Goal: Information Seeking & Learning: Learn about a topic

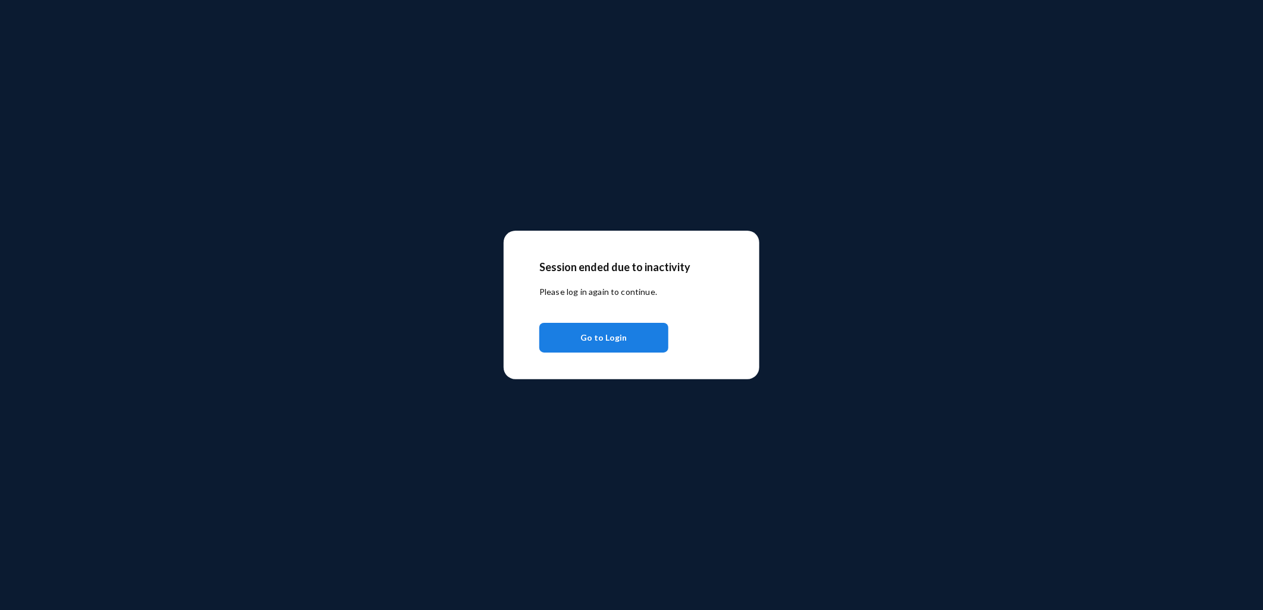
click at [576, 332] on button "Go to Login" at bounding box center [603, 338] width 129 height 30
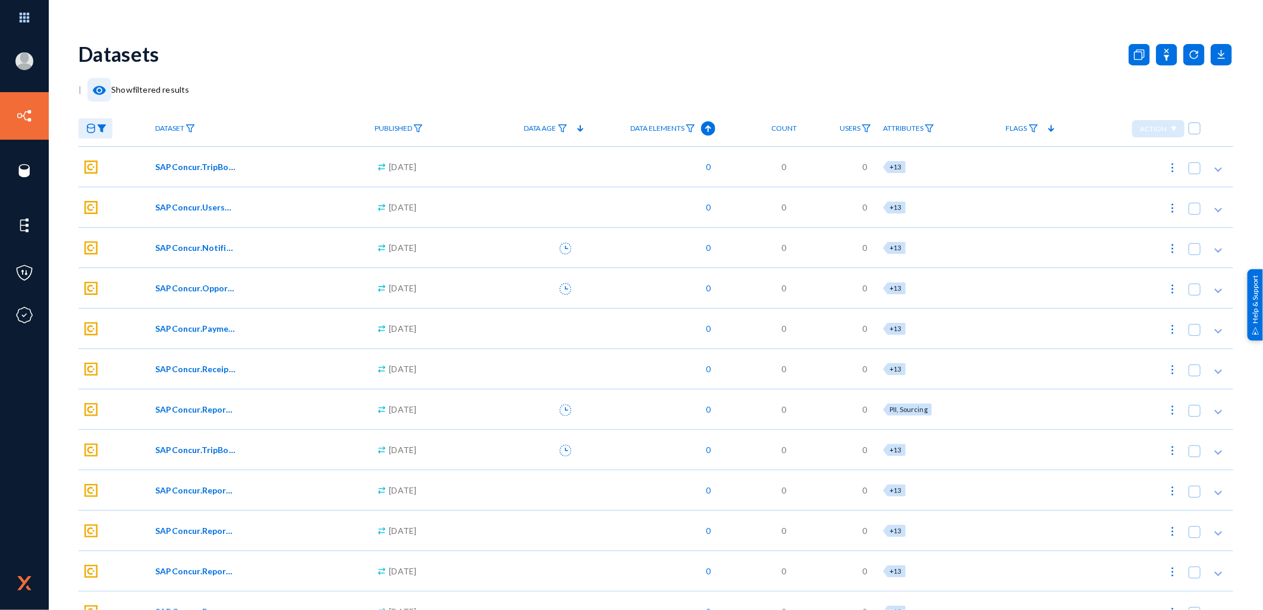
click at [98, 90] on mat-icon "visibility" at bounding box center [99, 90] width 14 height 14
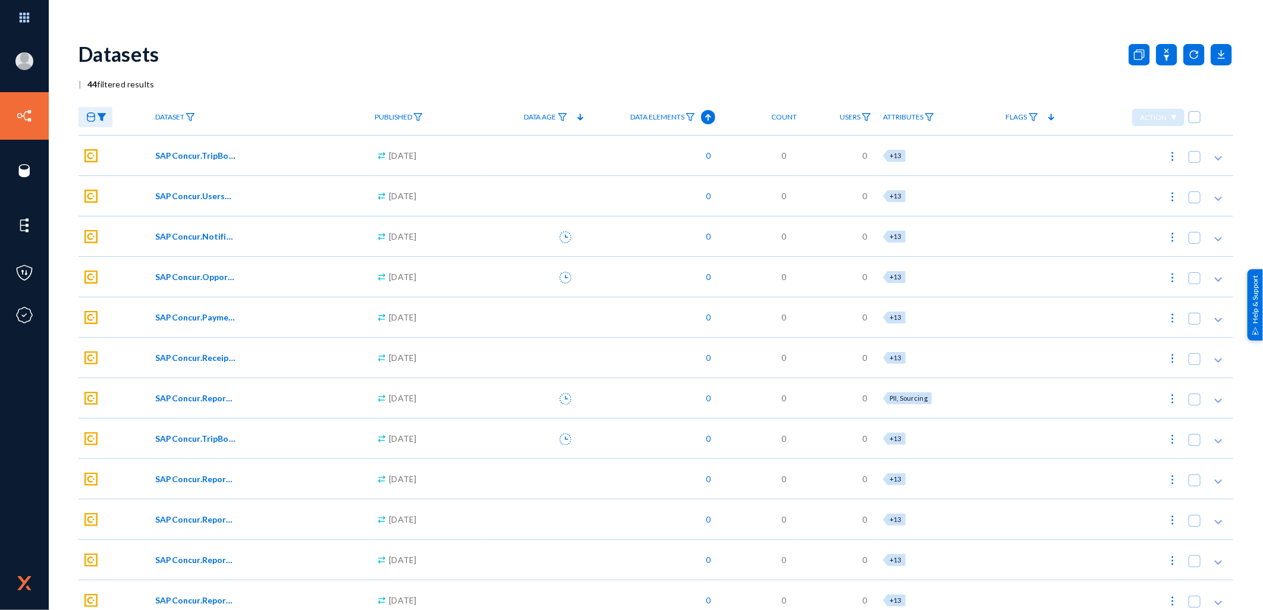
click at [922, 115] on span "Attributes" at bounding box center [903, 117] width 40 height 8
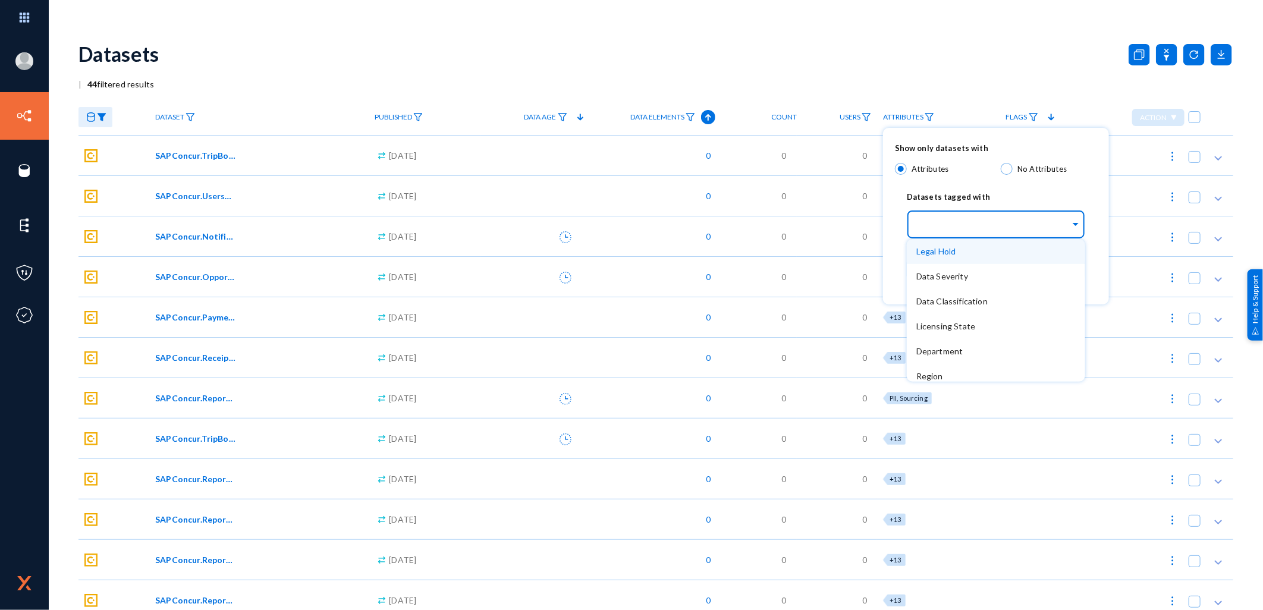
click at [935, 219] on div at bounding box center [993, 225] width 154 height 20
click at [960, 304] on span "Data Classification" at bounding box center [951, 301] width 71 height 10
click at [1017, 187] on div "Datasets tagged with" at bounding box center [996, 193] width 202 height 27
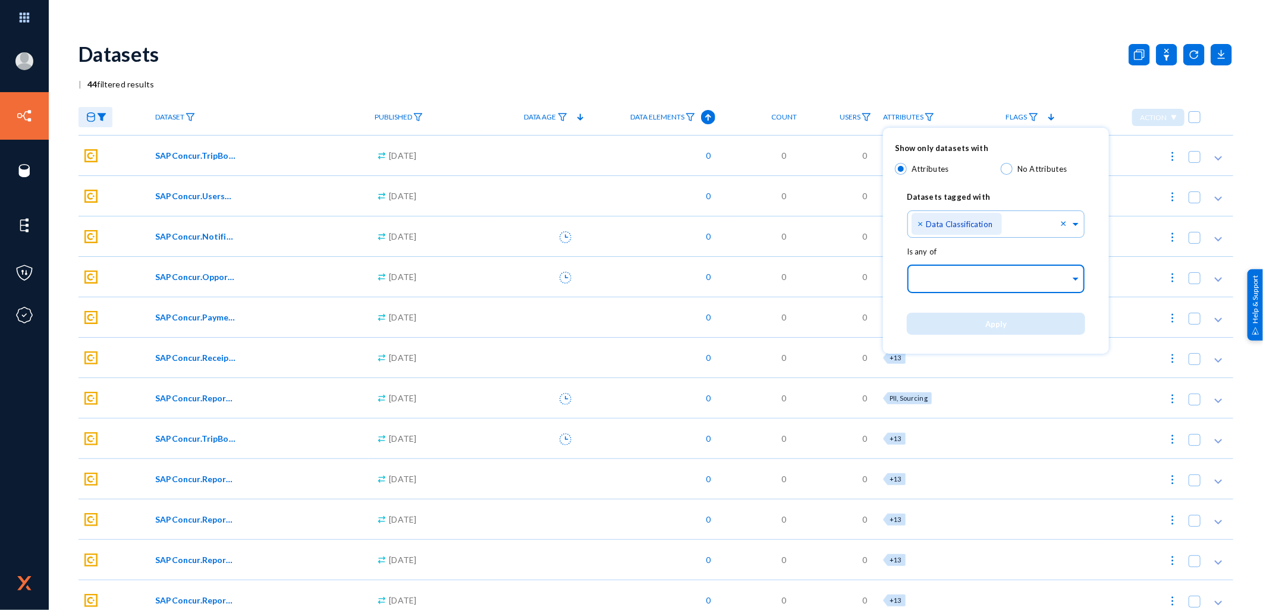
click at [1005, 275] on input "text" at bounding box center [993, 280] width 154 height 11
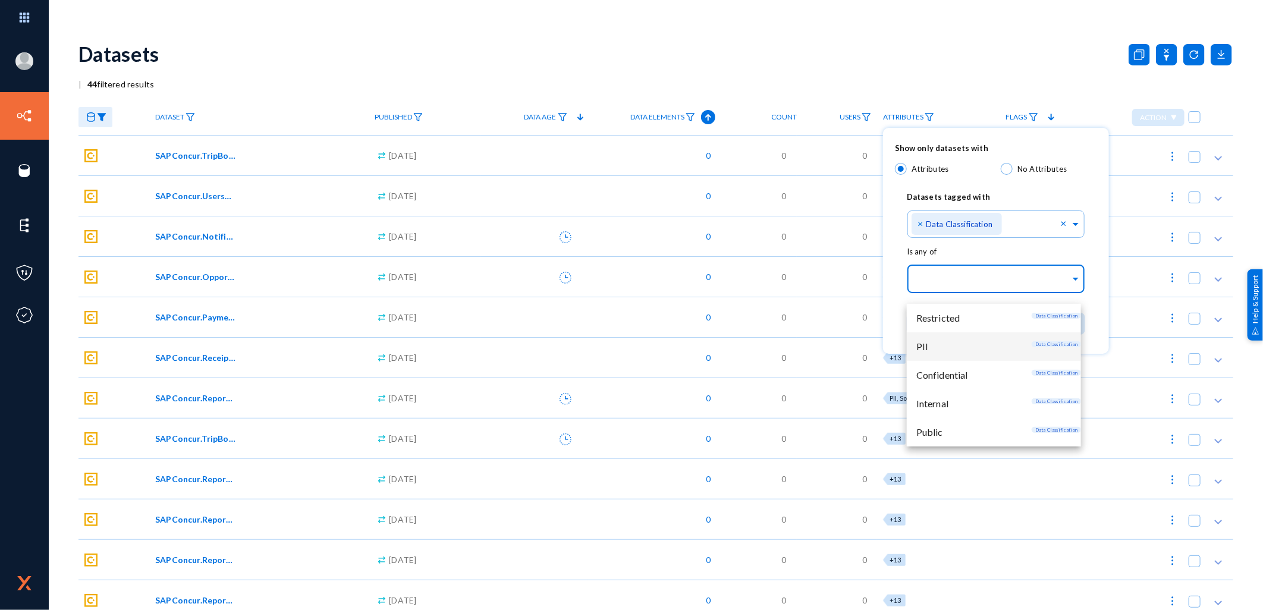
click at [948, 347] on div "PII Data Classification" at bounding box center [994, 346] width 174 height 29
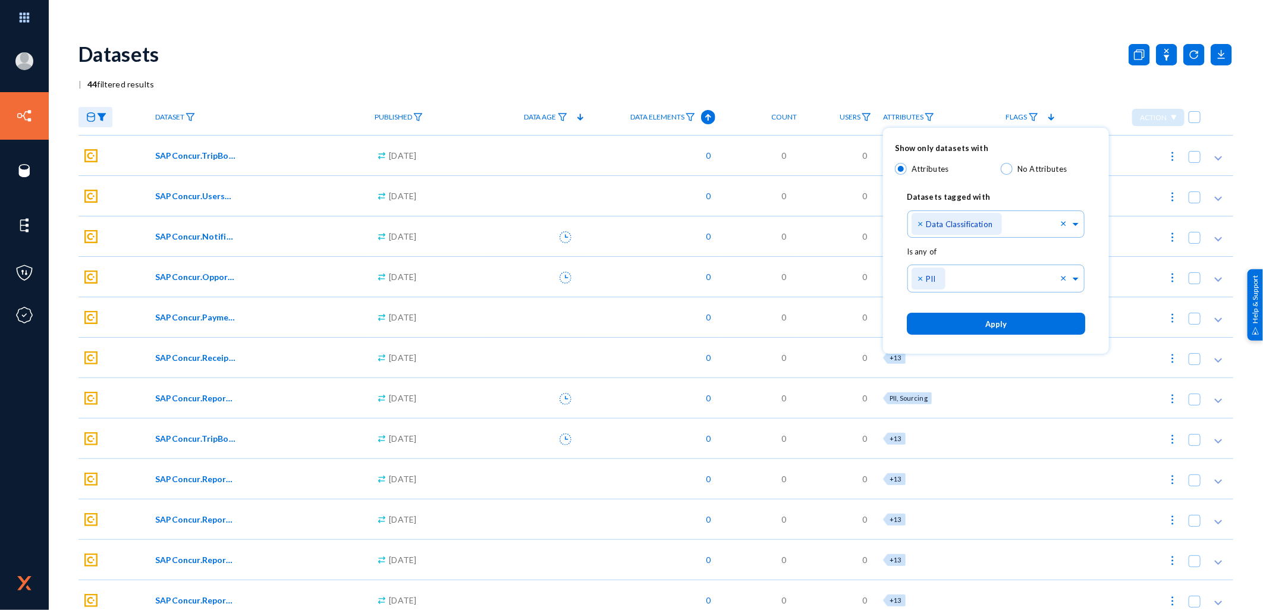
click at [1050, 185] on div "Datasets tagged with" at bounding box center [996, 193] width 202 height 27
click at [989, 329] on button "Apply" at bounding box center [996, 324] width 178 height 22
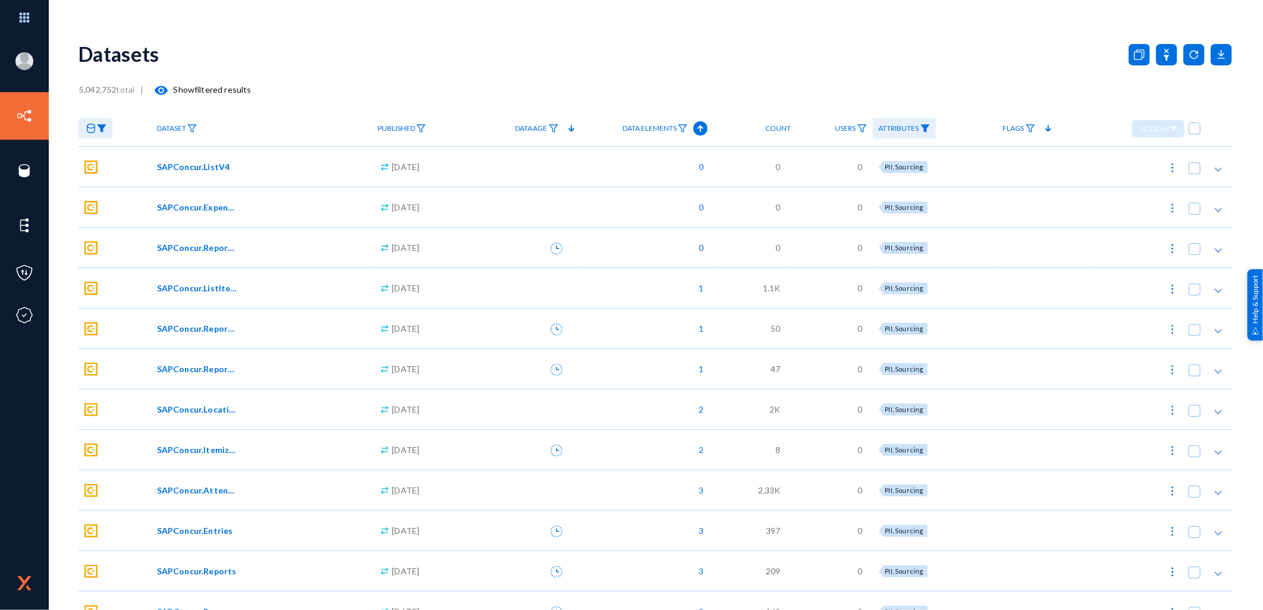
click at [365, 68] on div "Datasets" at bounding box center [655, 54] width 1155 height 48
click at [463, 60] on div "Datasets" at bounding box center [655, 54] width 1155 height 48
click at [442, 81] on div "5,042,752 total | visibility Show filtered results" at bounding box center [655, 90] width 1155 height 24
click at [1166, 55] on icon at bounding box center [1166, 54] width 21 height 21
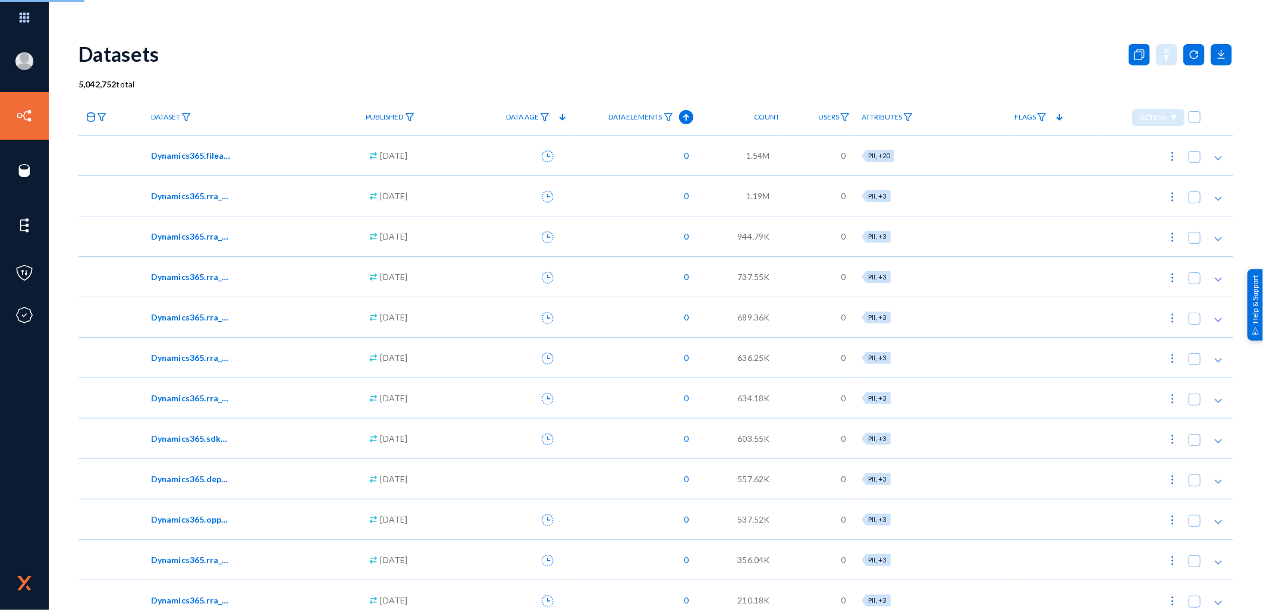
click at [786, 54] on div "Datasets" at bounding box center [655, 54] width 1155 height 48
click at [95, 117] on icon at bounding box center [91, 117] width 10 height 10
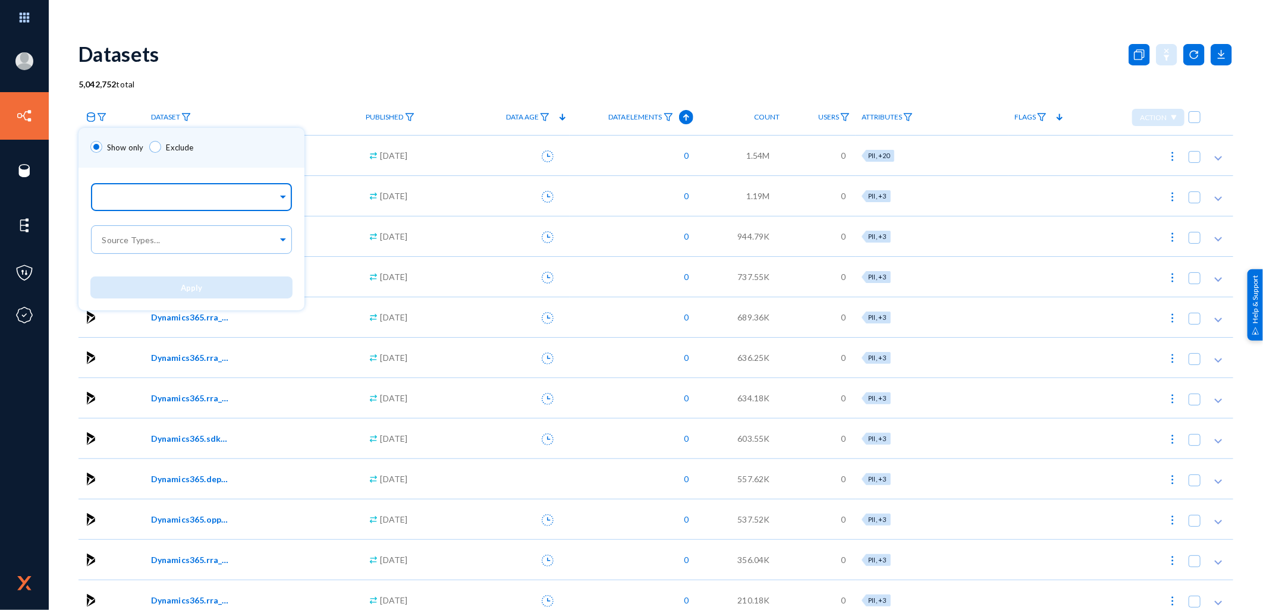
click at [122, 197] on input "text" at bounding box center [189, 198] width 178 height 11
click at [139, 245] on span "SAP Concur - RRA Production" at bounding box center [157, 249] width 114 height 10
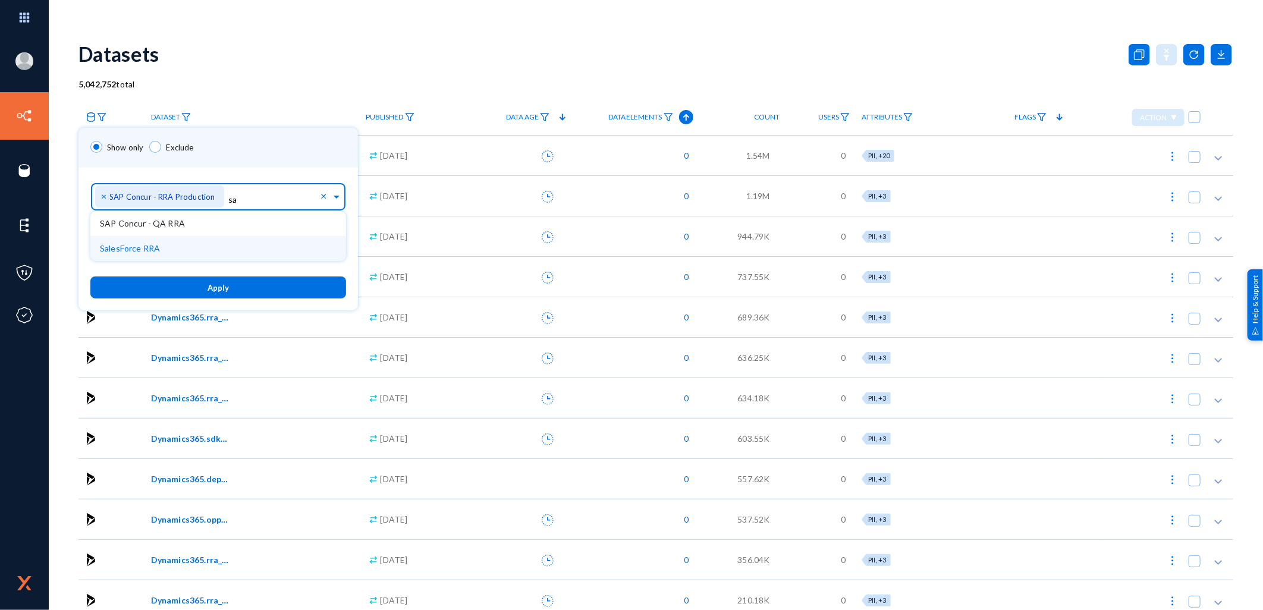
type input "s"
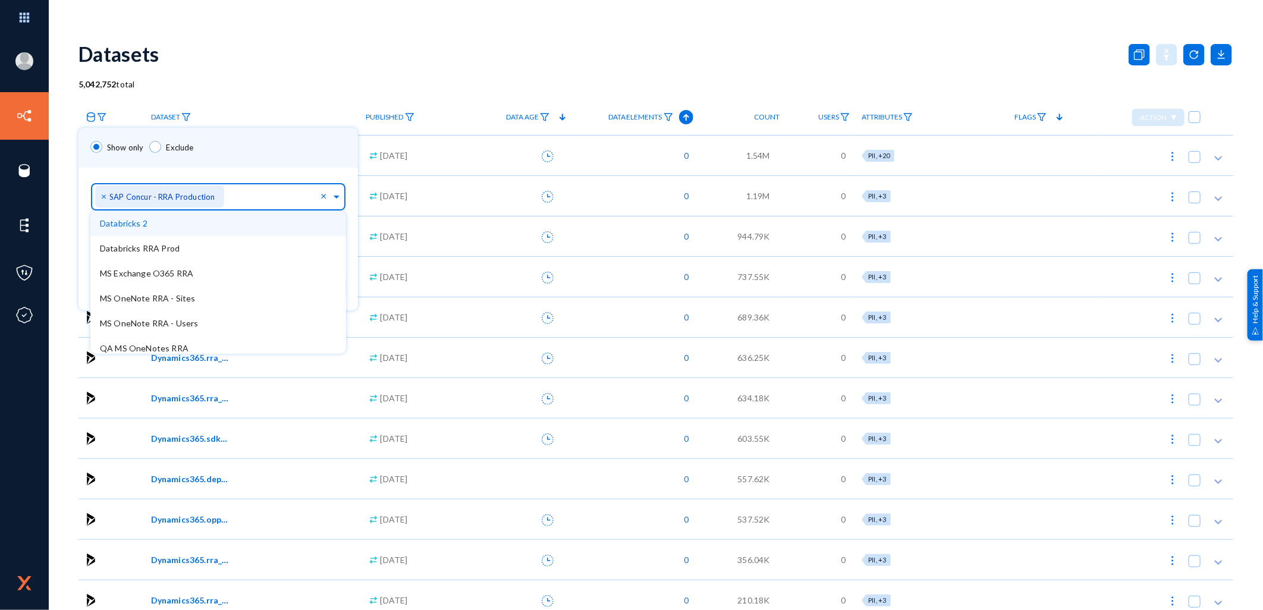
click at [272, 121] on div at bounding box center [631, 305] width 1263 height 610
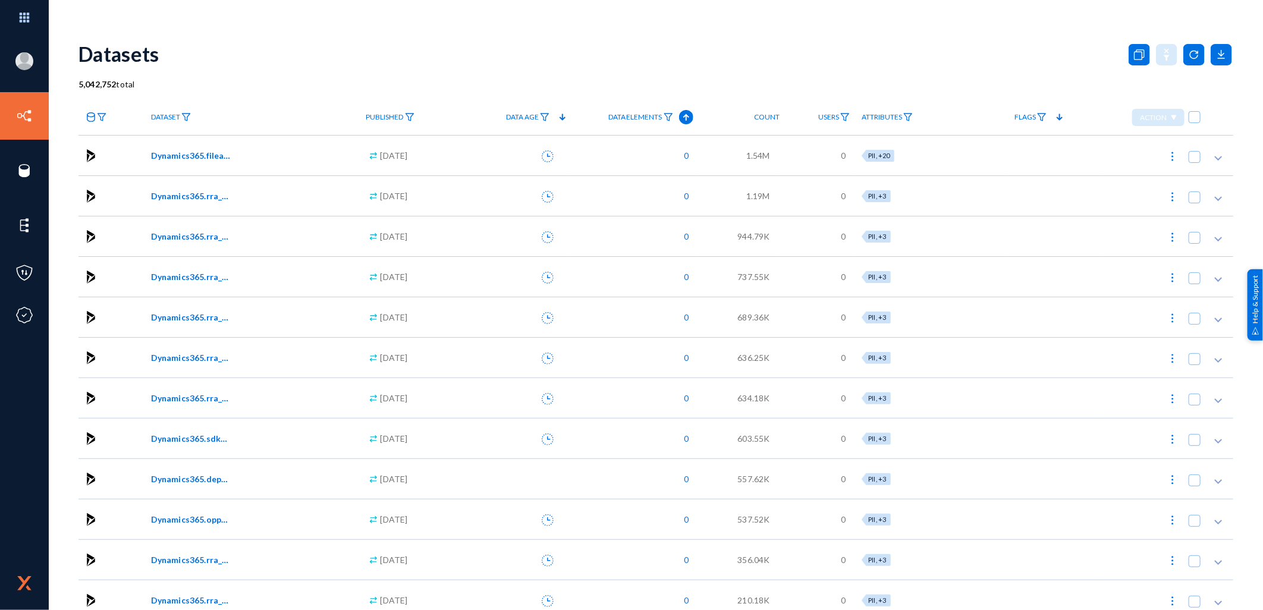
click at [74, 123] on div "danny.santos@russellreynolds.com russel Log out Directory Datasets Sources Sens…" at bounding box center [631, 305] width 1263 height 610
click at [90, 122] on link at bounding box center [95, 117] width 34 height 21
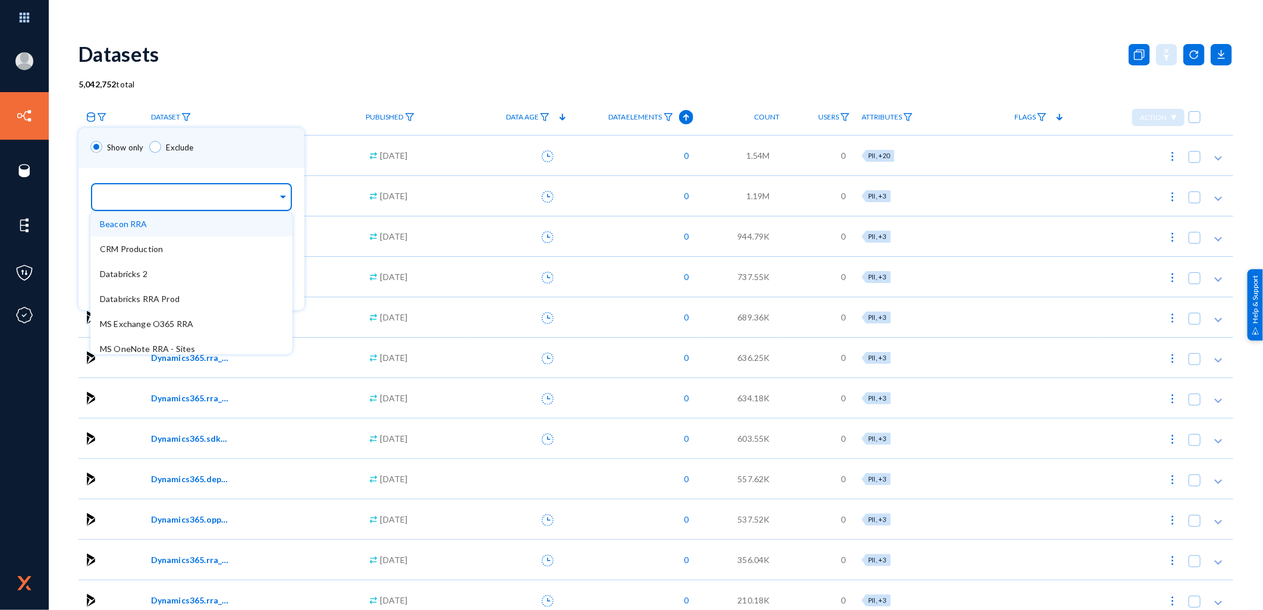
click at [155, 200] on input "text" at bounding box center [189, 198] width 178 height 11
type input "sa"
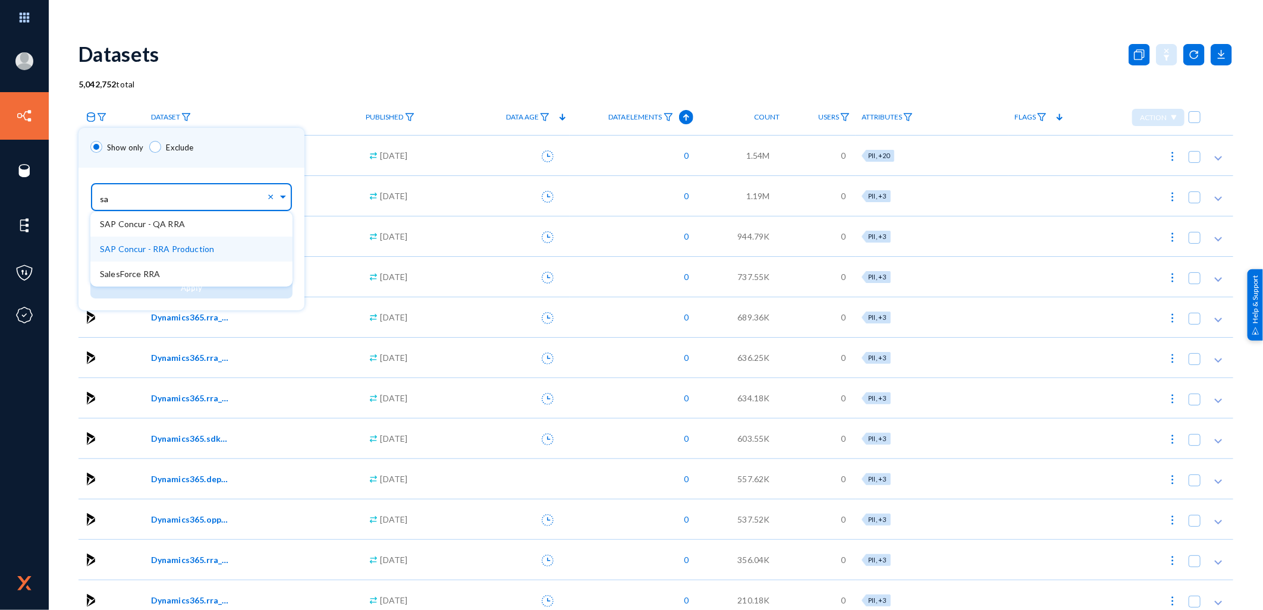
click at [155, 252] on span "SAP Concur - RRA Production" at bounding box center [157, 249] width 114 height 10
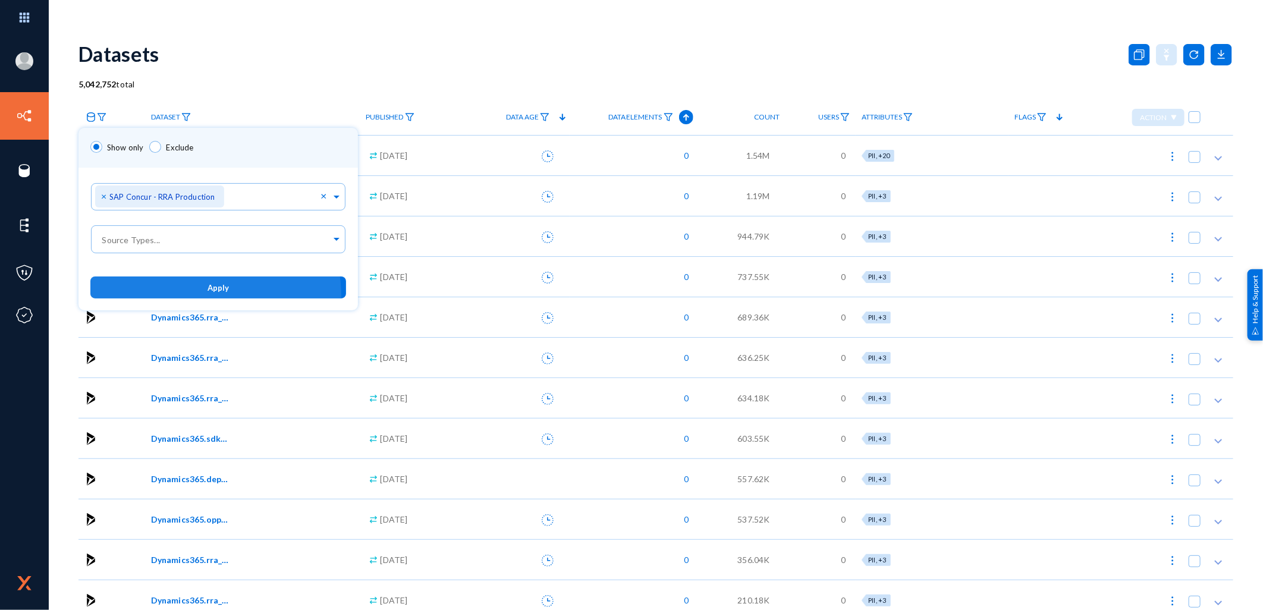
click at [183, 297] on button "Apply" at bounding box center [218, 288] width 256 height 22
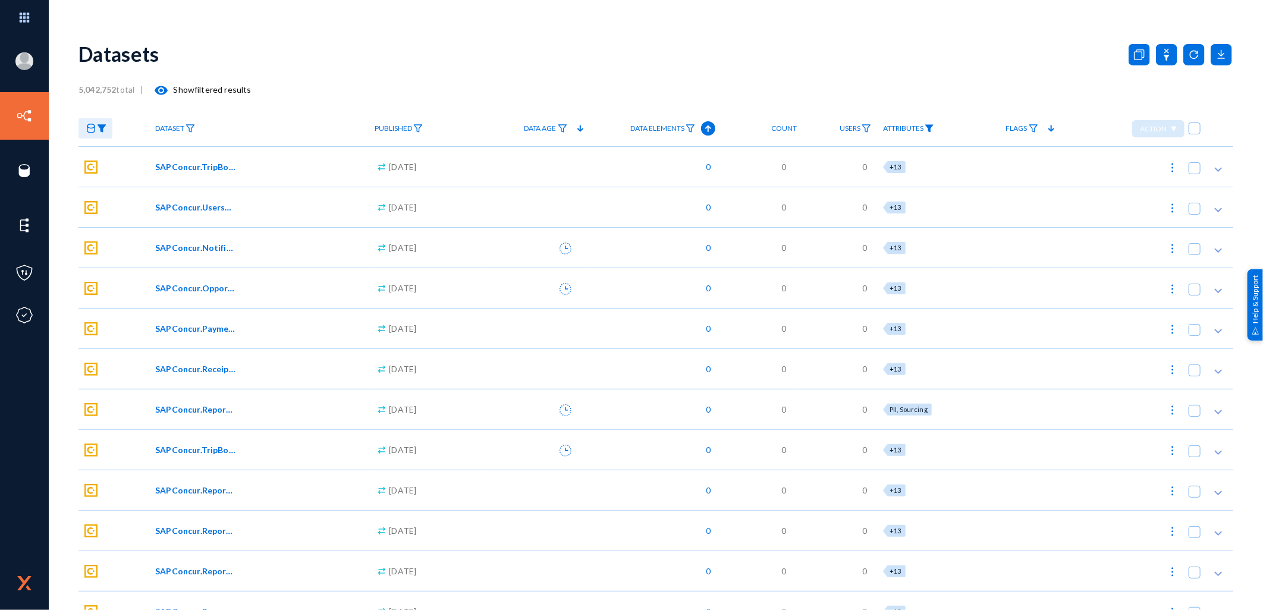
click at [932, 125] on img at bounding box center [930, 128] width 10 height 8
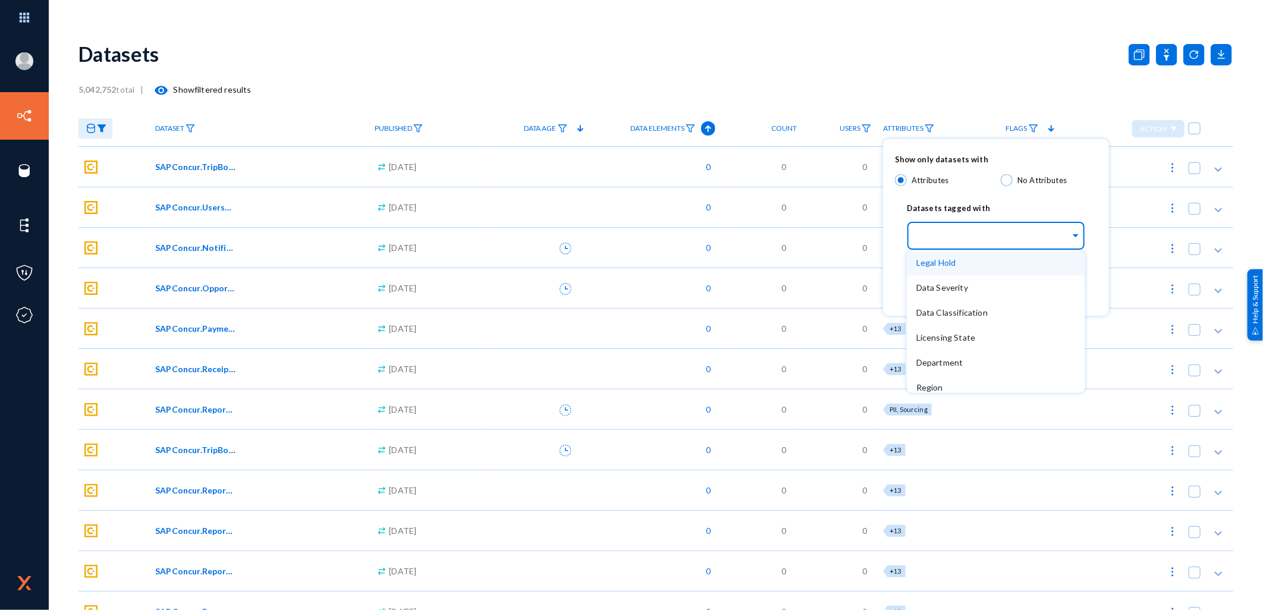
click at [969, 232] on input "text" at bounding box center [993, 237] width 154 height 11
click at [716, 129] on div at bounding box center [631, 305] width 1263 height 610
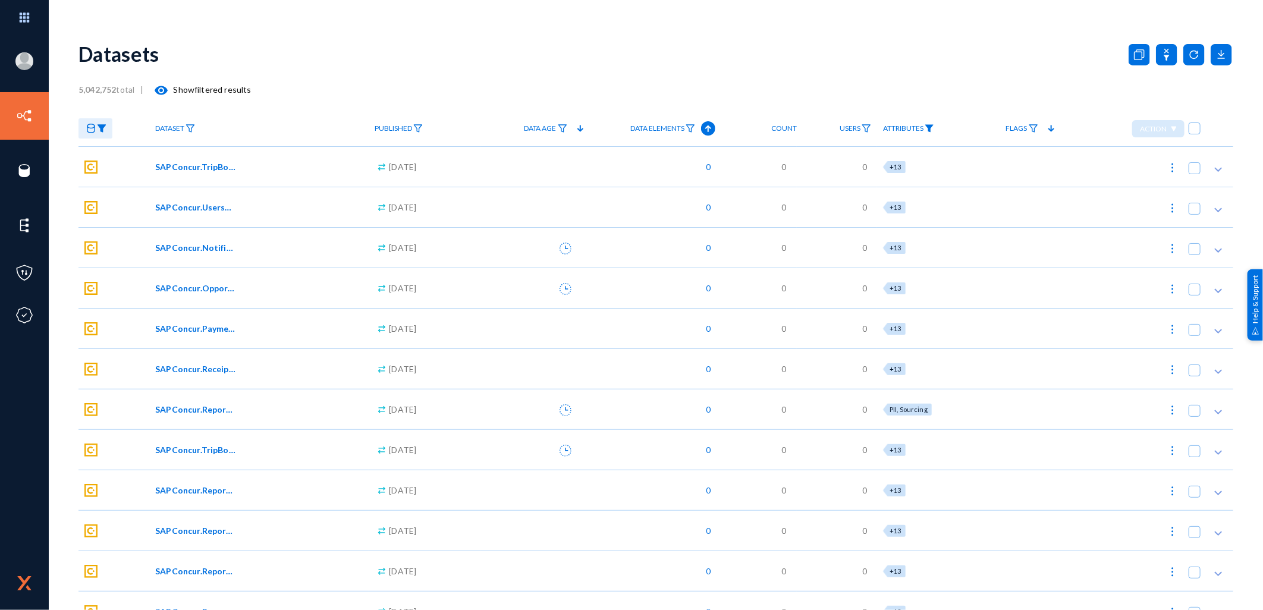
click at [934, 131] on img at bounding box center [930, 128] width 10 height 8
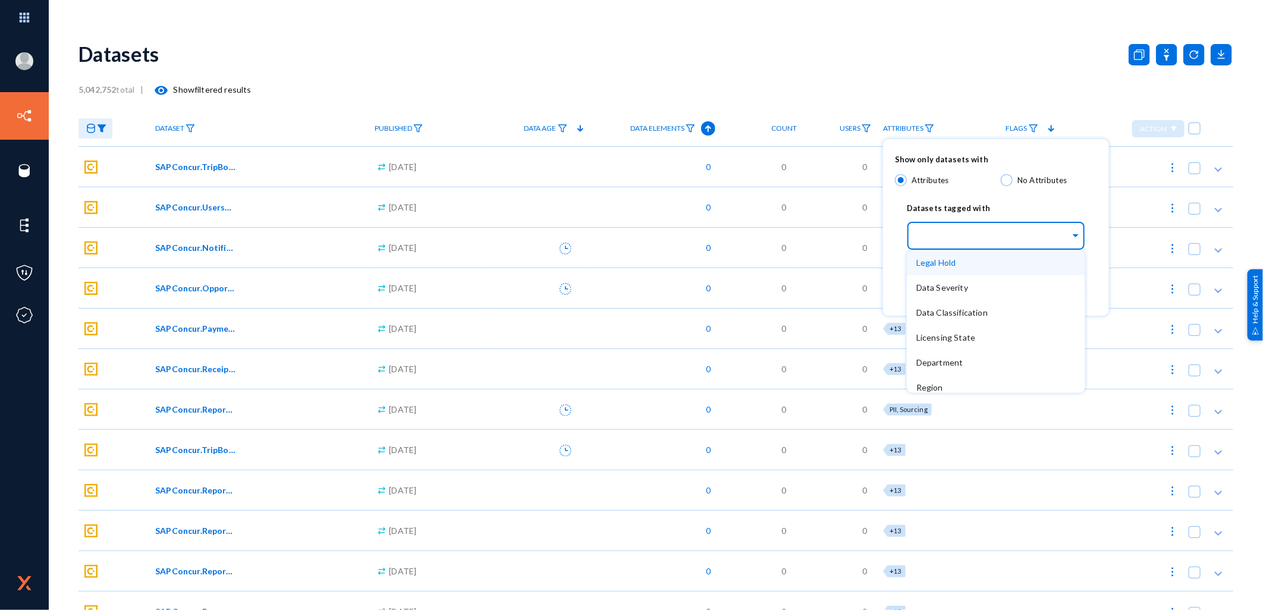
click at [964, 232] on input "text" at bounding box center [993, 237] width 154 height 11
click at [956, 310] on span "Data Classification" at bounding box center [951, 312] width 71 height 10
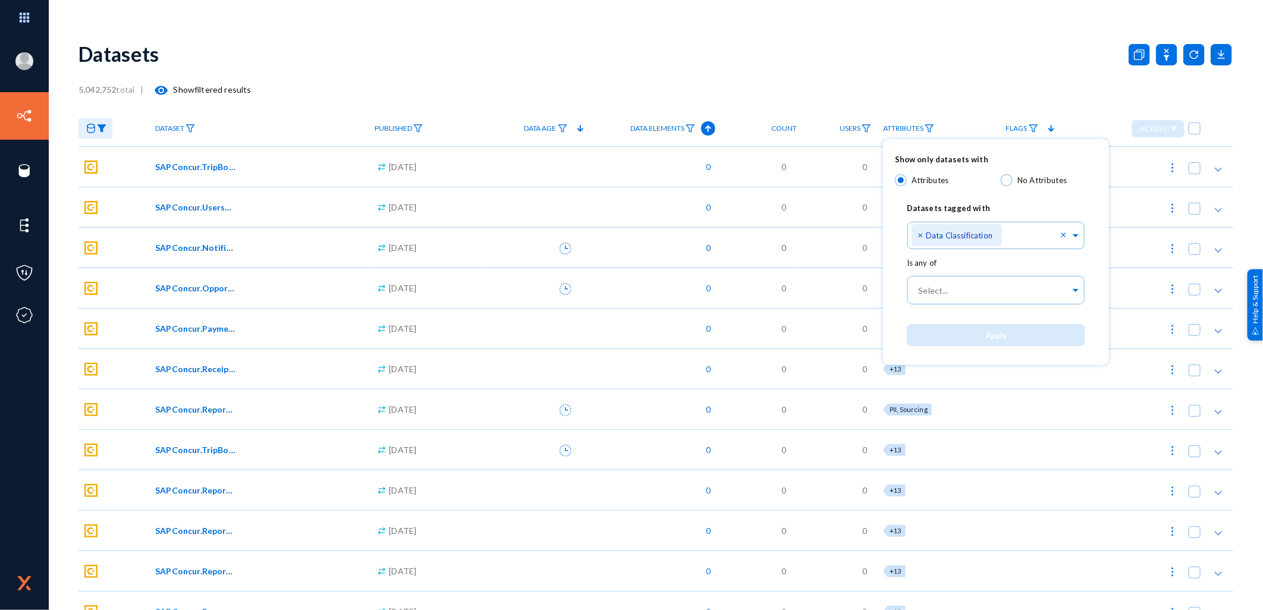
click at [1020, 194] on div "Datasets tagged with" at bounding box center [996, 204] width 202 height 27
click at [1001, 282] on div at bounding box center [993, 291] width 154 height 20
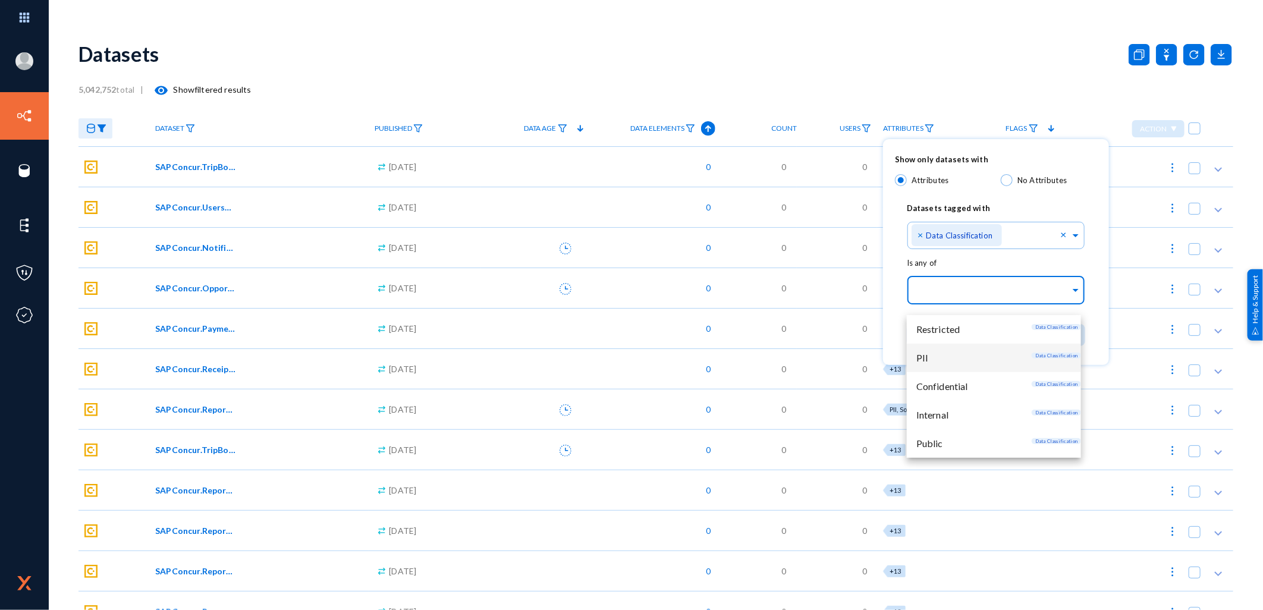
click at [928, 353] on span "PII" at bounding box center [922, 357] width 12 height 11
click at [1054, 260] on ng-select "Select... × Data Classification ×" at bounding box center [996, 239] width 178 height 42
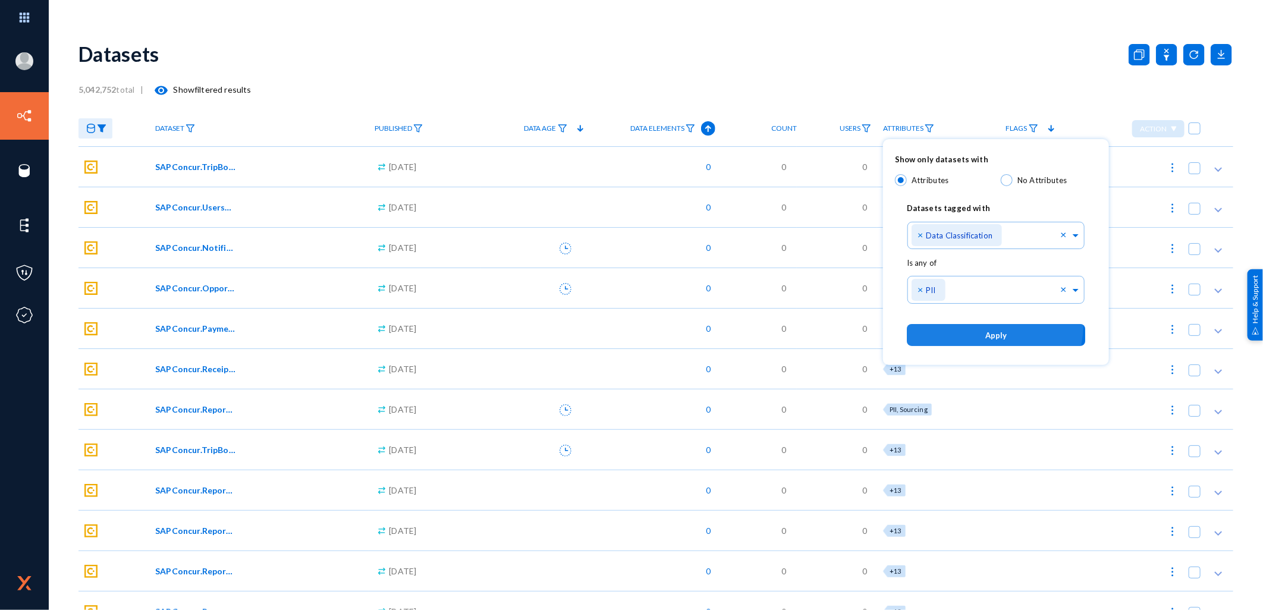
click at [976, 324] on button "Apply" at bounding box center [996, 335] width 178 height 22
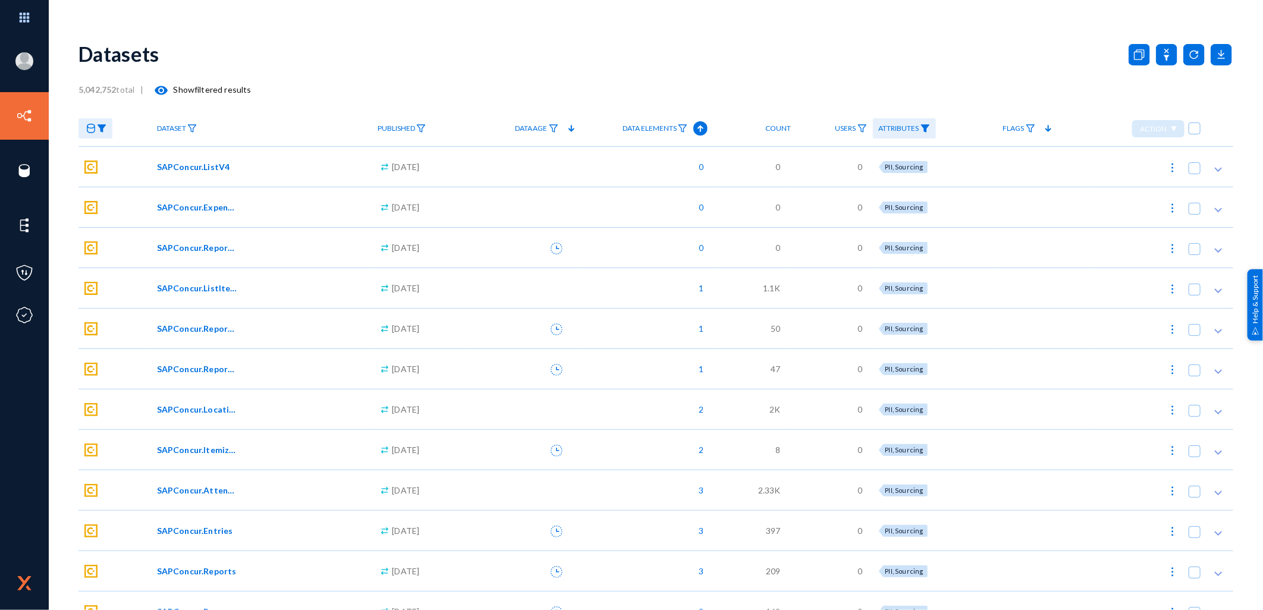
click at [388, 111] on div "Published" at bounding box center [421, 129] width 99 height 36
click at [1014, 62] on div "Datasets" at bounding box center [655, 54] width 1155 height 48
click at [165, 88] on mat-icon "visibility" at bounding box center [161, 90] width 14 height 14
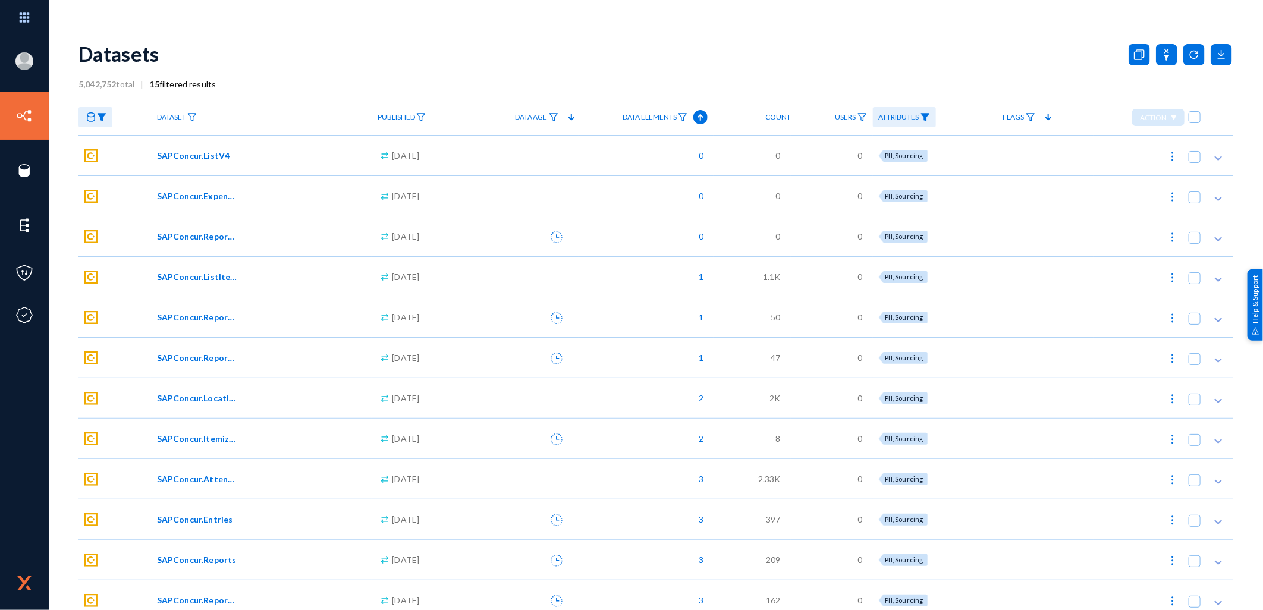
click at [775, 62] on div "Datasets" at bounding box center [655, 54] width 1155 height 48
click at [1163, 54] on icon at bounding box center [1166, 54] width 21 height 21
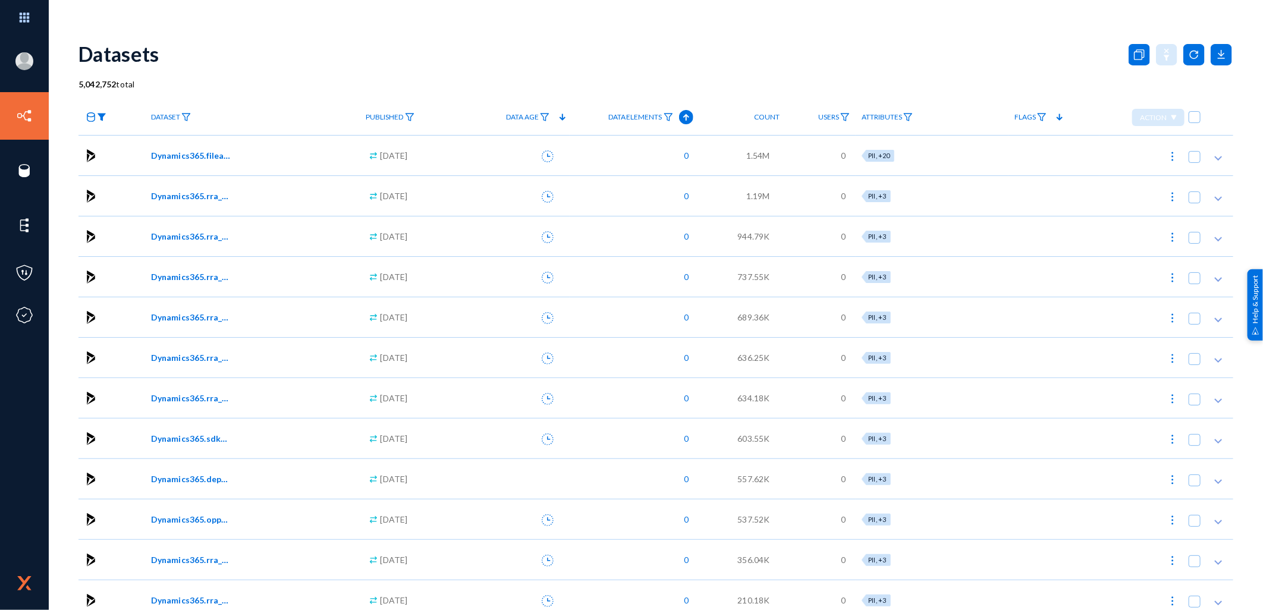
click at [97, 116] on img at bounding box center [102, 117] width 10 height 8
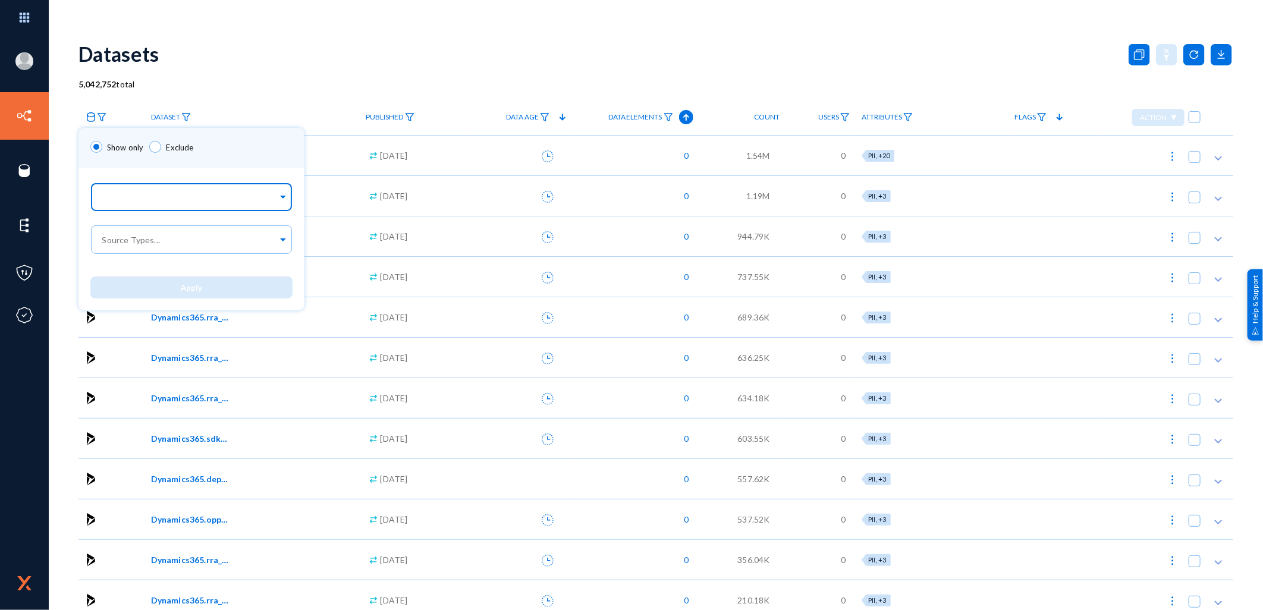
click at [131, 198] on input "text" at bounding box center [189, 198] width 178 height 11
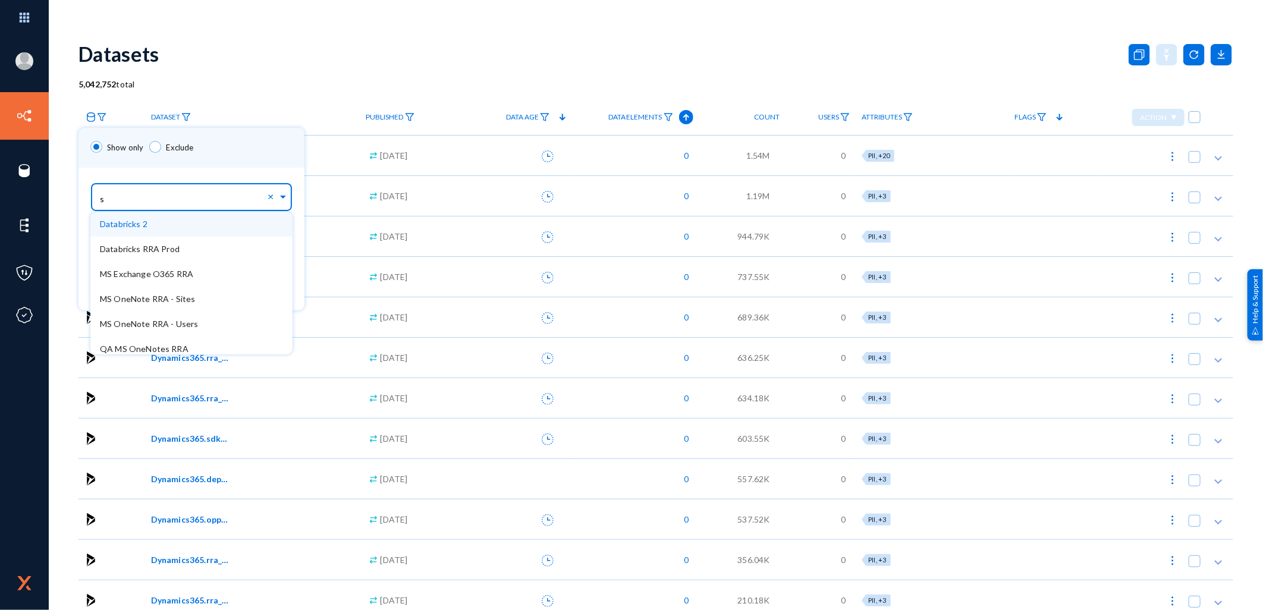
type input "sa"
click at [144, 222] on span "SAP Concur - QA RRA" at bounding box center [142, 224] width 85 height 10
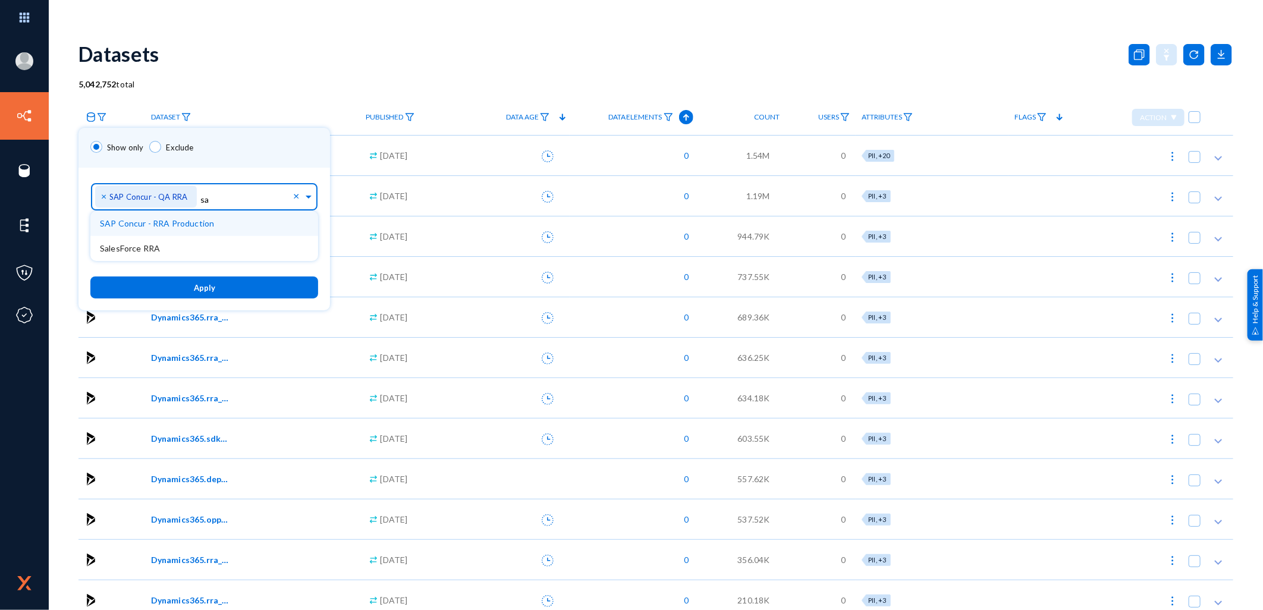
drag, startPoint x: 220, startPoint y: 199, endPoint x: -34, endPoint y: 164, distance: 256.3
click at [0, 164] on html "danny.santos@russellreynolds.com russel Log out Directory Datasets Sources Sens…" at bounding box center [631, 305] width 1263 height 610
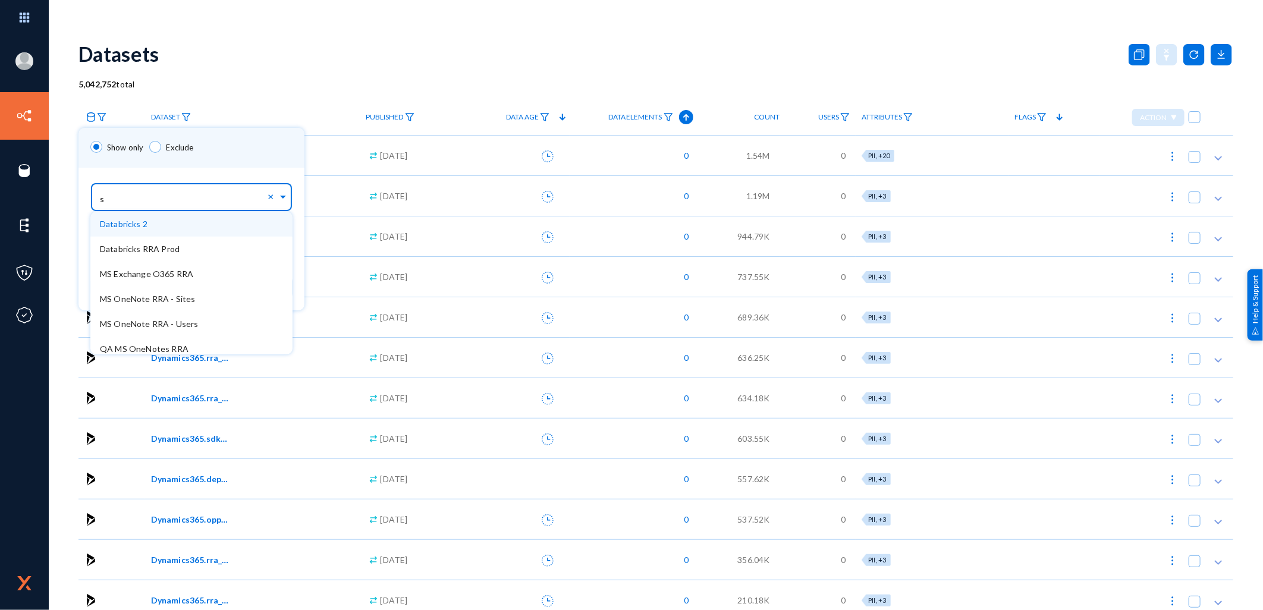
type input "sa"
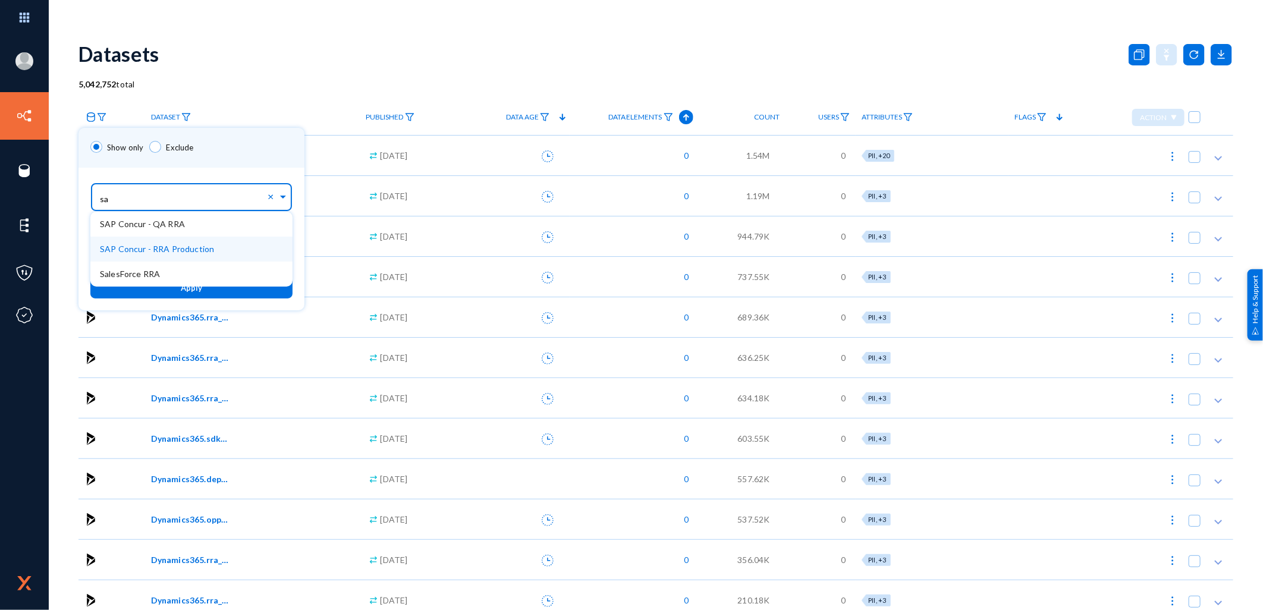
click at [192, 244] on span "SAP Concur - RRA Production" at bounding box center [157, 249] width 114 height 10
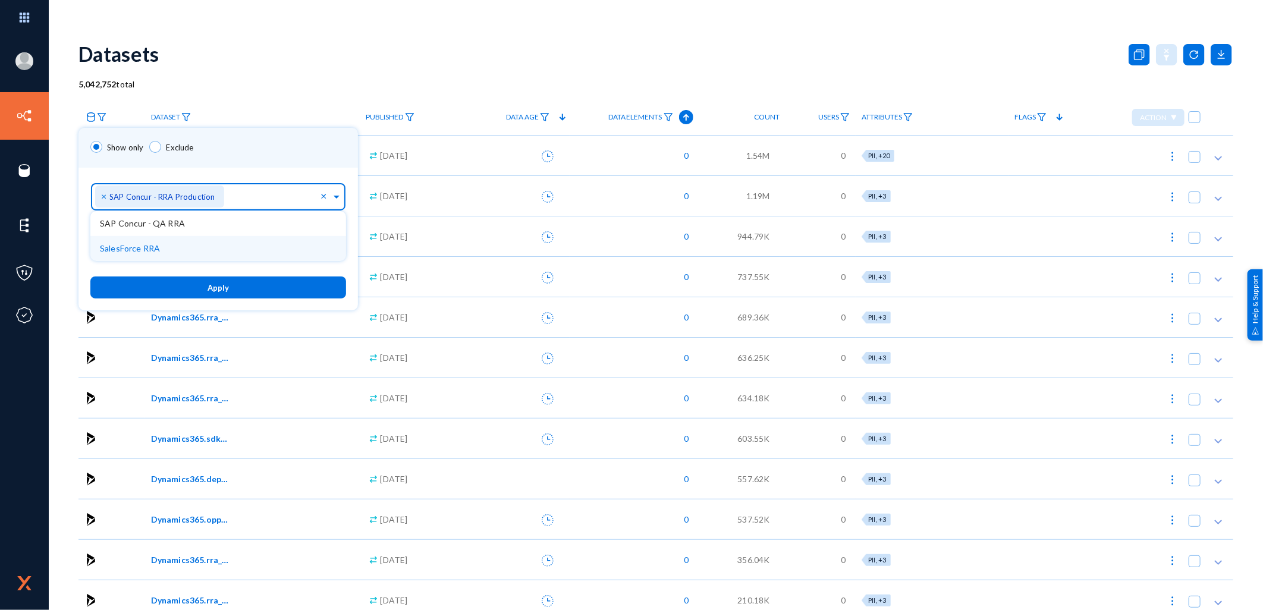
click at [197, 285] on button "Apply" at bounding box center [218, 288] width 256 height 22
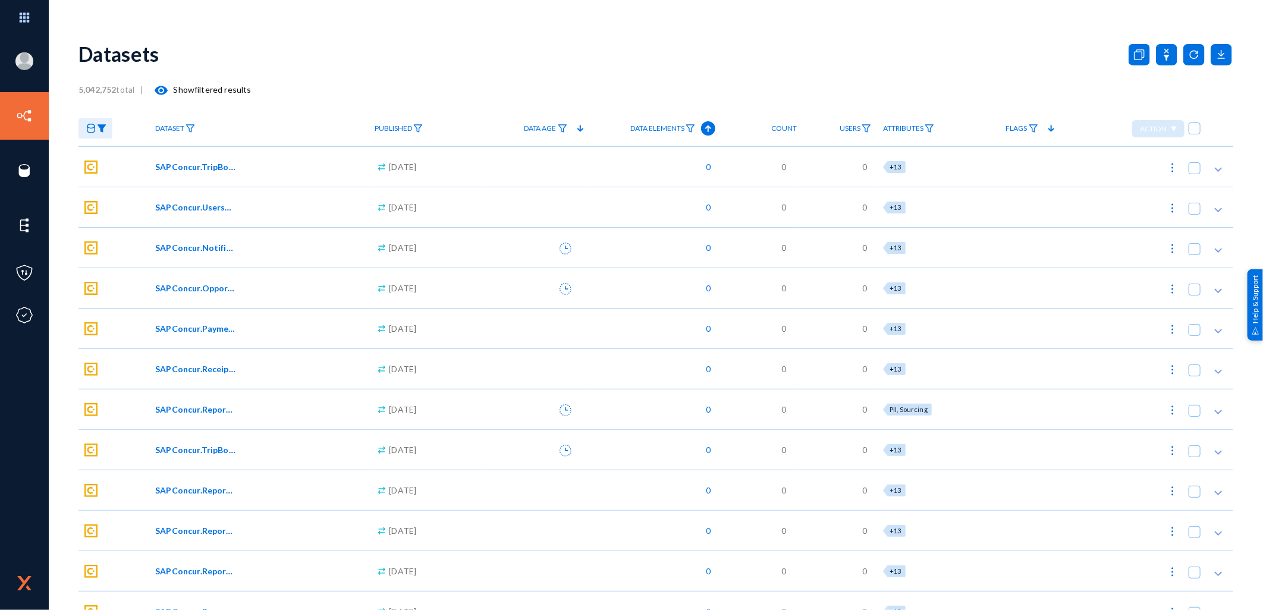
scroll to position [1315, 0]
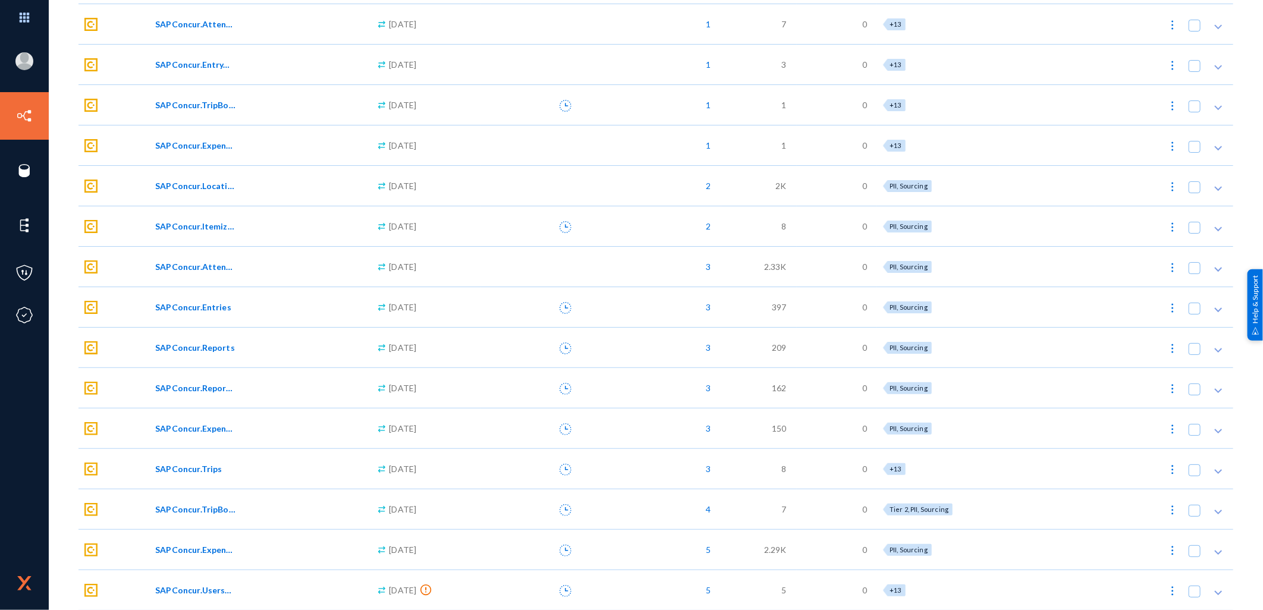
click at [195, 587] on span "SAPConcur.UsersV4" at bounding box center [195, 590] width 80 height 12
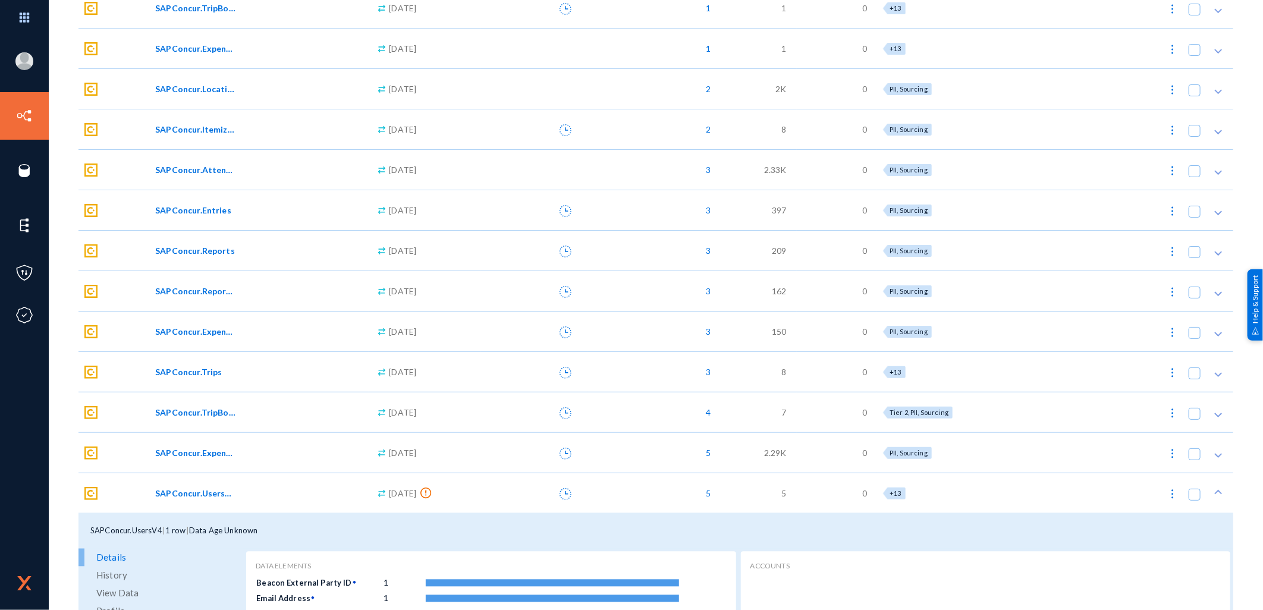
scroll to position [1529, 0]
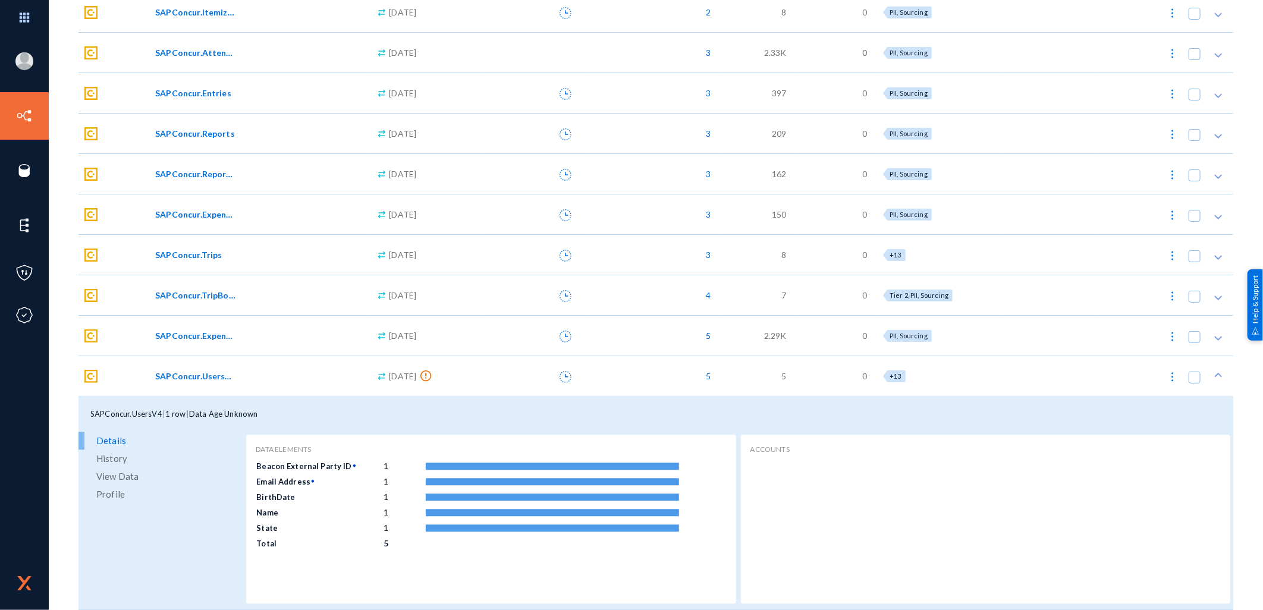
click at [125, 474] on span "View Data" at bounding box center [117, 476] width 42 height 18
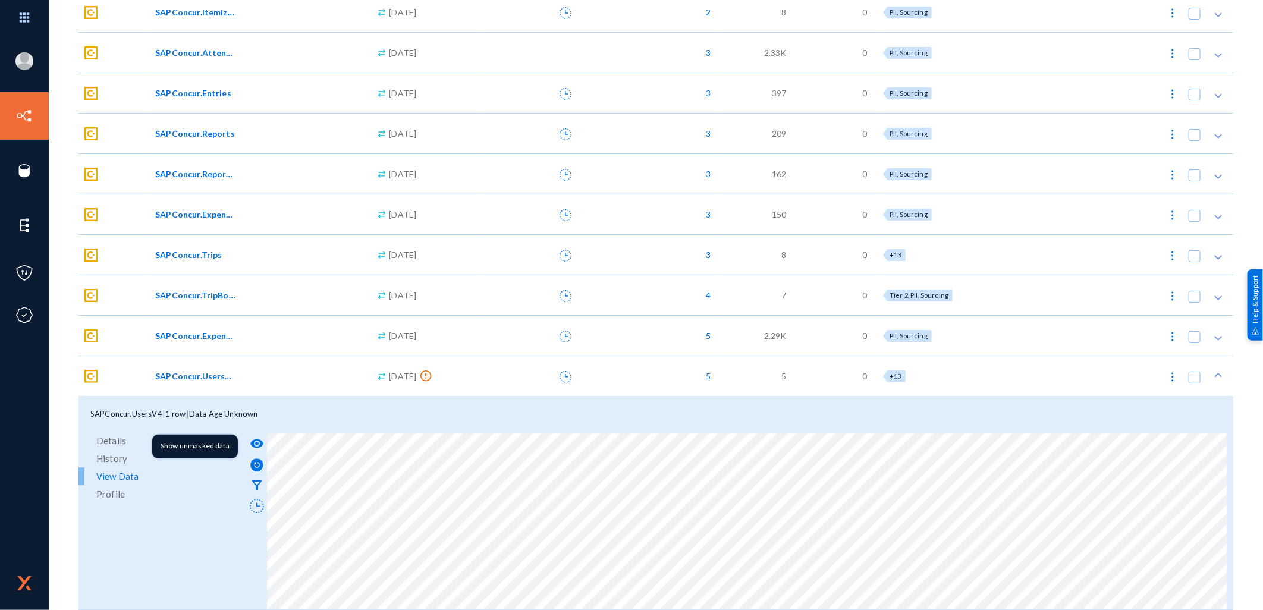
click at [259, 440] on mat-icon "visibility" at bounding box center [257, 443] width 14 height 14
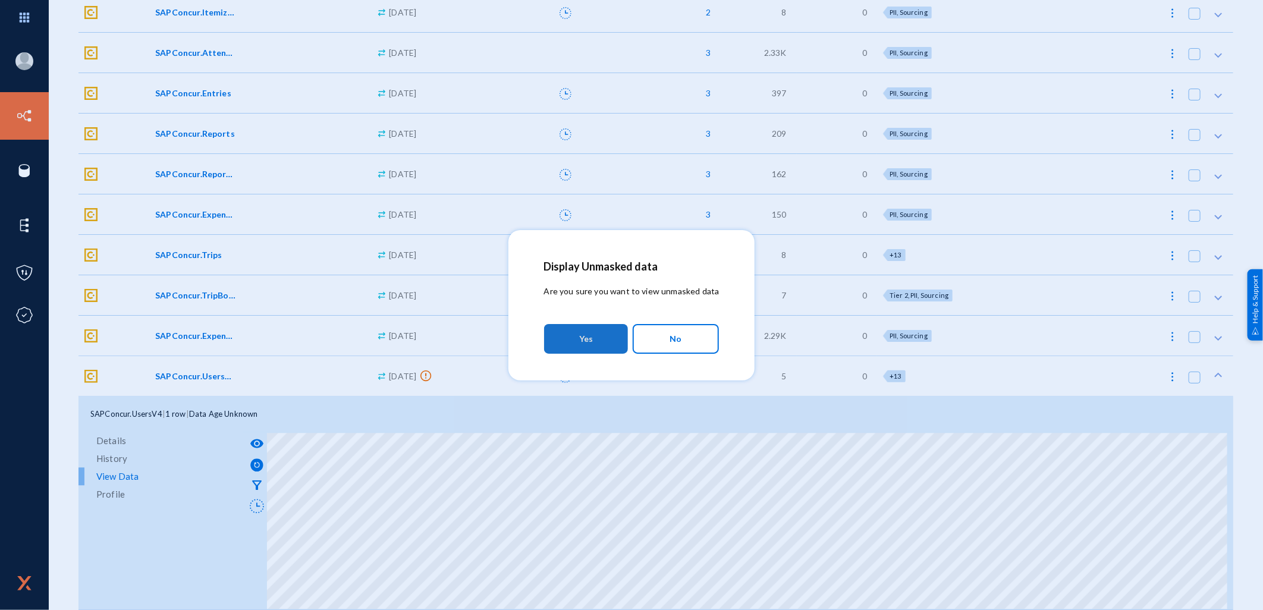
click at [596, 347] on button "Yes" at bounding box center [586, 339] width 84 height 30
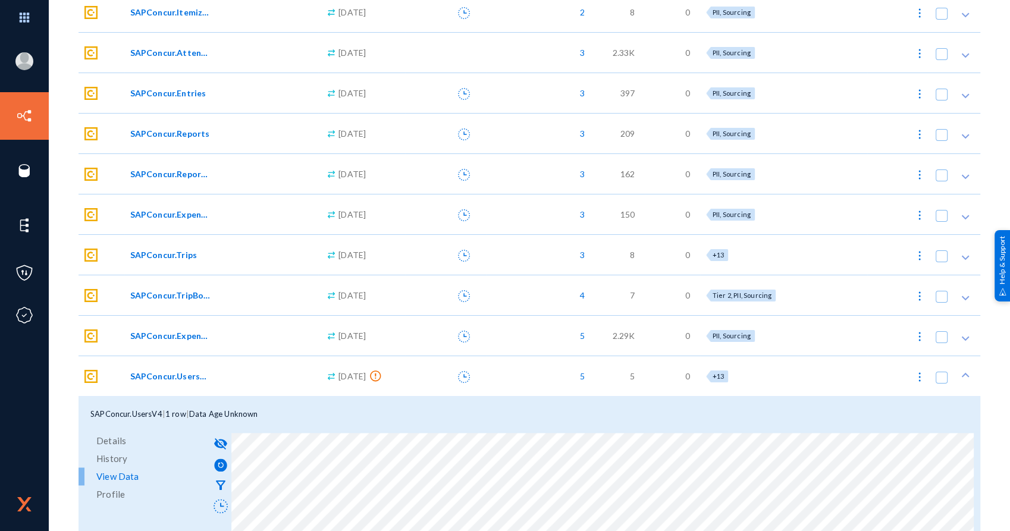
scroll to position [1595, 0]
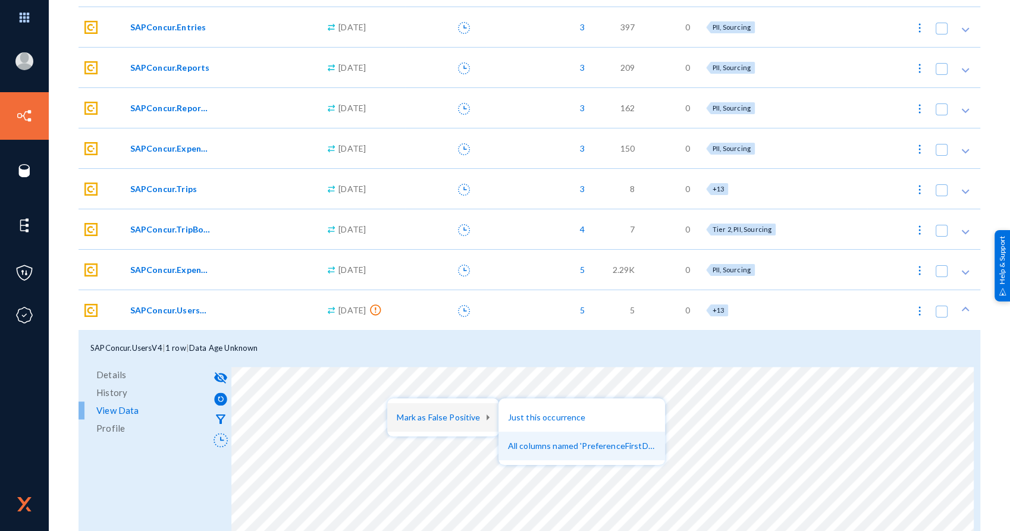
click at [542, 441] on button "All columns named 'PreferenceFirstDayOfWeek'" at bounding box center [581, 446] width 166 height 29
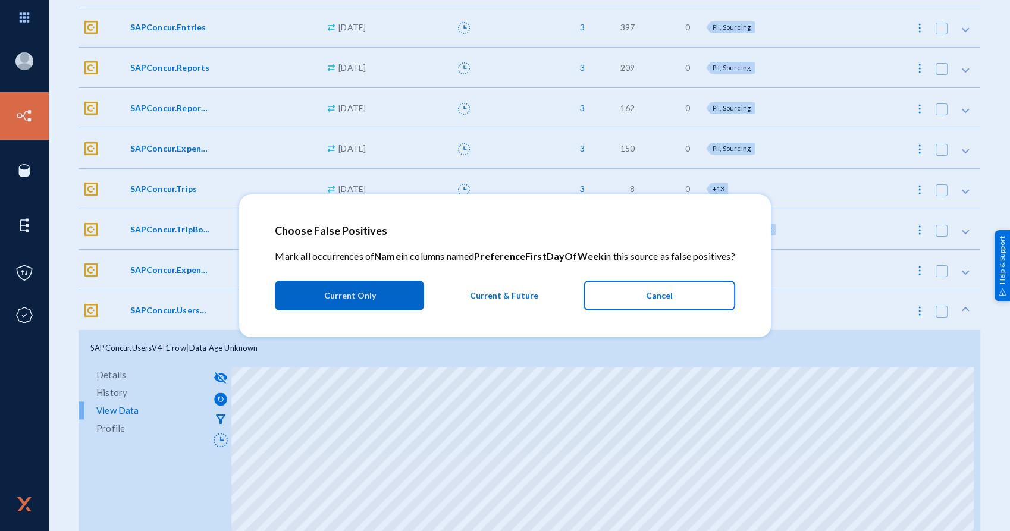
click at [494, 307] on button "Current & Future" at bounding box center [503, 296] width 149 height 30
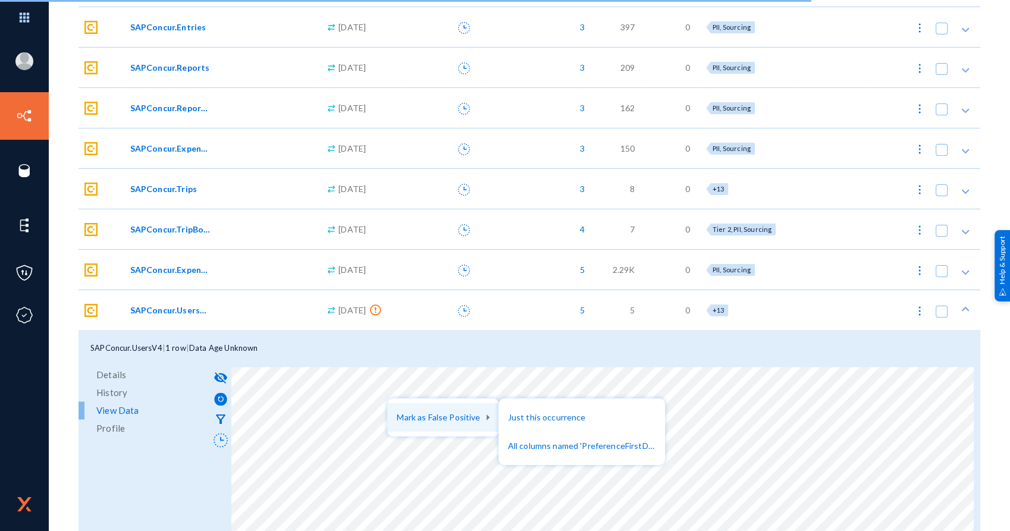
click at [426, 411] on button "Mark as False Positive" at bounding box center [443, 417] width 112 height 29
click at [538, 442] on button "All columns named 'PreferenceFirstDayOfWeek'" at bounding box center [581, 446] width 166 height 29
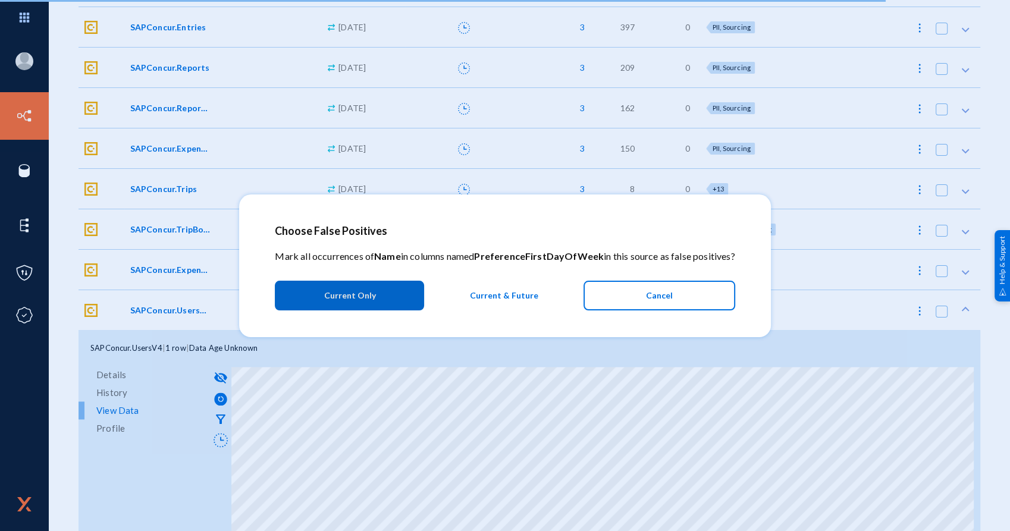
click at [506, 299] on span "Current & Future" at bounding box center [504, 295] width 68 height 21
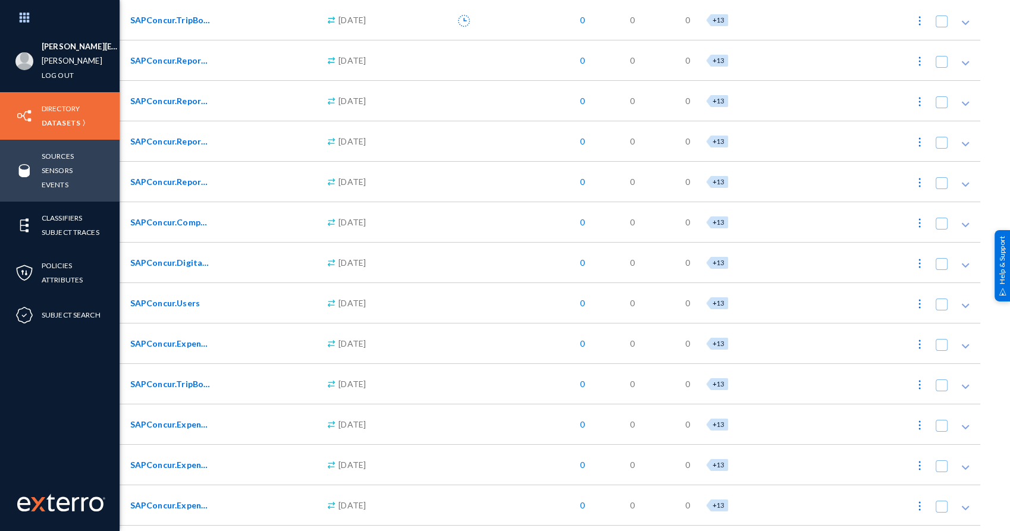
scroll to position [396, 0]
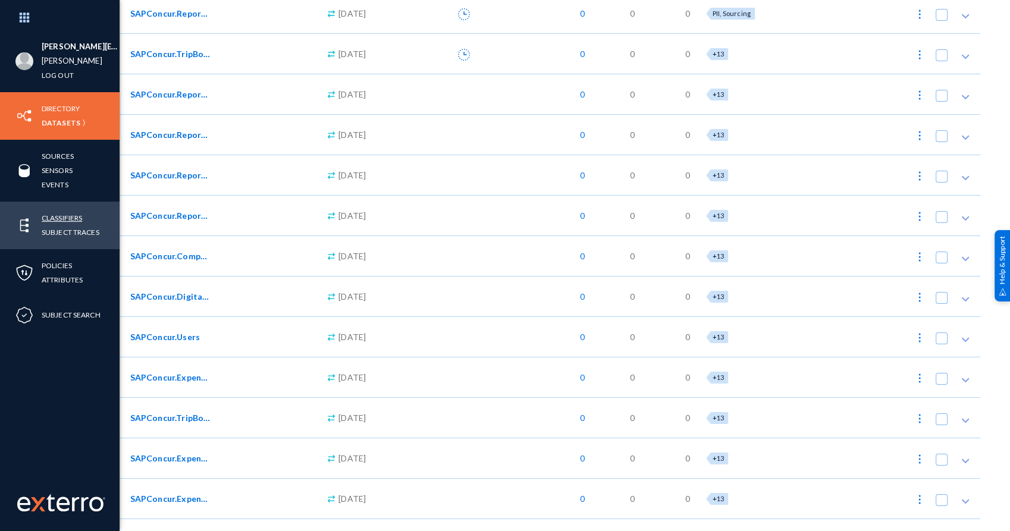
click at [72, 219] on link "Classifiers" at bounding box center [62, 218] width 40 height 14
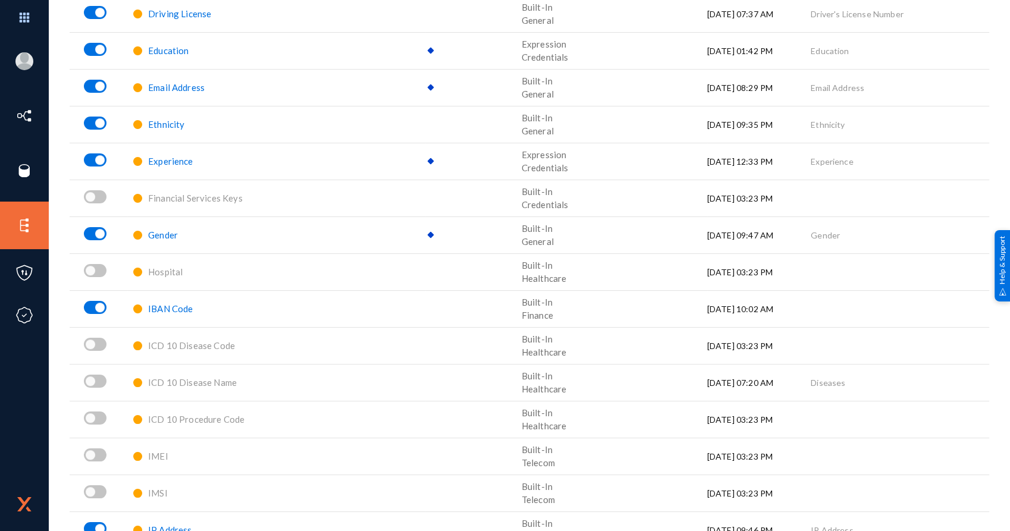
scroll to position [727, 0]
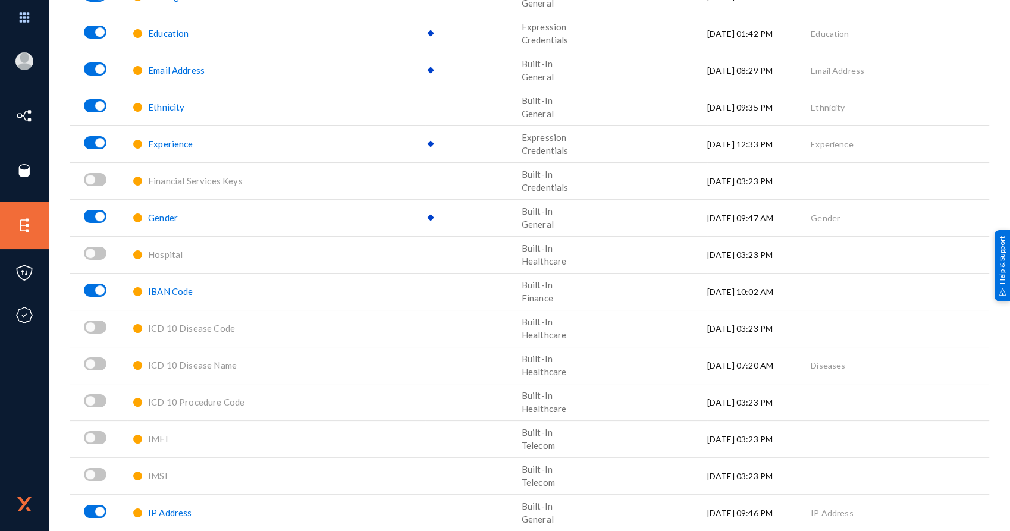
click at [161, 293] on span "IBAN Code" at bounding box center [170, 291] width 45 height 11
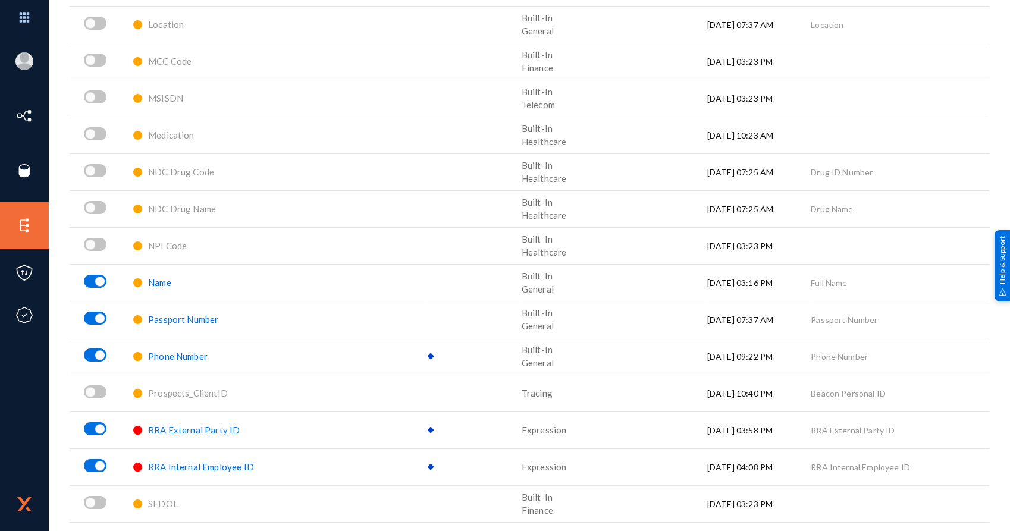
scroll to position [1465, 0]
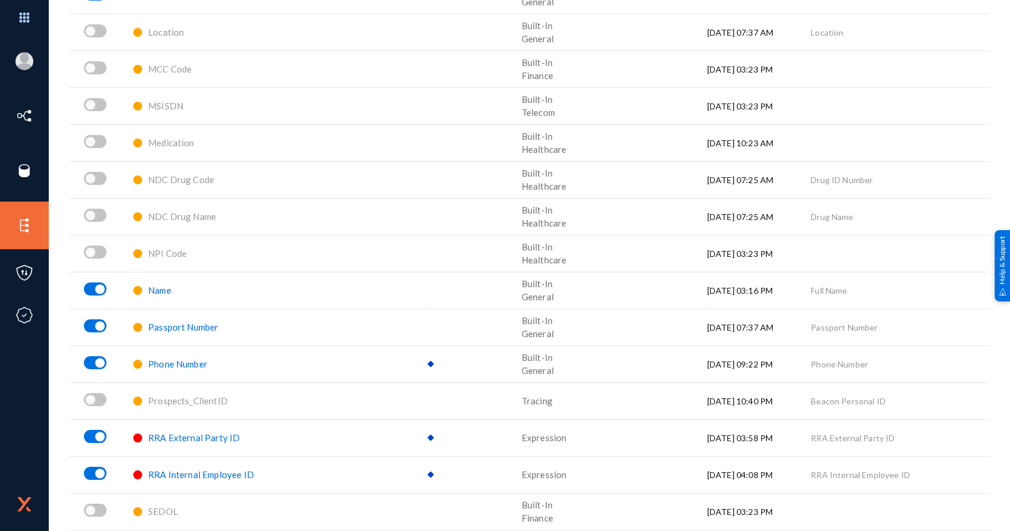
click at [152, 286] on span "Name" at bounding box center [159, 290] width 23 height 11
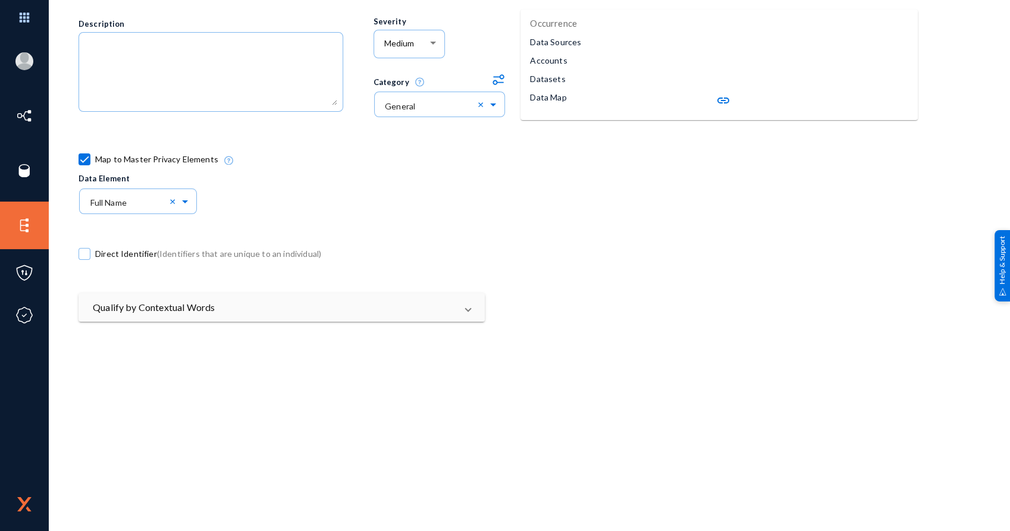
scroll to position [132, 0]
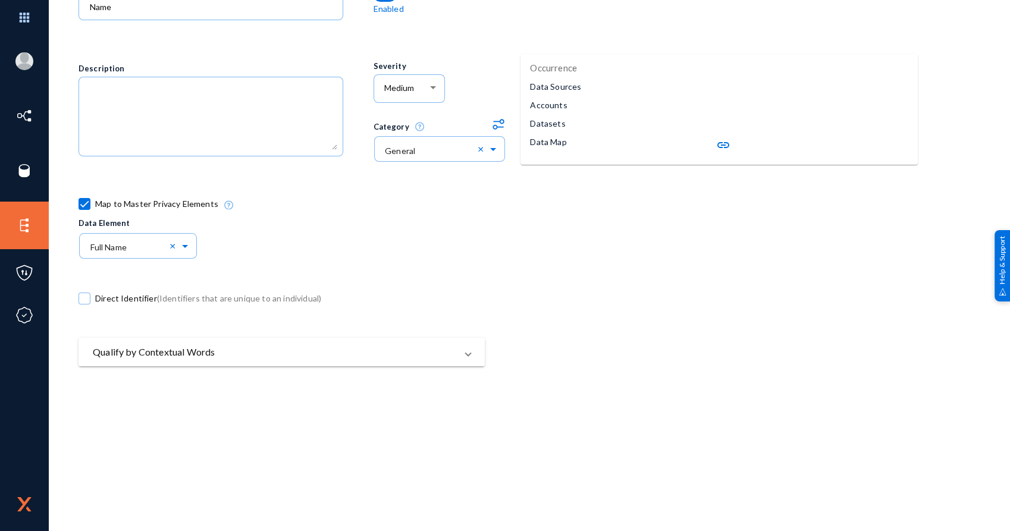
click at [445, 361] on mat-expansion-panel-header "Qualify by Contextual Words" at bounding box center [281, 352] width 406 height 29
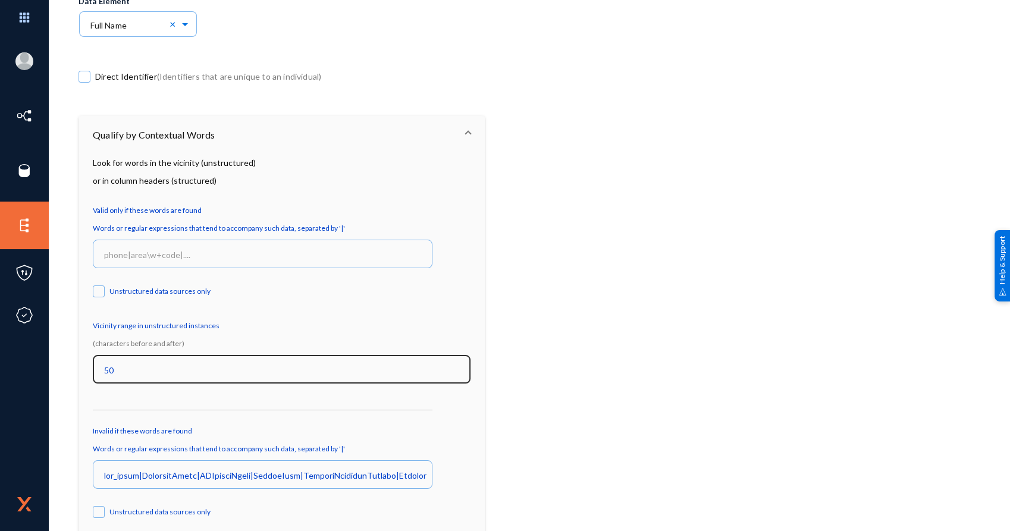
scroll to position [397, 0]
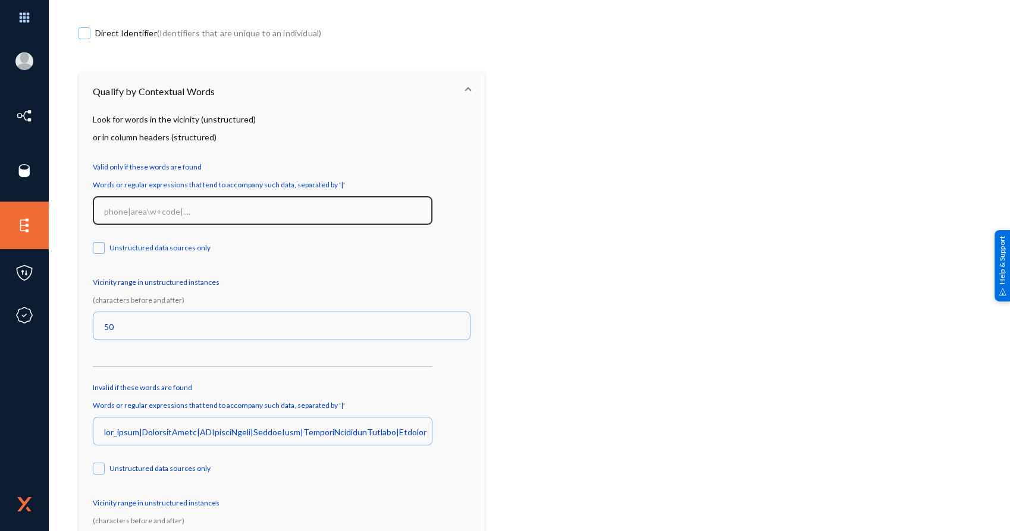
click at [221, 206] on input at bounding box center [265, 211] width 322 height 11
click at [202, 209] on input at bounding box center [265, 211] width 322 height 11
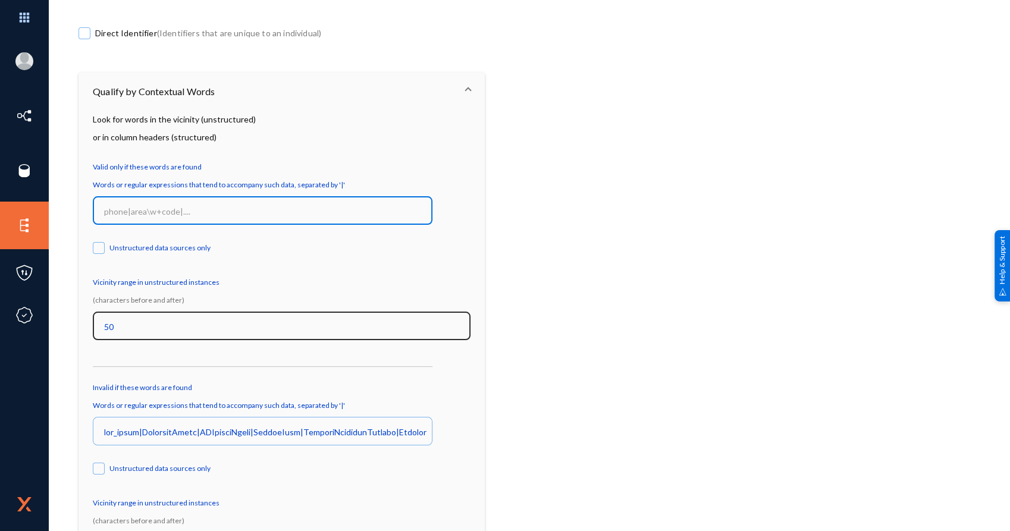
scroll to position [463, 0]
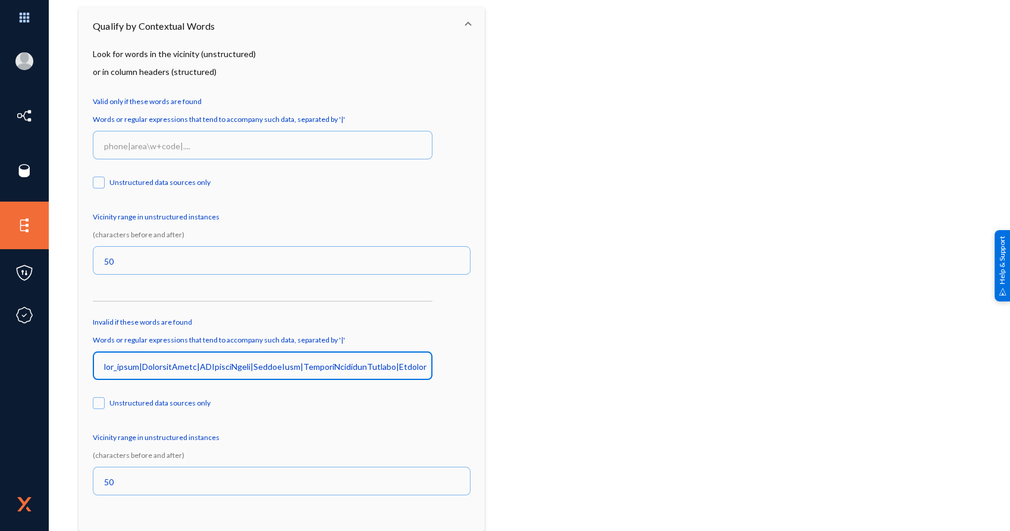
click at [237, 363] on input at bounding box center [265, 367] width 322 height 11
drag, startPoint x: 298, startPoint y: 367, endPoint x: 443, endPoint y: 366, distance: 145.1
click at [443, 366] on div "Words or regular expressions that tend to accompany such data, separated by '|'" at bounding box center [282, 362] width 378 height 63
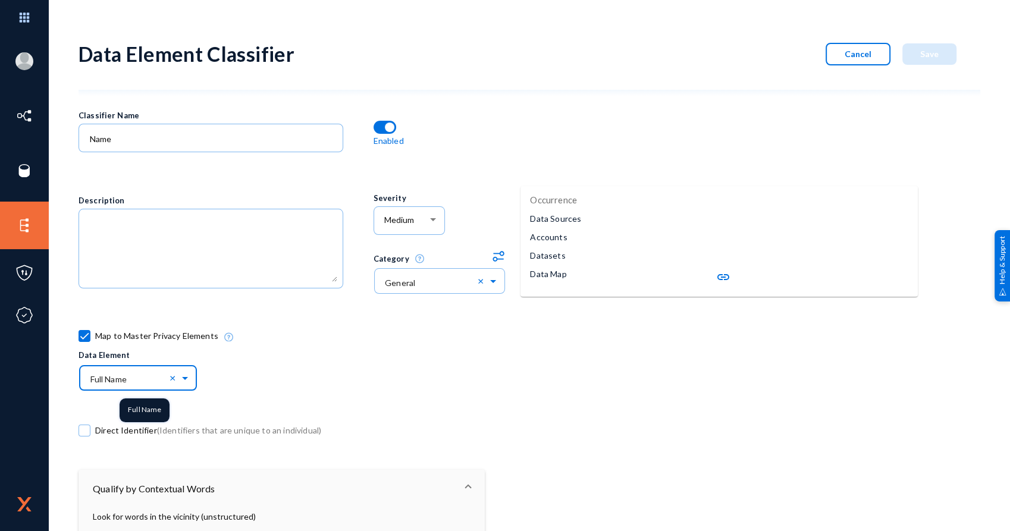
scroll to position [0, 0]
click at [188, 373] on span at bounding box center [187, 377] width 14 height 8
click at [298, 345] on div "Map to Master Privacy Elements Data Element × Full Name ×" at bounding box center [446, 359] width 736 height 73
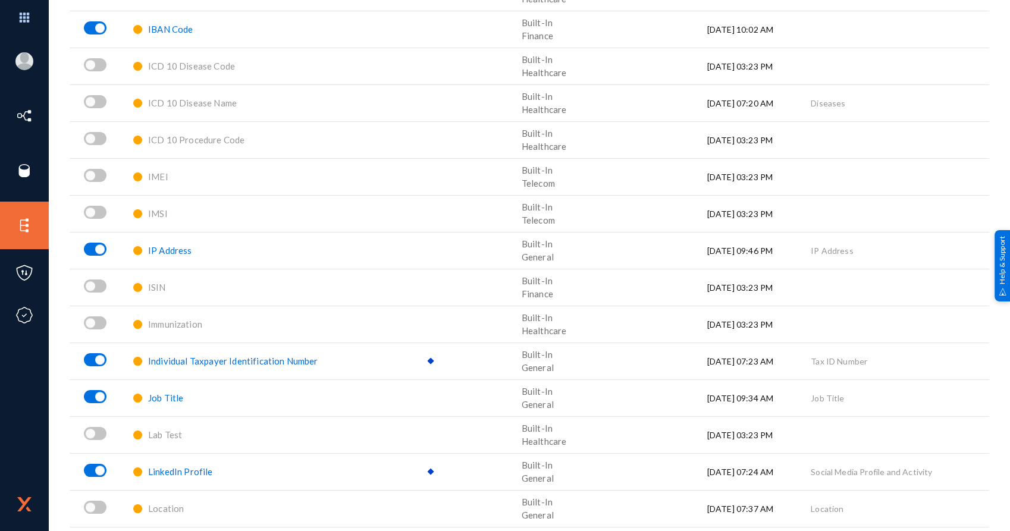
scroll to position [925, 0]
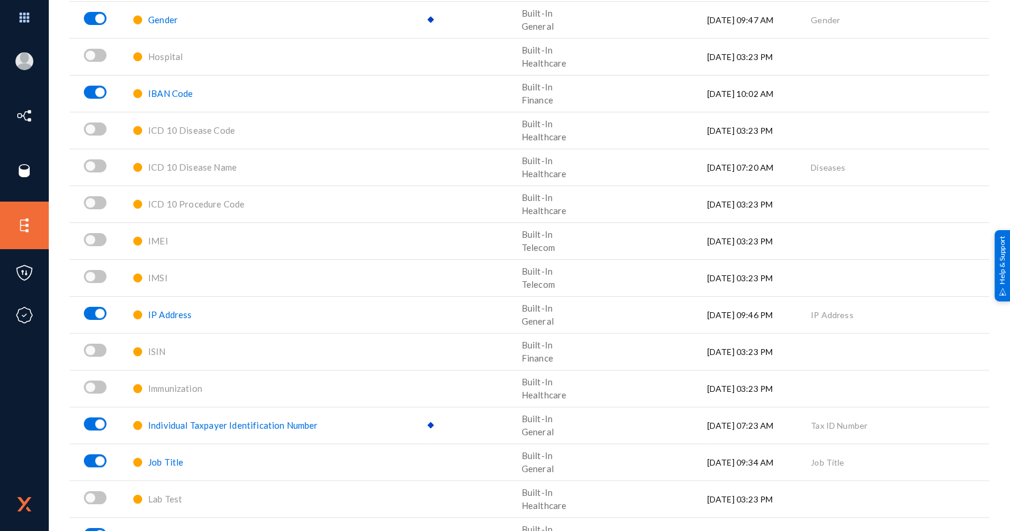
click at [164, 98] on span "IBAN Code" at bounding box center [170, 93] width 45 height 11
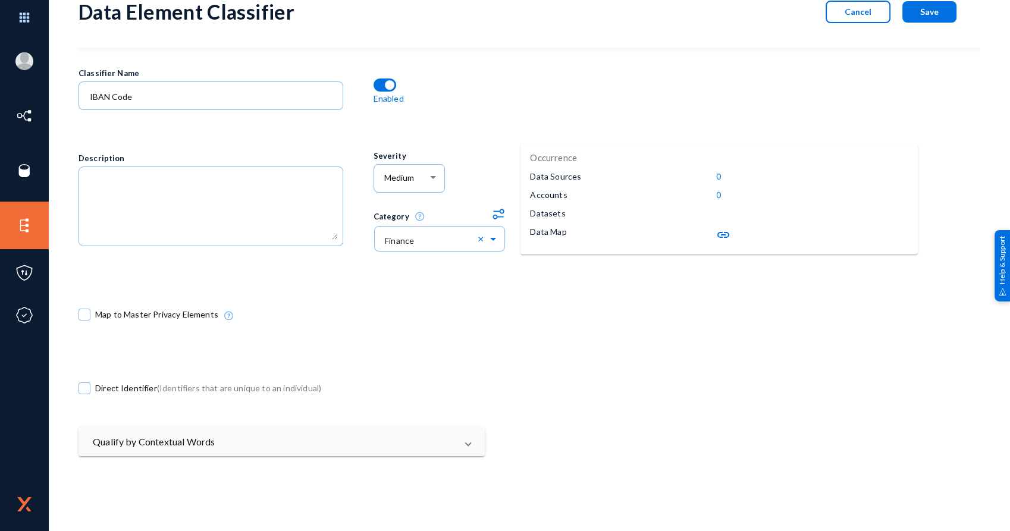
scroll to position [66, 0]
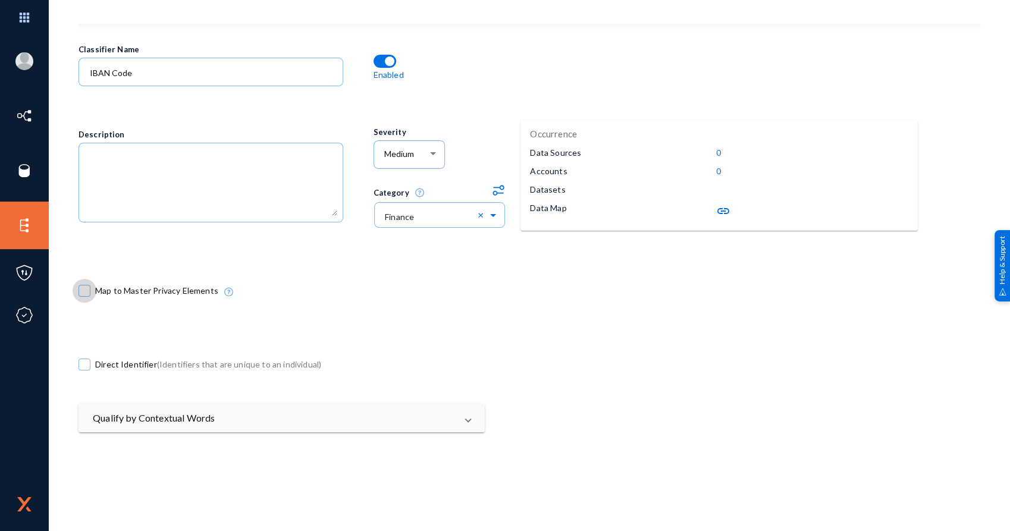
click at [103, 291] on span "Map to Master Privacy Elements" at bounding box center [156, 291] width 123 height 18
click at [85, 296] on input "Map to Master Privacy Elements" at bounding box center [84, 296] width 1 height 1
checkbox input "true"
click at [184, 310] on span at bounding box center [187, 311] width 14 height 8
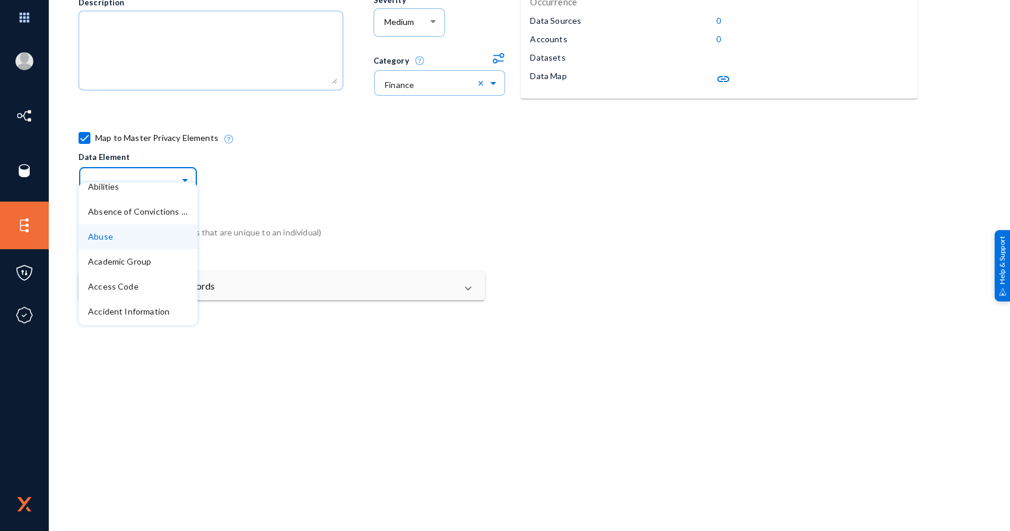
scroll to position [0, 0]
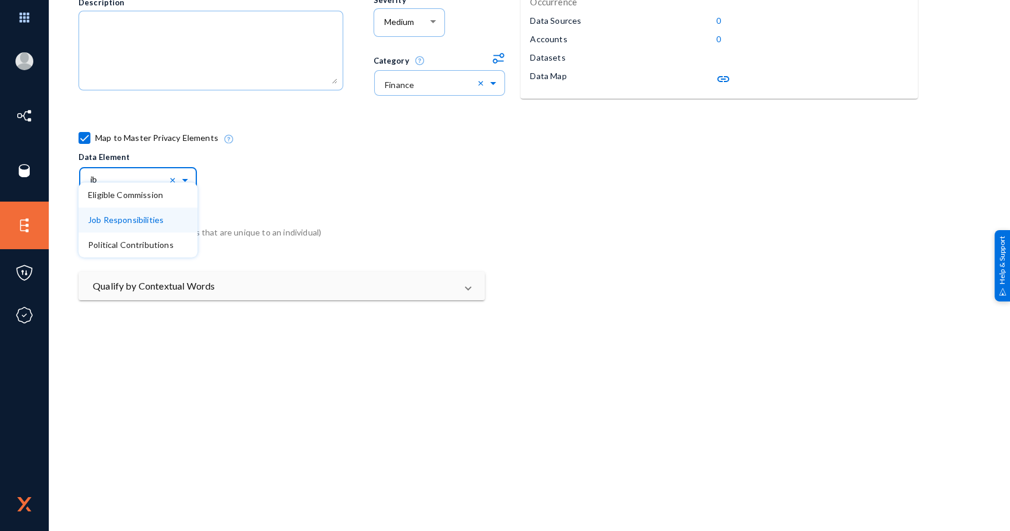
type input "i"
type input "cre"
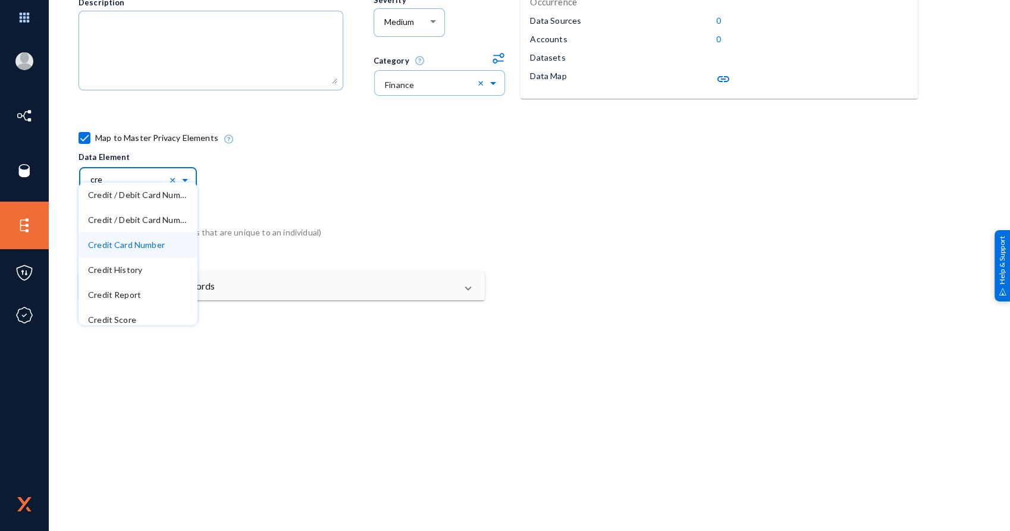
click at [143, 245] on span "Credit Card Number" at bounding box center [126, 245] width 77 height 10
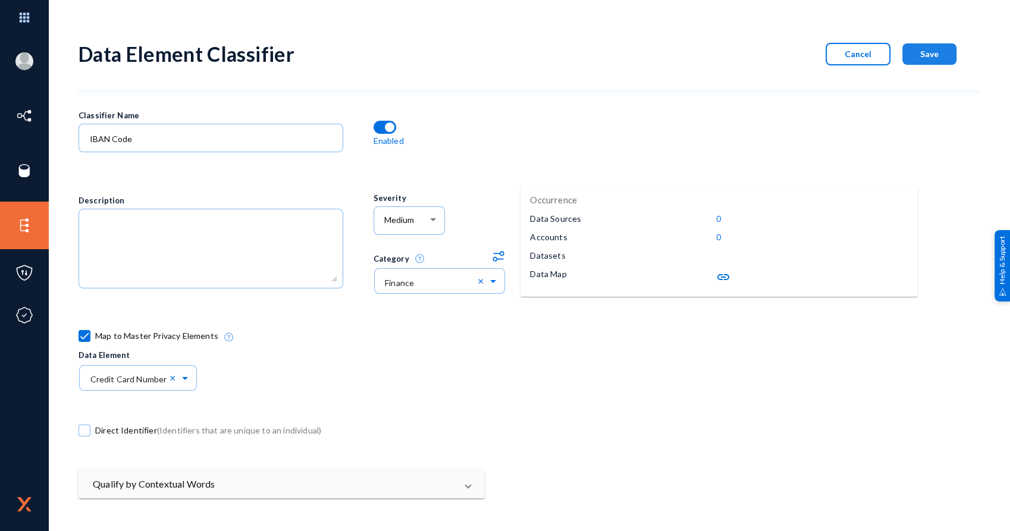
click at [927, 55] on span "Save" at bounding box center [929, 54] width 18 height 10
checkbox input "false"
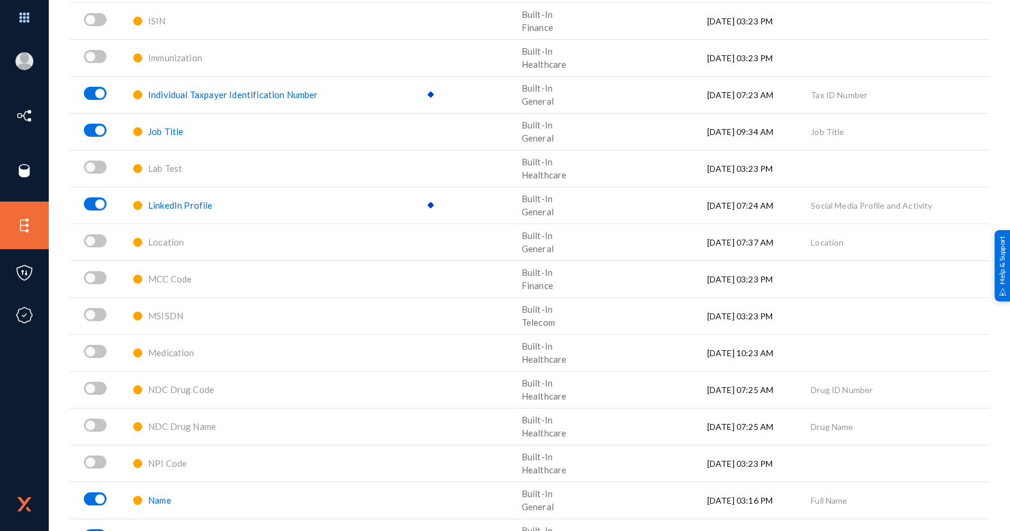
scroll to position [1519, 0]
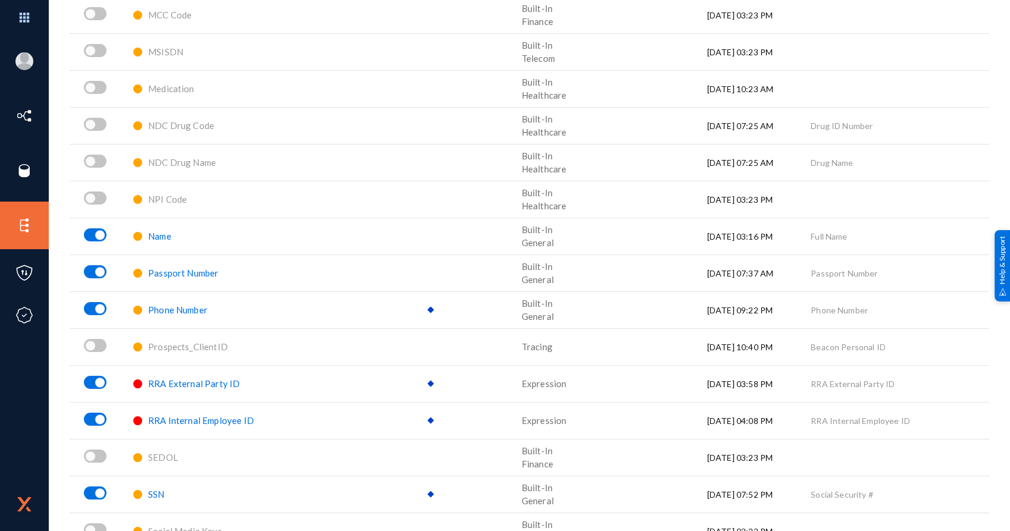
click at [155, 231] on span "Name" at bounding box center [159, 236] width 23 height 11
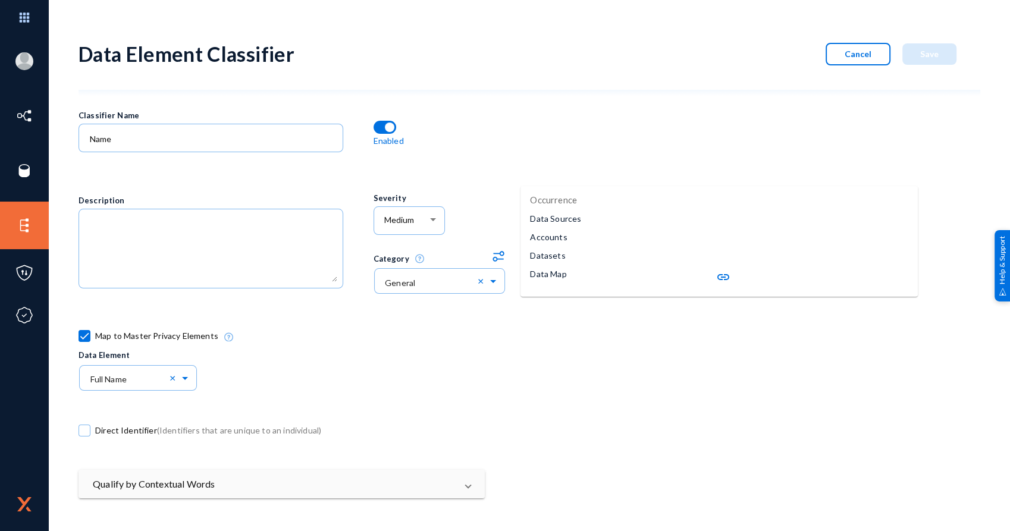
click at [444, 114] on div "Enabled" at bounding box center [446, 138] width 147 height 73
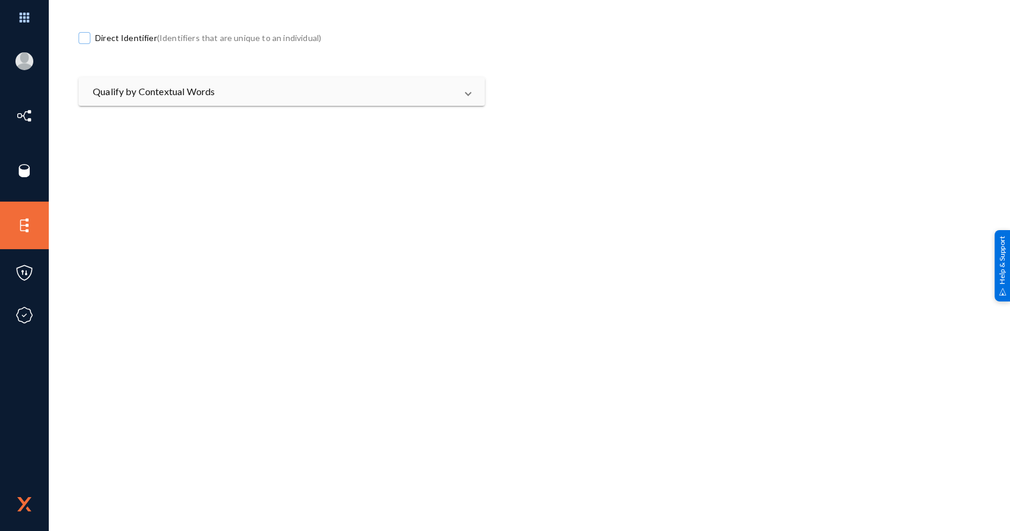
scroll to position [194, 0]
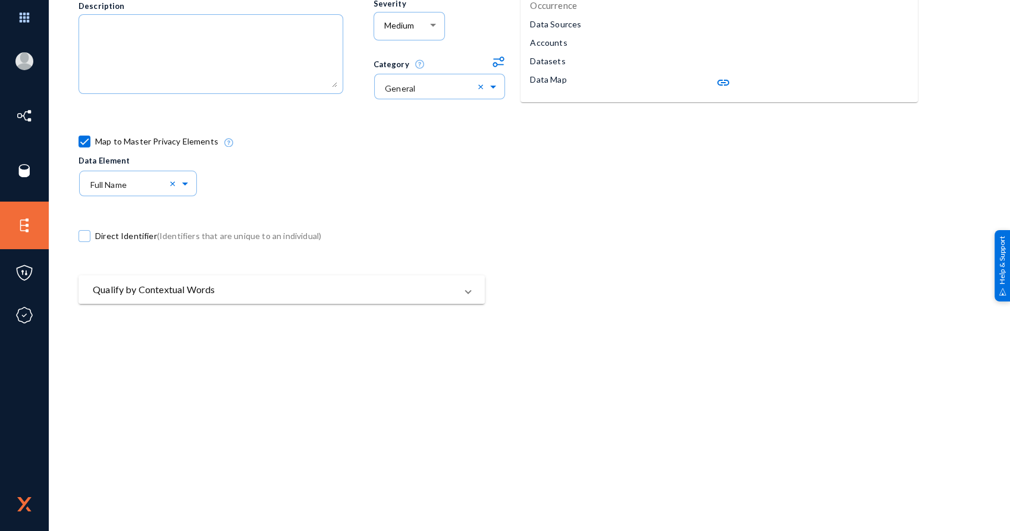
click at [441, 296] on mat-expansion-panel-header "Qualify by Contextual Words" at bounding box center [281, 289] width 406 height 29
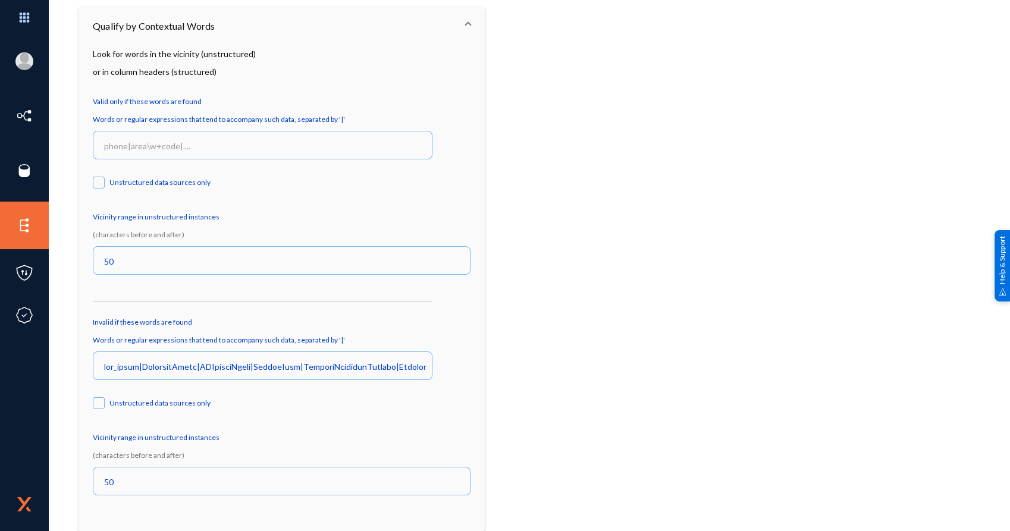
scroll to position [463, 0]
click at [551, 271] on div at bounding box center [740, 191] width 441 height 515
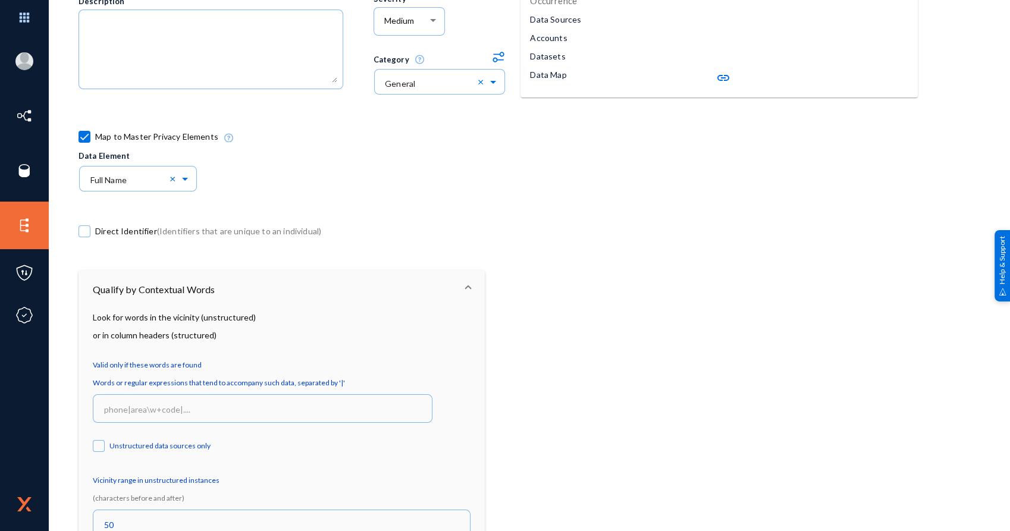
scroll to position [0, 0]
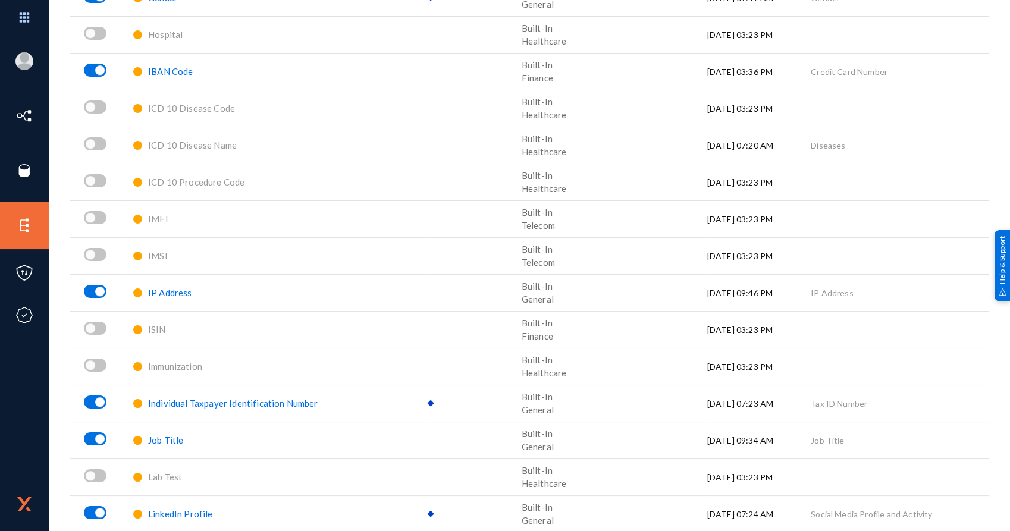
scroll to position [925, 0]
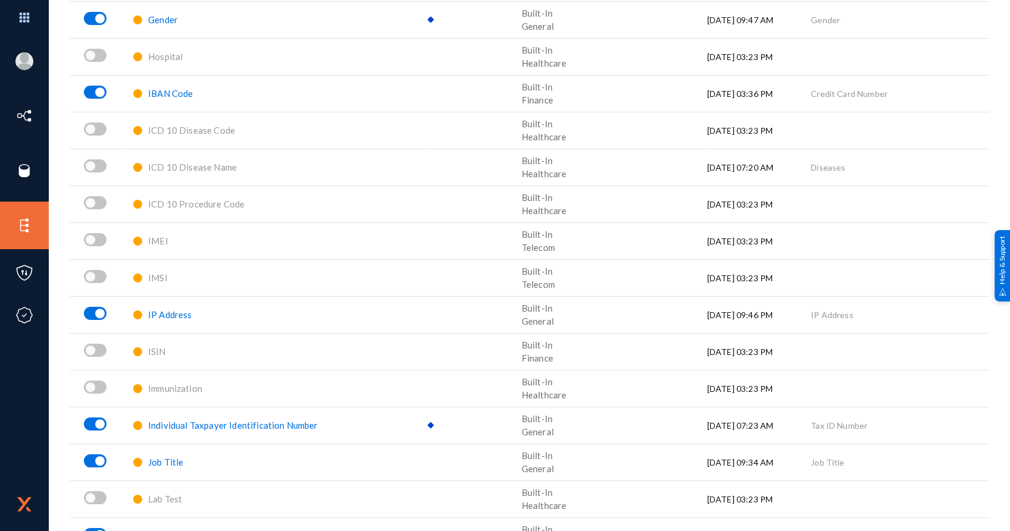
click at [167, 93] on span "IBAN Code" at bounding box center [170, 93] width 45 height 11
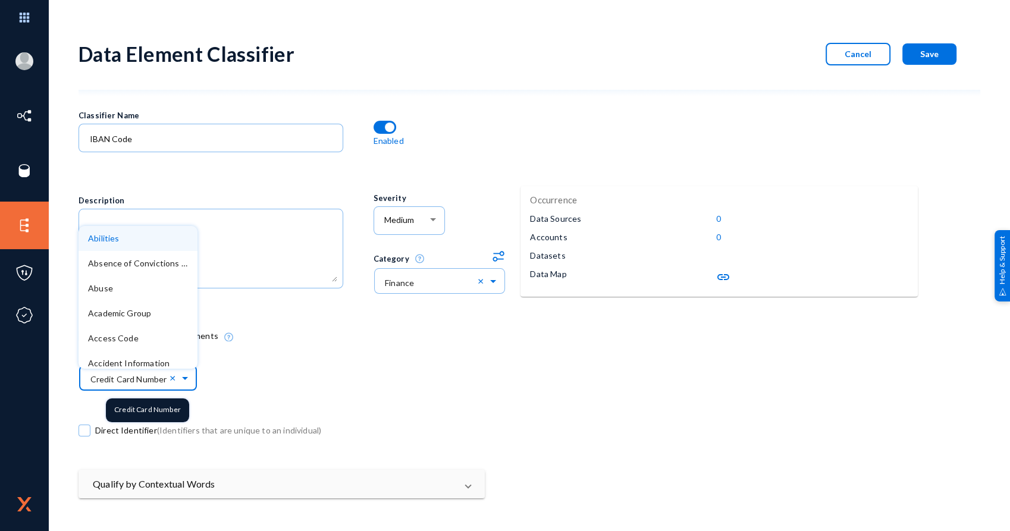
click at [183, 377] on span at bounding box center [187, 377] width 14 height 8
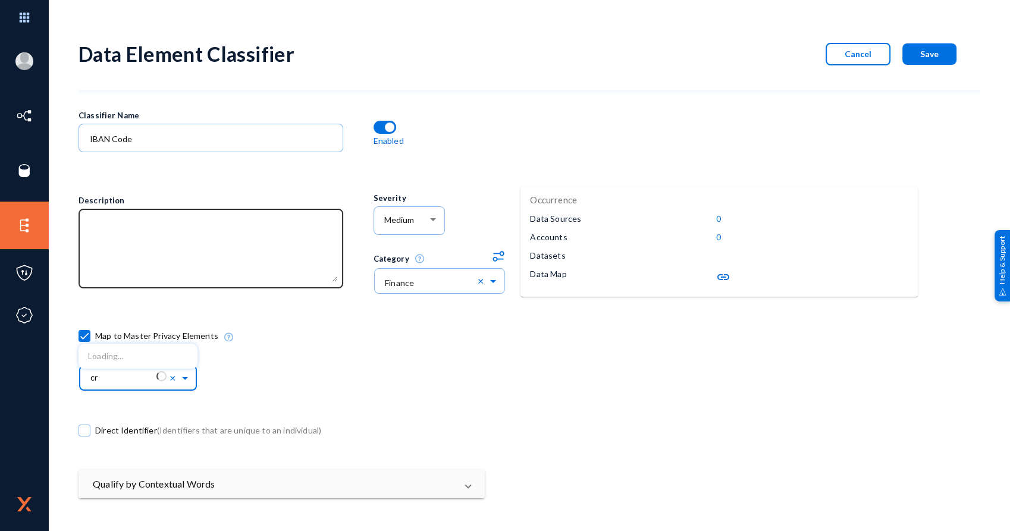
type input "cre"
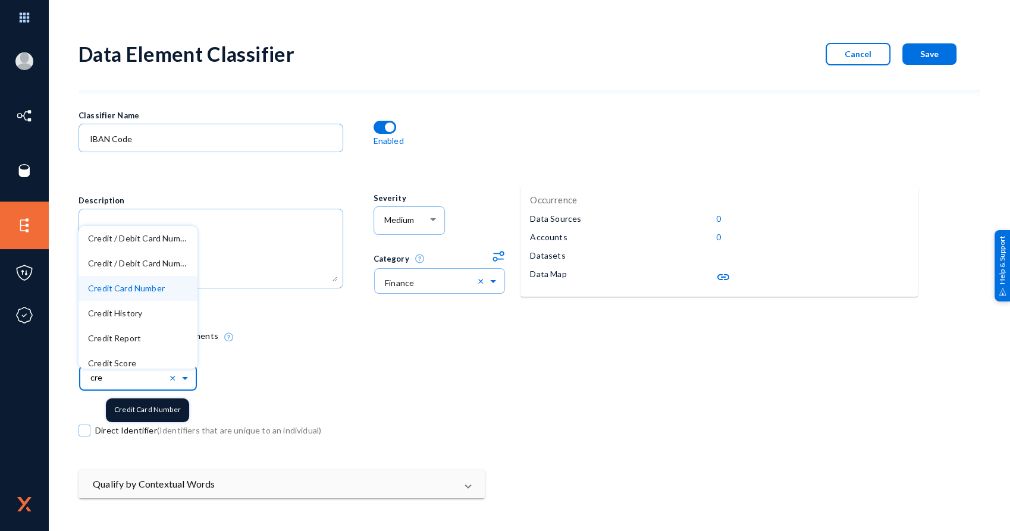
click at [140, 287] on span "Credit Card Number" at bounding box center [126, 288] width 77 height 10
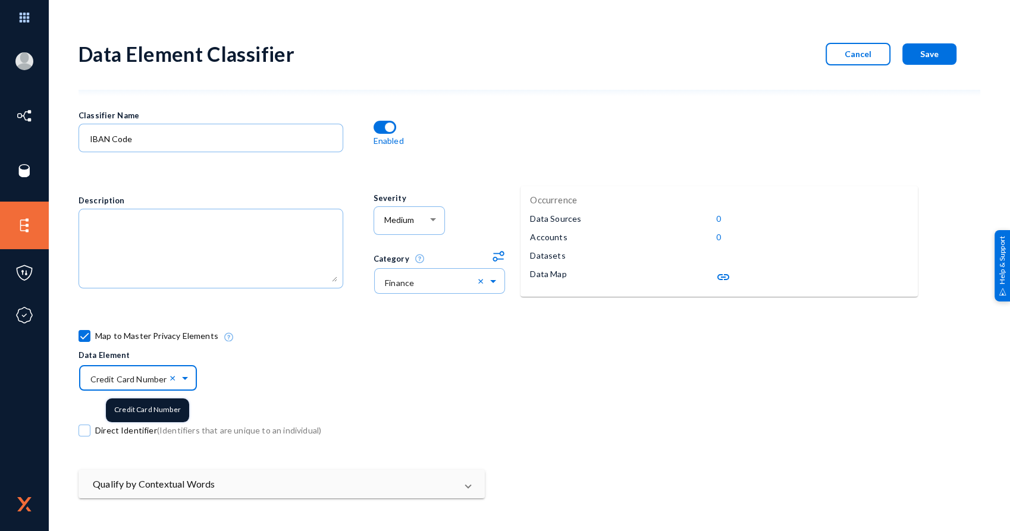
click at [181, 378] on span at bounding box center [187, 377] width 14 height 8
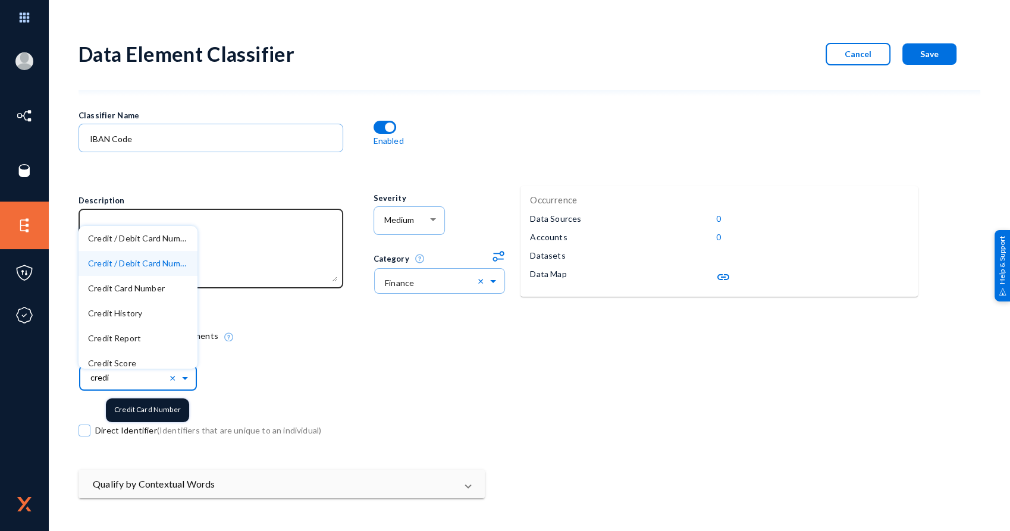
type input "credit"
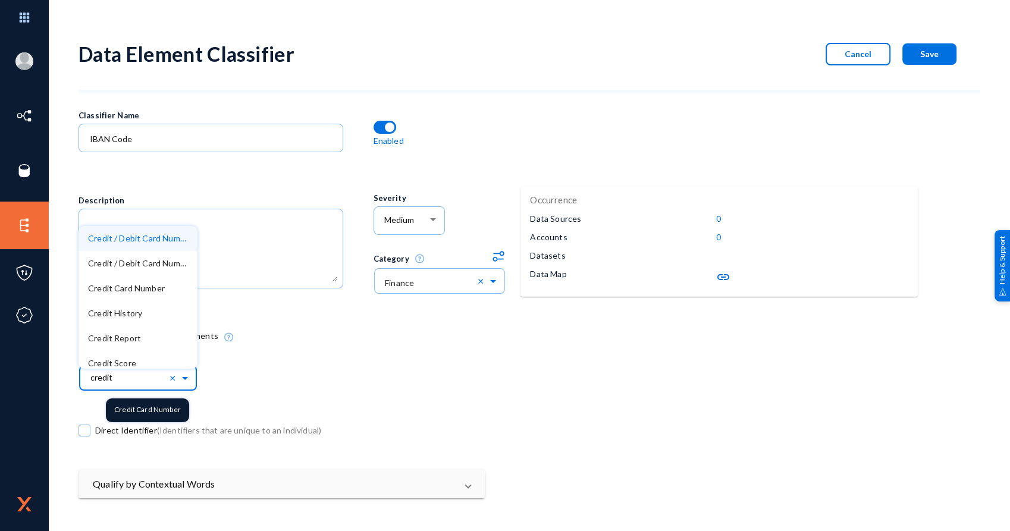
click at [145, 234] on span "Credit / Debit Card Number" at bounding box center [140, 238] width 105 height 10
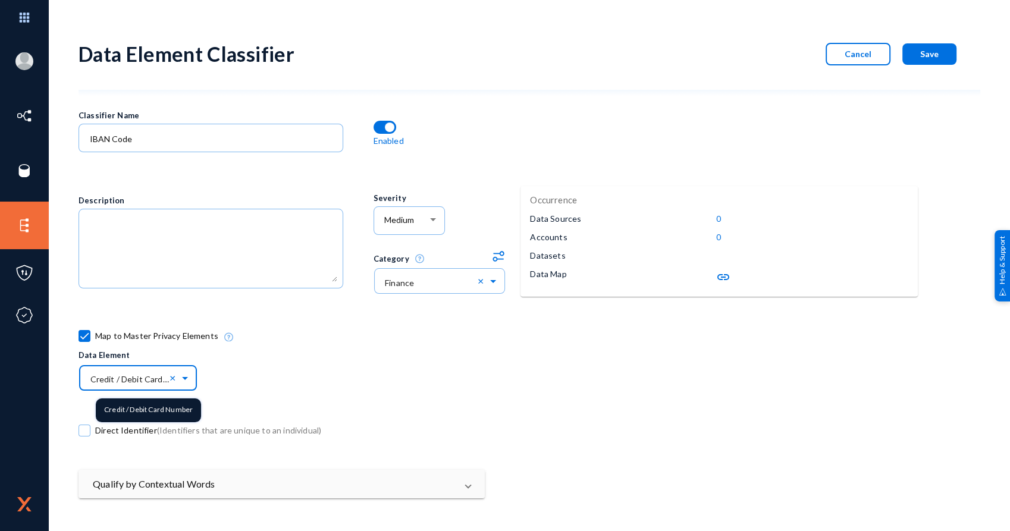
click at [186, 380] on input "text" at bounding box center [143, 377] width 107 height 20
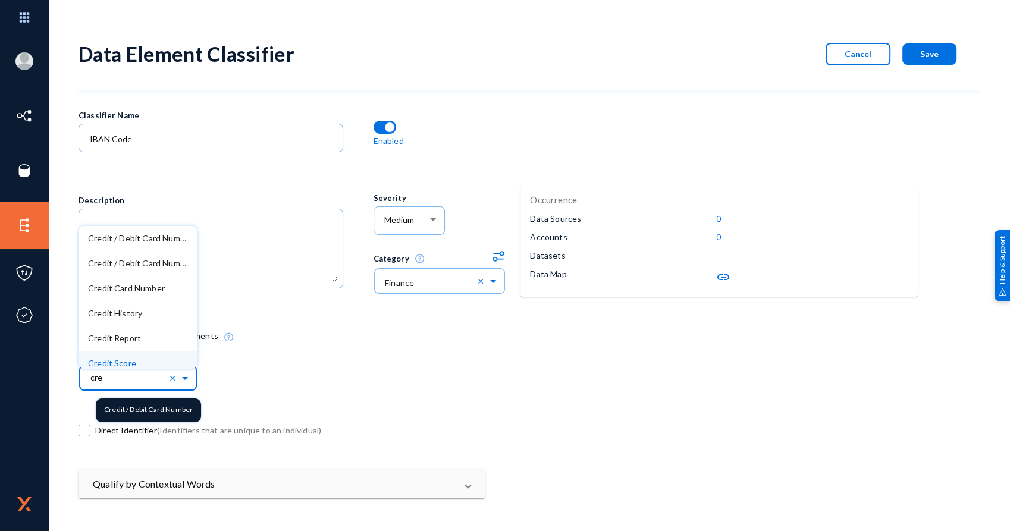
type input "cred"
click at [153, 285] on span "Credit Card Number" at bounding box center [126, 288] width 77 height 10
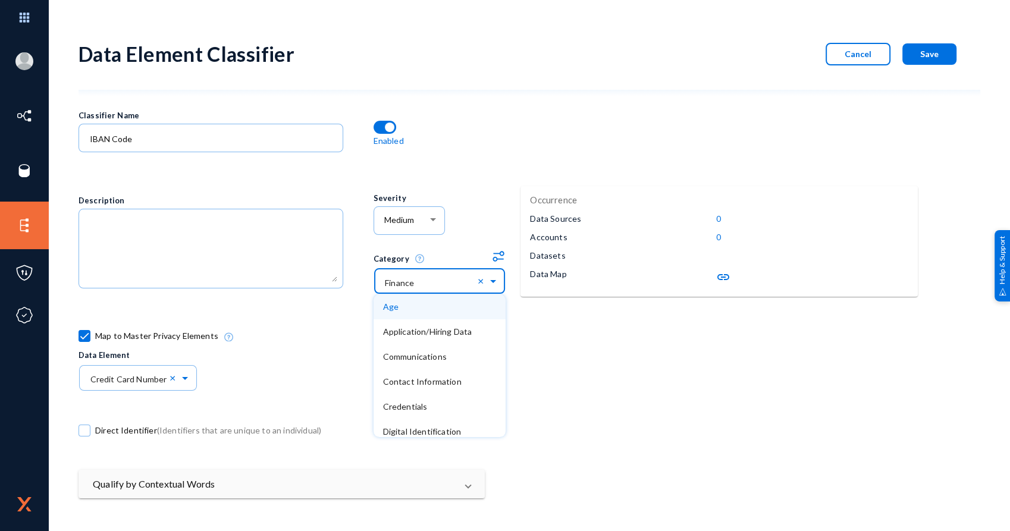
click at [488, 281] on span at bounding box center [495, 280] width 14 height 8
type input "ge"
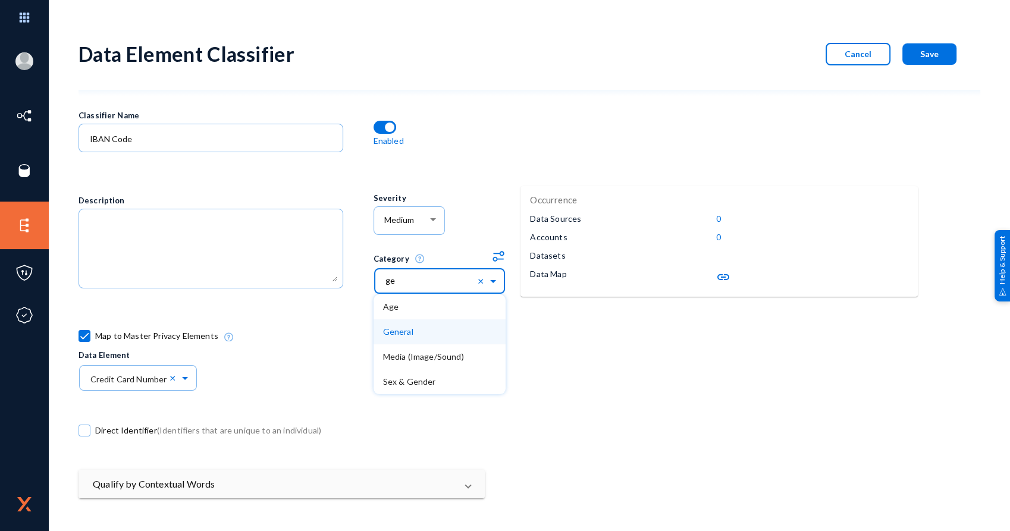
click at [440, 333] on div "General" at bounding box center [439, 331] width 113 height 25
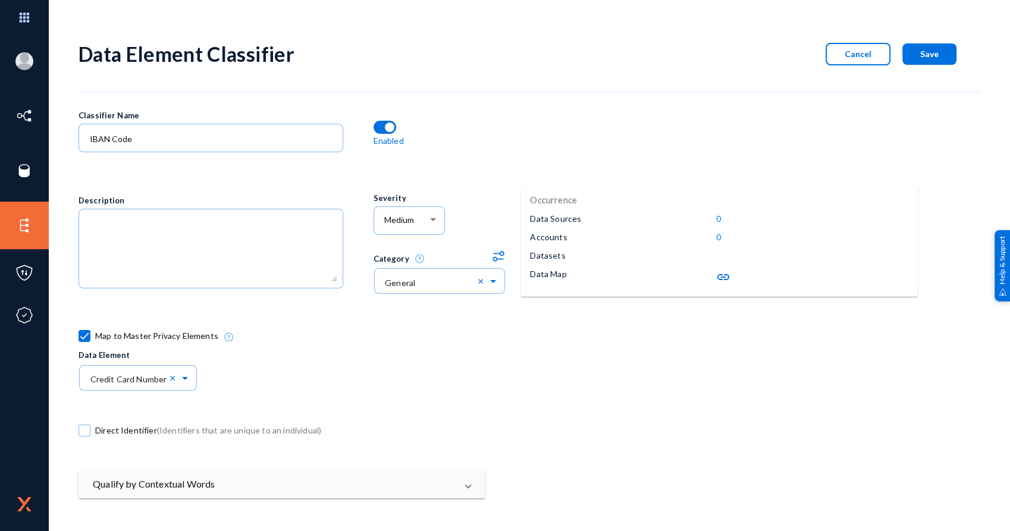
click at [528, 178] on anms-data-element-stats "Occurrence Data Sources 0 Accounts 0 Datasets Data Map link" at bounding box center [718, 212] width 397 height 170
click at [923, 51] on span "Save" at bounding box center [929, 54] width 18 height 10
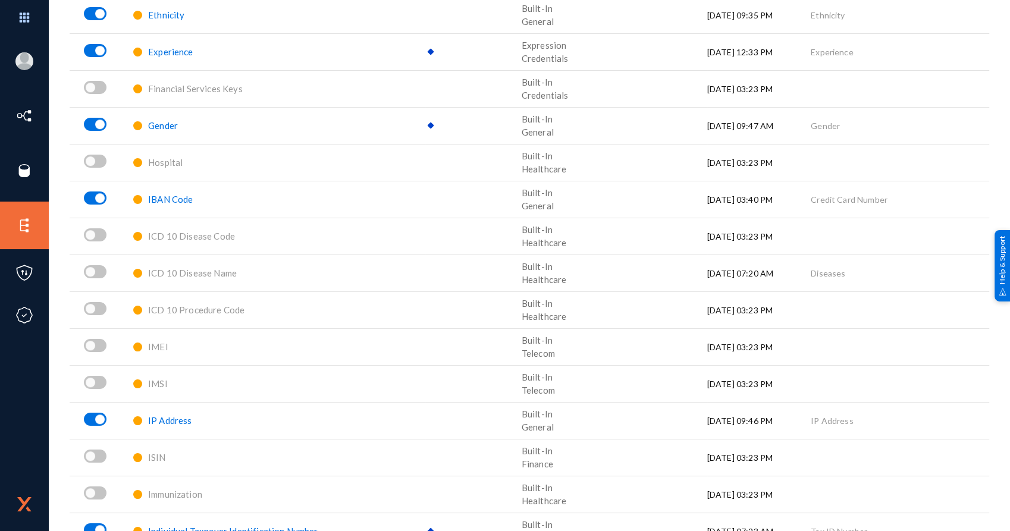
scroll to position [859, 0]
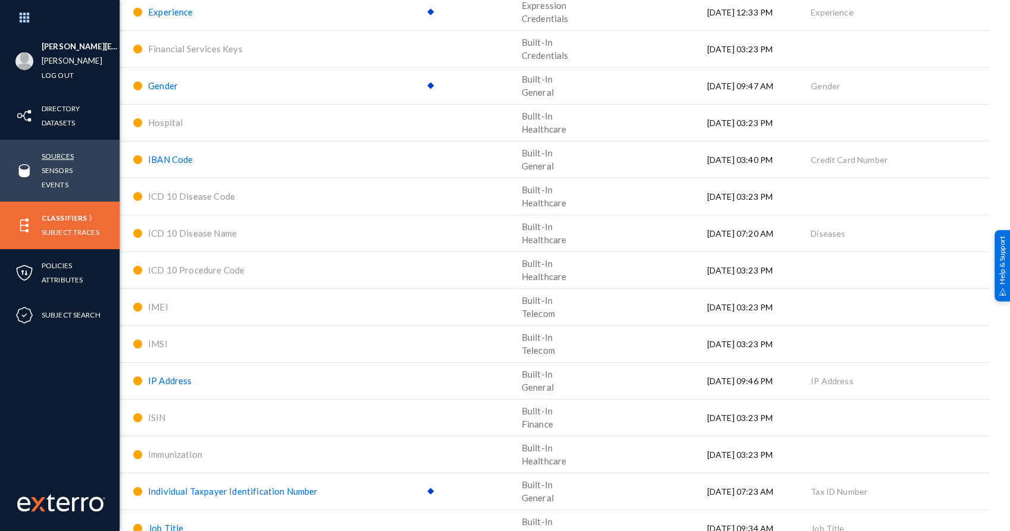
click at [60, 157] on link "Sources" at bounding box center [58, 156] width 32 height 14
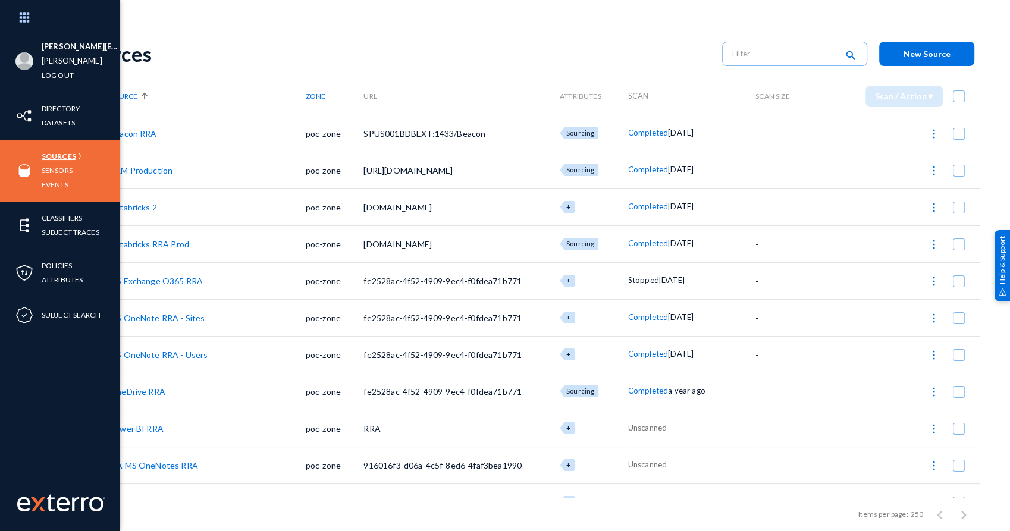
click at [64, 157] on link "Sources" at bounding box center [59, 156] width 34 height 14
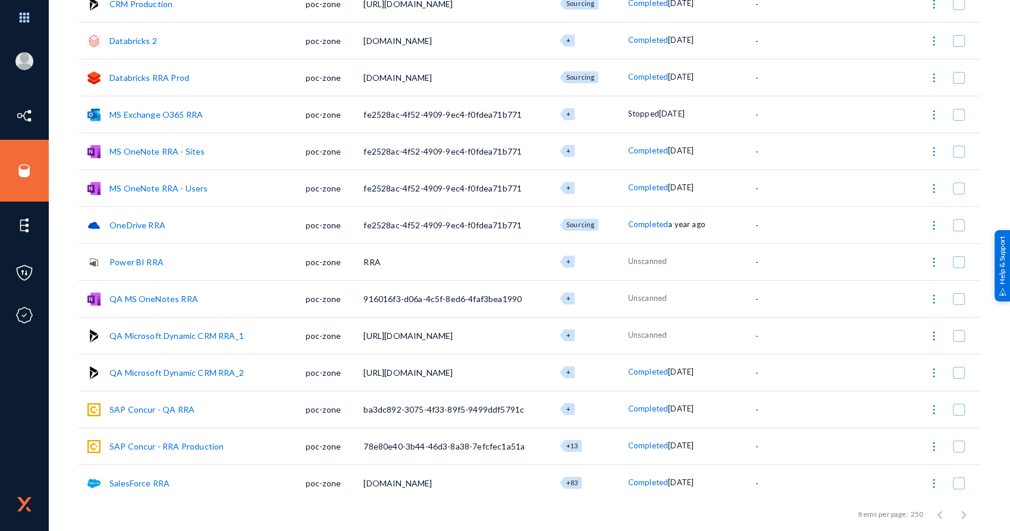
scroll to position [244, 0]
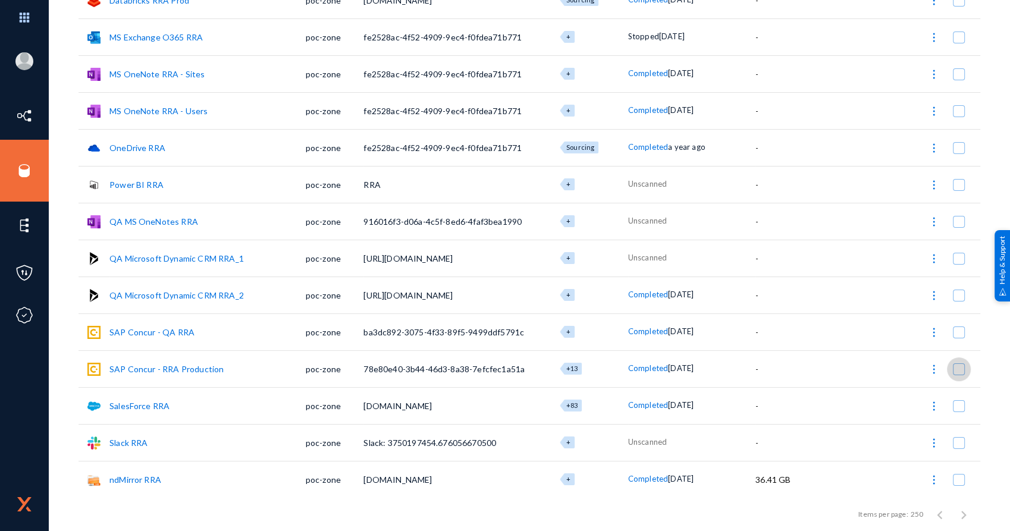
click at [953, 367] on span at bounding box center [959, 369] width 12 height 12
click at [958, 375] on input "checkbox" at bounding box center [958, 375] width 1 height 1
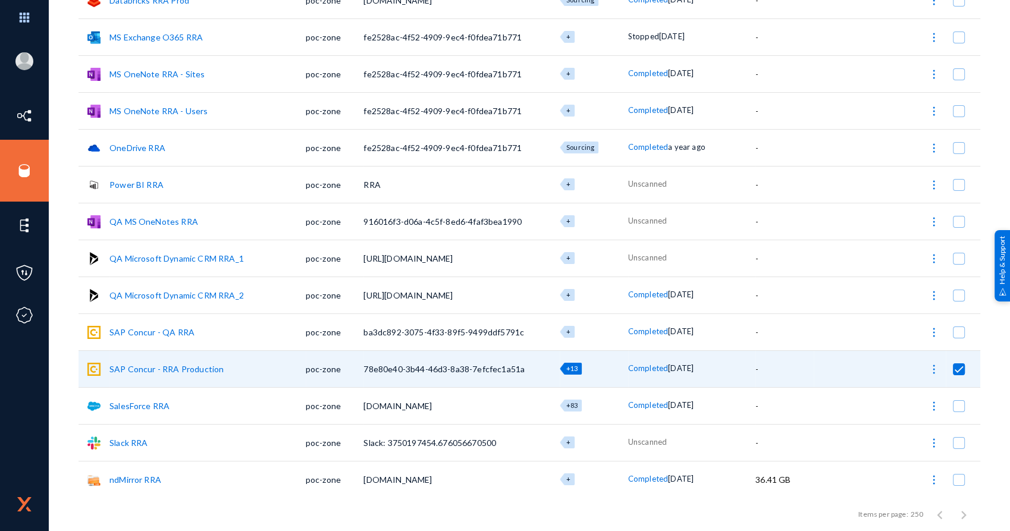
click at [929, 366] on img at bounding box center [934, 369] width 12 height 12
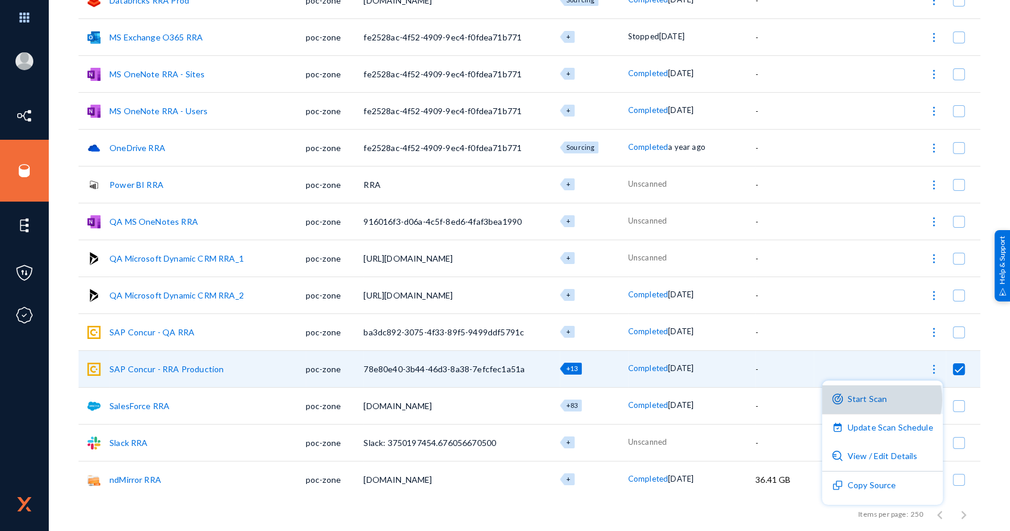
click at [881, 400] on button "Start Scan" at bounding box center [882, 399] width 121 height 29
checkbox input "false"
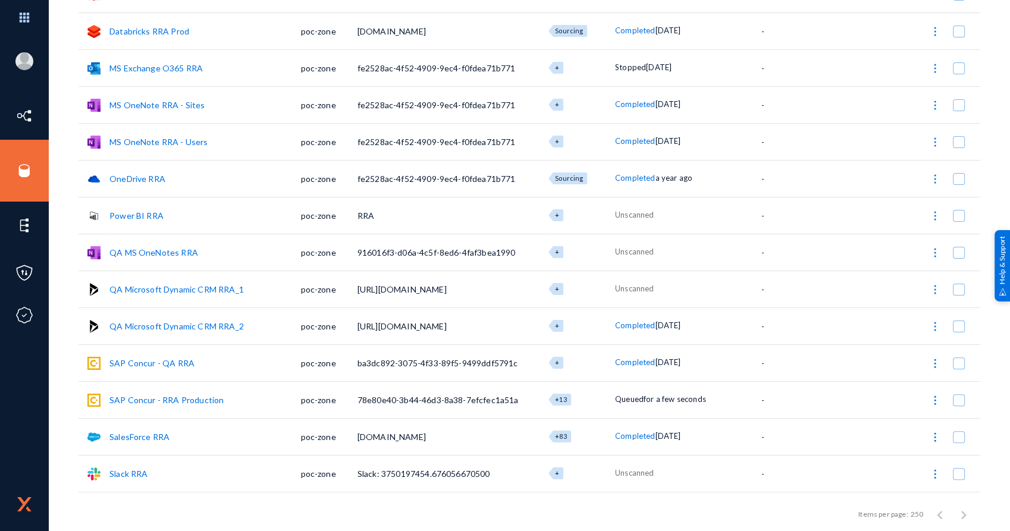
scroll to position [244, 0]
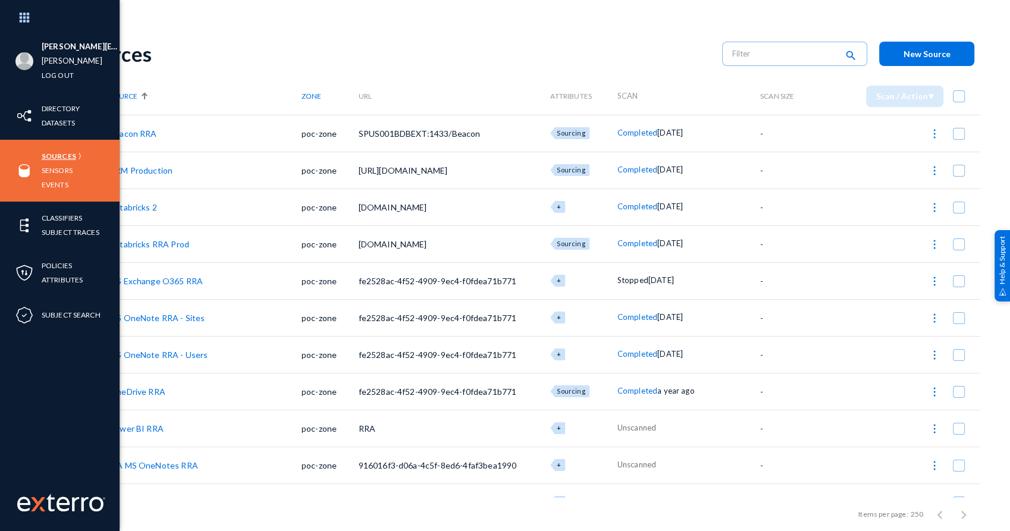
click at [66, 152] on link "Sources" at bounding box center [59, 156] width 34 height 14
click at [49, 149] on link "Sources" at bounding box center [59, 156] width 34 height 14
click at [67, 153] on link "Sources" at bounding box center [59, 156] width 34 height 14
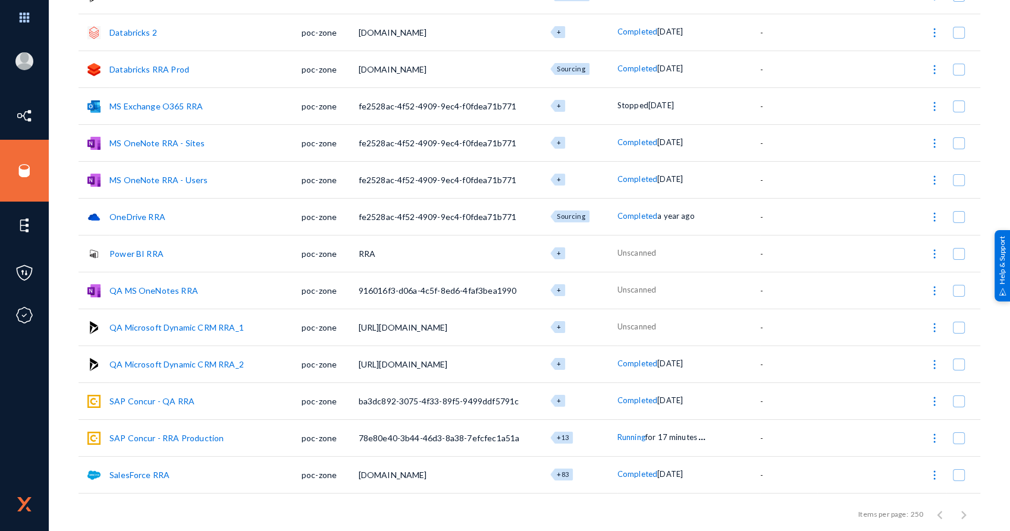
scroll to position [244, 0]
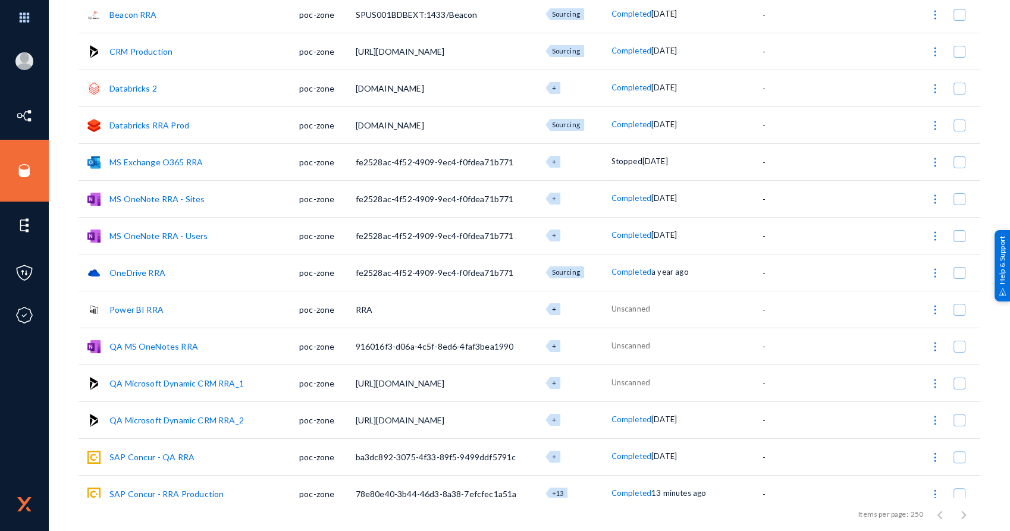
scroll to position [244, 0]
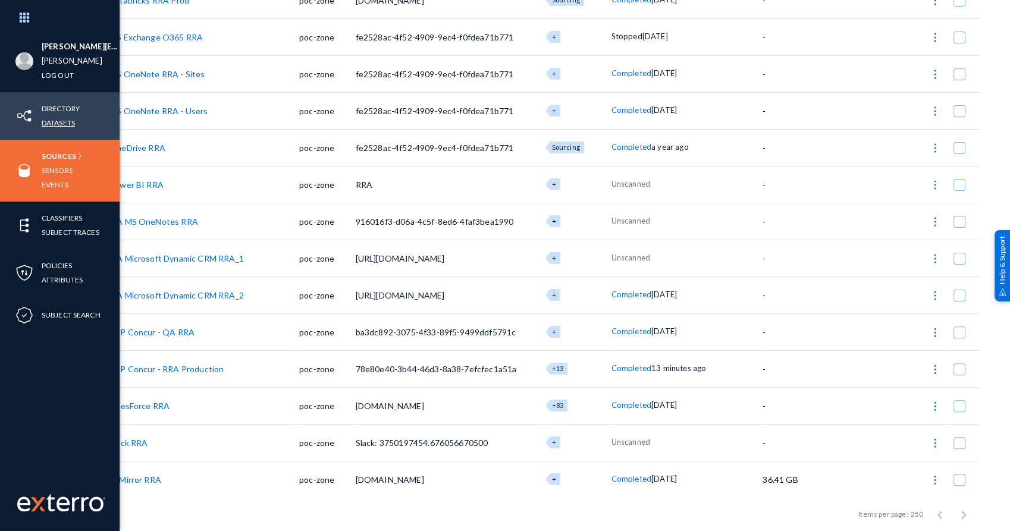
click at [67, 122] on link "Datasets" at bounding box center [58, 123] width 33 height 14
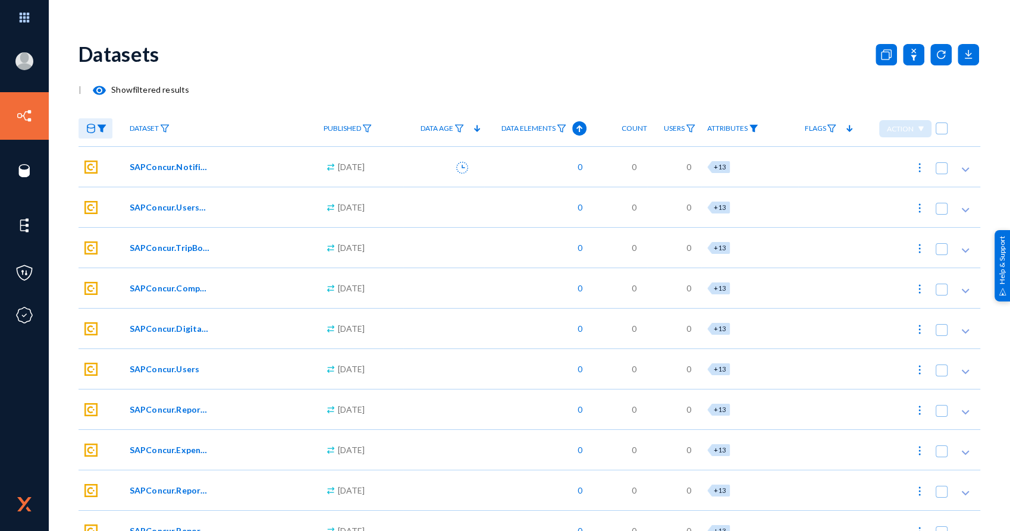
click at [757, 130] on img at bounding box center [754, 128] width 10 height 8
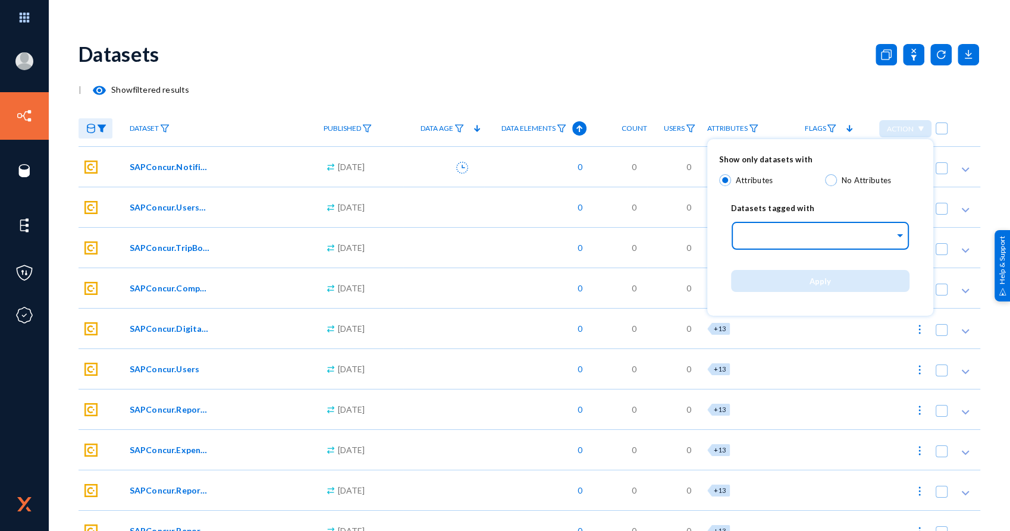
click at [772, 239] on input "text" at bounding box center [817, 237] width 154 height 11
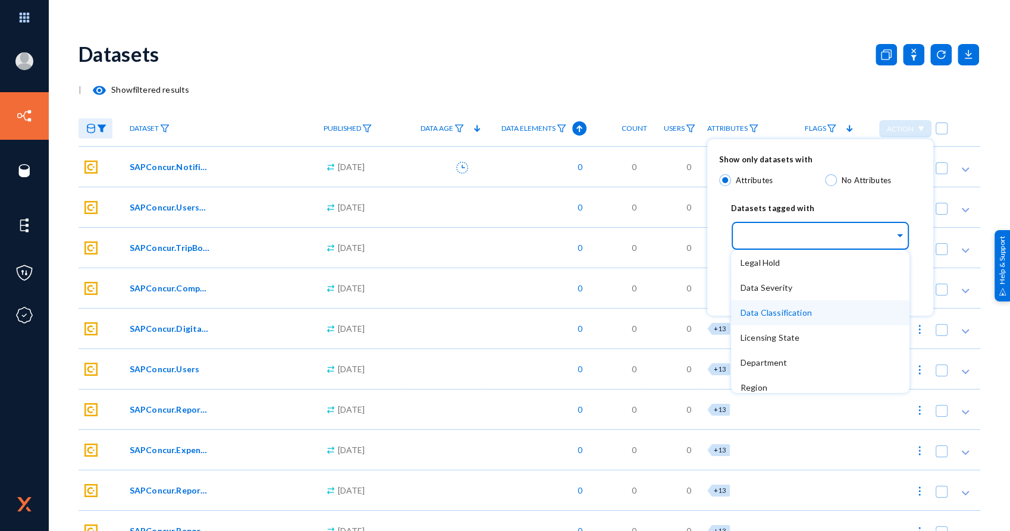
click at [769, 317] on span "Data Classification" at bounding box center [775, 312] width 71 height 10
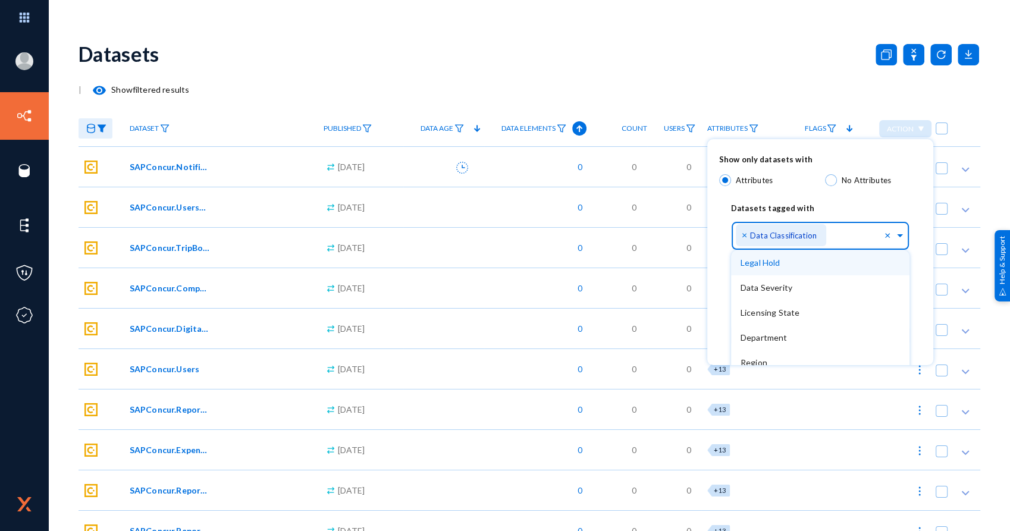
click at [840, 205] on div "Datasets tagged with" at bounding box center [820, 204] width 202 height 27
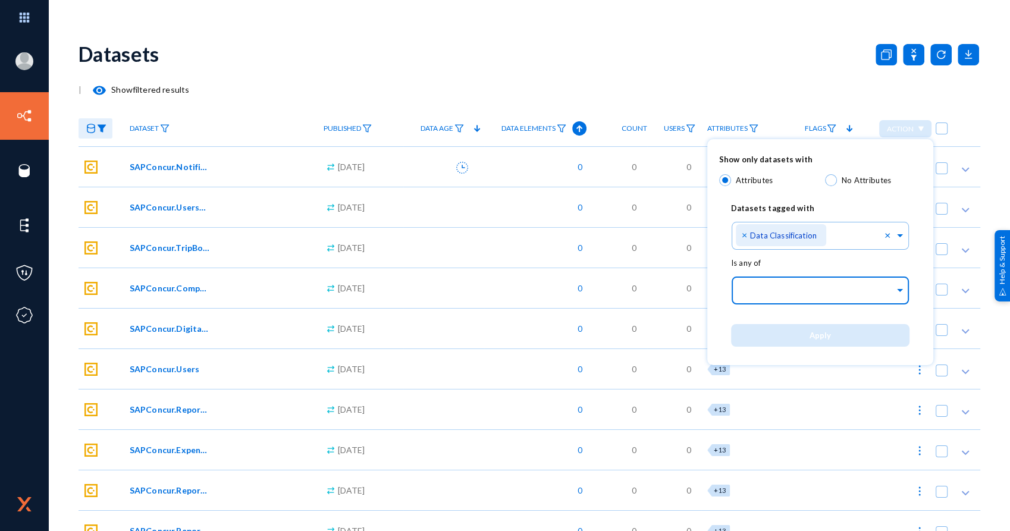
click at [828, 293] on input "text" at bounding box center [817, 292] width 154 height 11
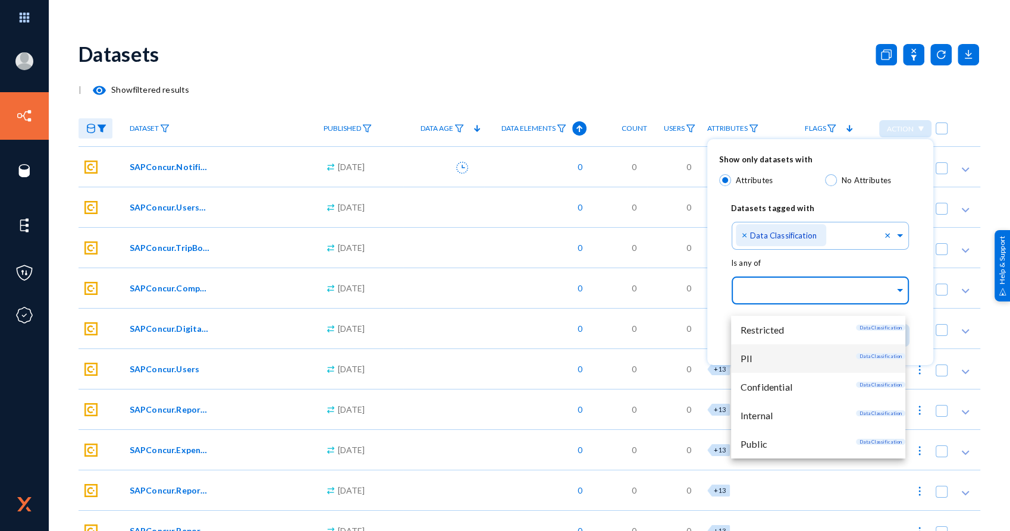
click at [761, 360] on div "PII Data Classification" at bounding box center [818, 358] width 174 height 29
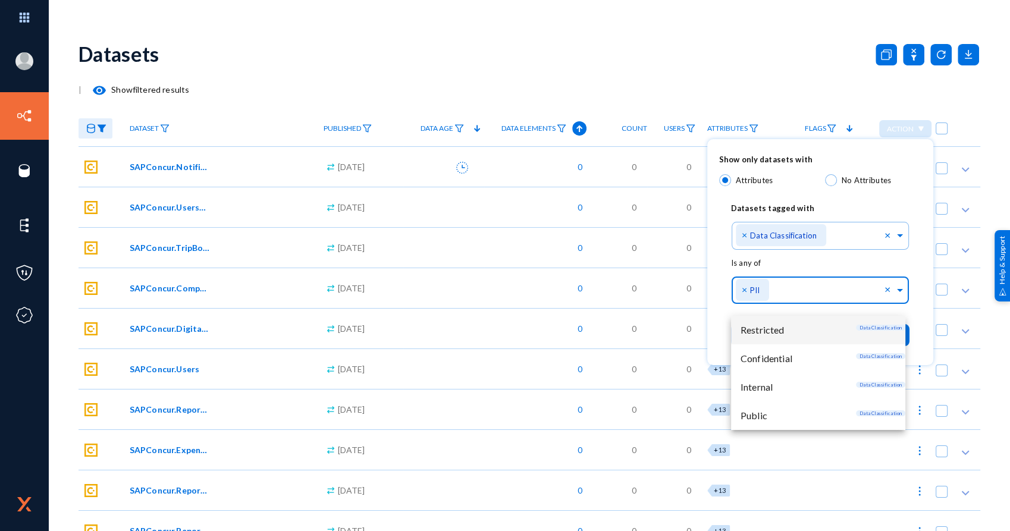
click at [899, 205] on div "Datasets tagged with" at bounding box center [820, 204] width 202 height 27
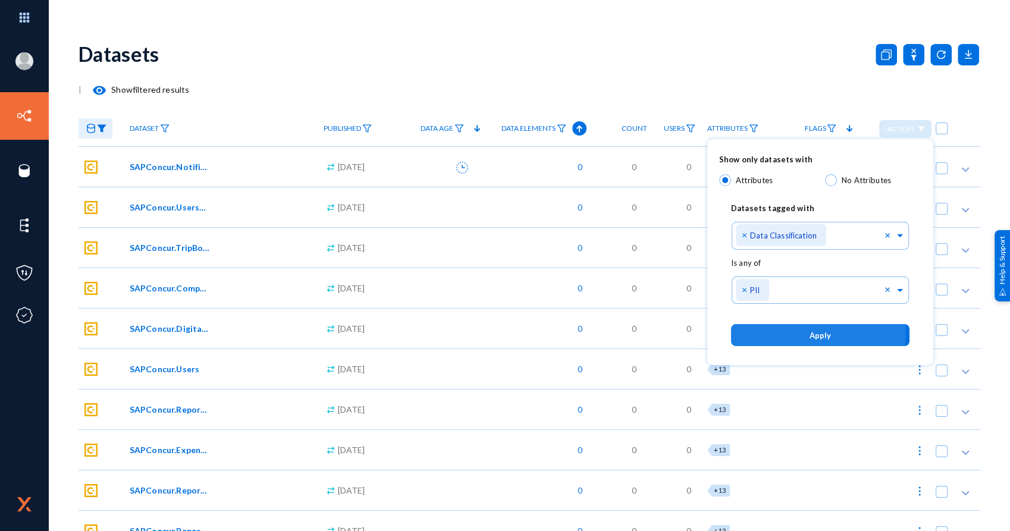
click at [790, 334] on button "Apply" at bounding box center [820, 335] width 178 height 22
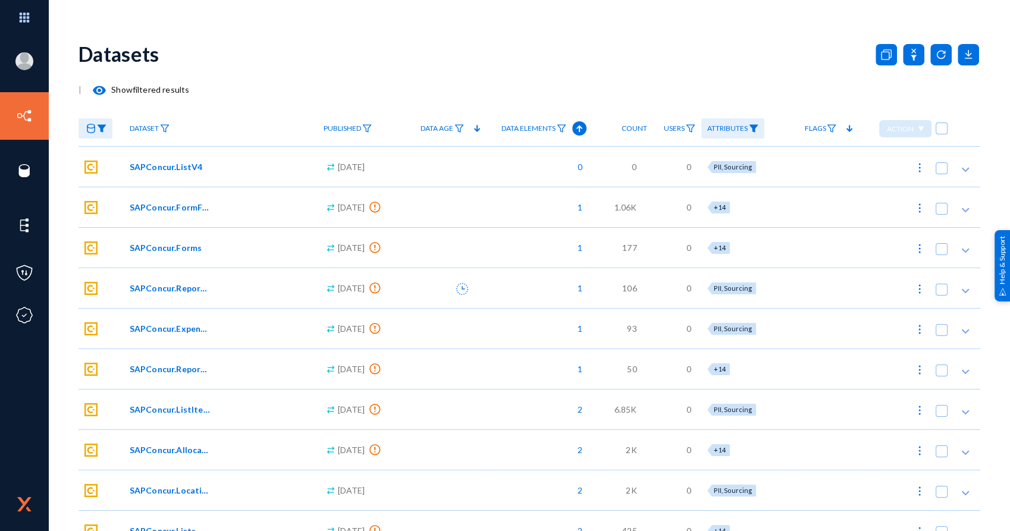
click at [97, 88] on mat-icon "visibility" at bounding box center [99, 90] width 14 height 14
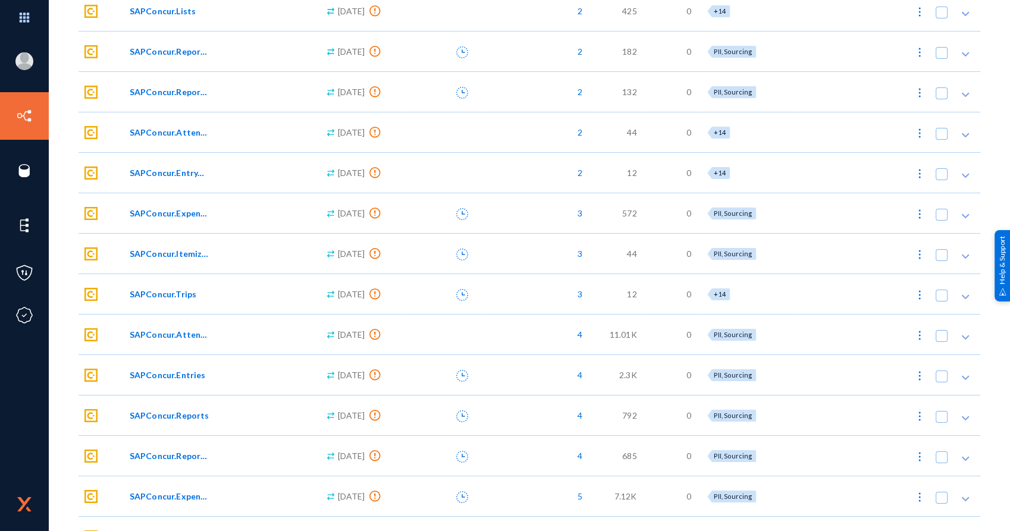
scroll to position [574, 0]
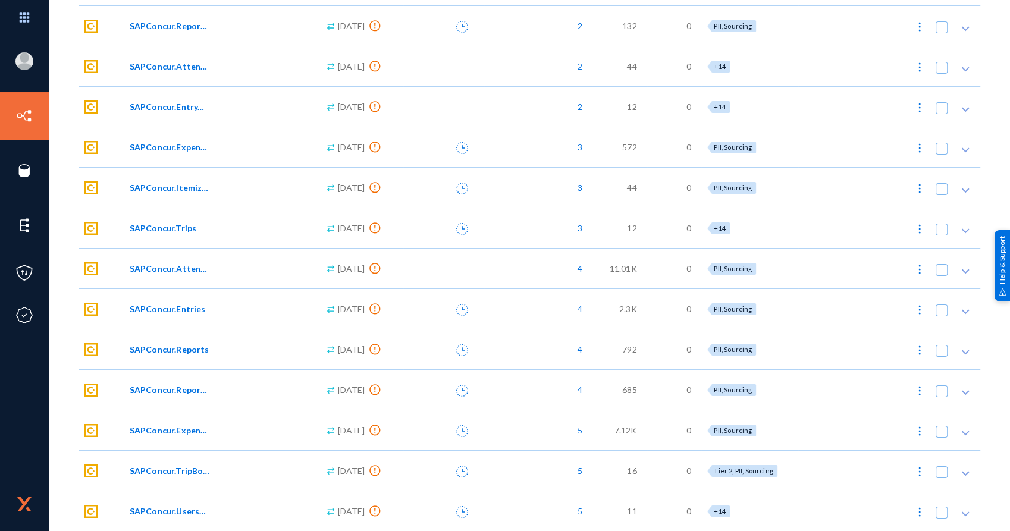
click at [163, 513] on span "SAPConcur.UsersV4" at bounding box center [170, 511] width 80 height 12
click at [171, 509] on span "SAPConcur.UsersV4" at bounding box center [170, 511] width 80 height 12
click at [179, 507] on span "SAPConcur.UsersV4" at bounding box center [170, 511] width 80 height 12
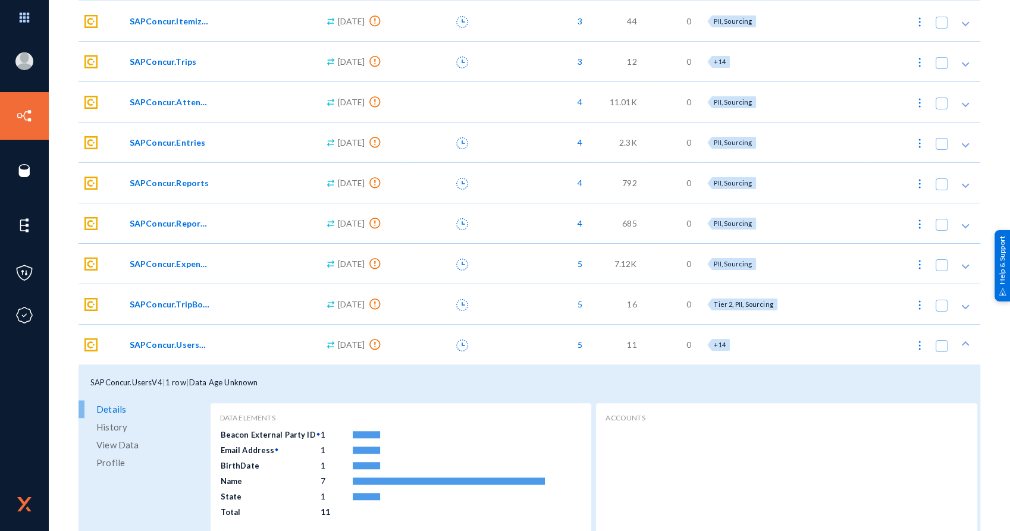
scroll to position [788, 0]
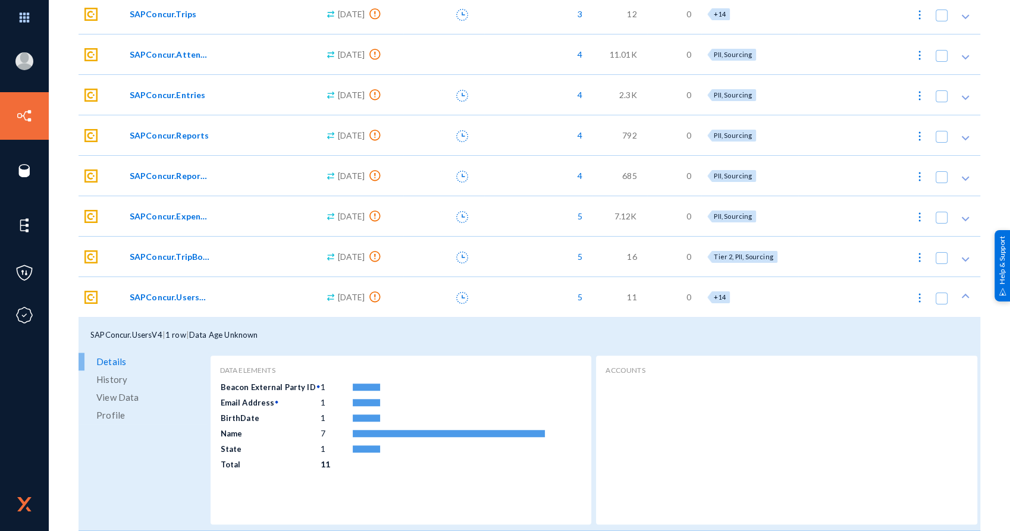
click at [121, 396] on span "View Data" at bounding box center [117, 397] width 42 height 18
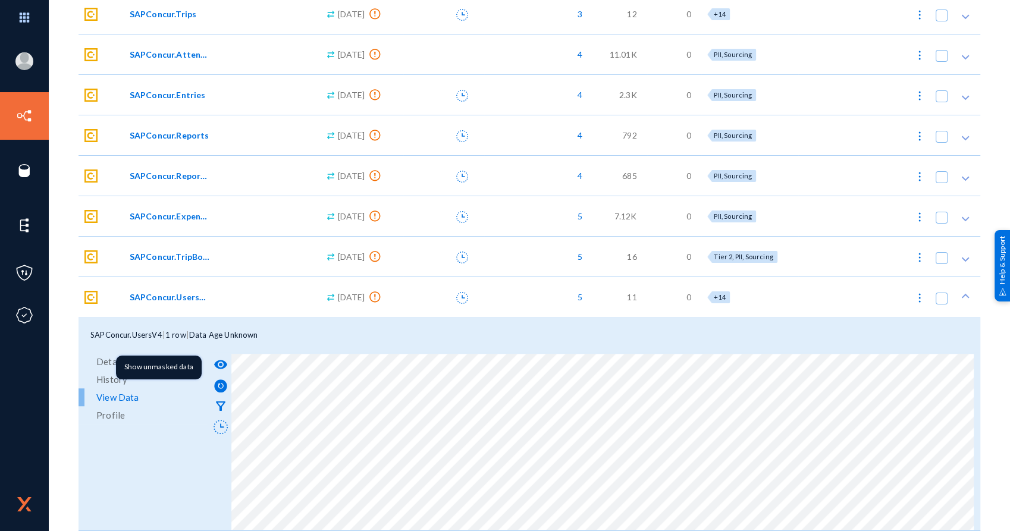
click at [219, 361] on mat-icon "visibility" at bounding box center [220, 364] width 14 height 14
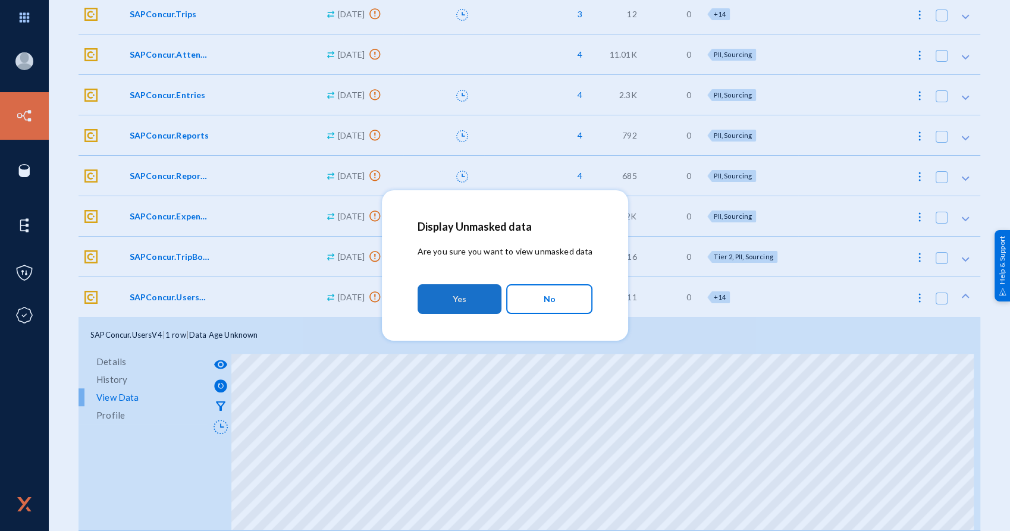
click at [471, 295] on button "Yes" at bounding box center [459, 299] width 84 height 30
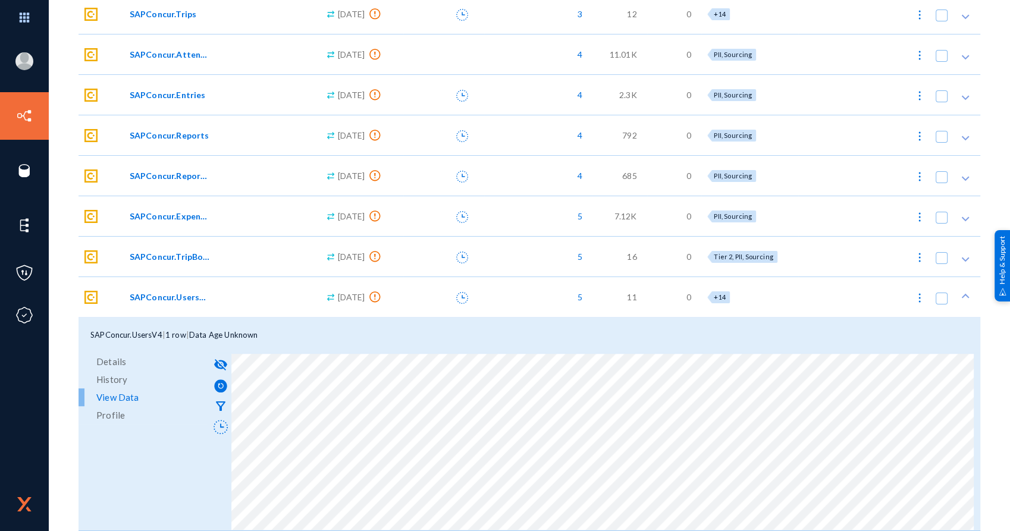
click at [120, 254] on div at bounding box center [100, 256] width 45 height 40
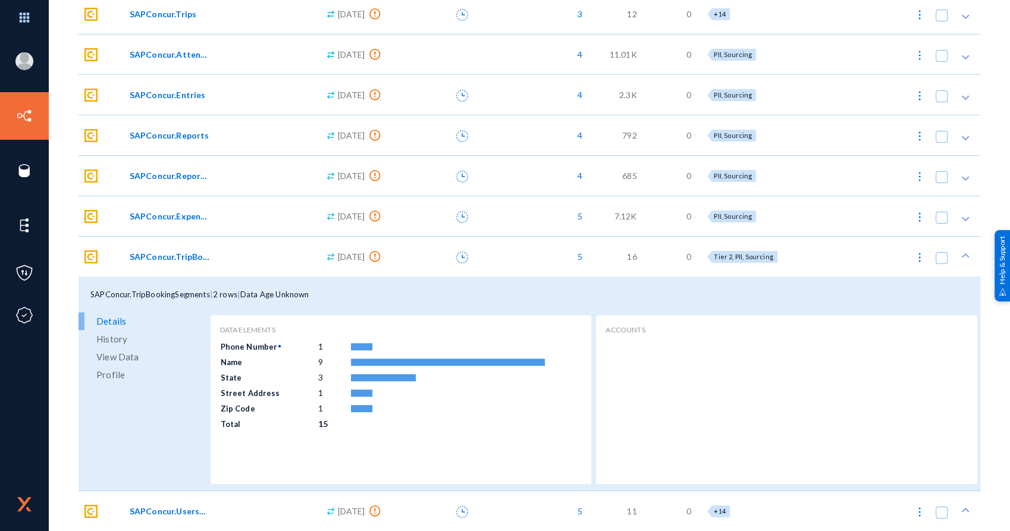
click at [129, 357] on span "View Data" at bounding box center [117, 357] width 42 height 18
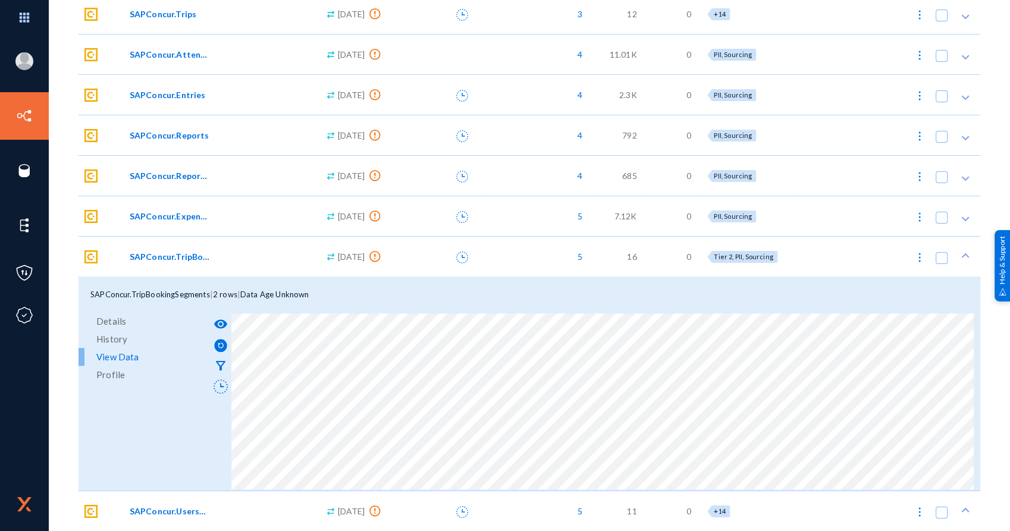
click at [209, 255] on div "SAPConcur.TripBookingSegments" at bounding box center [219, 256] width 178 height 12
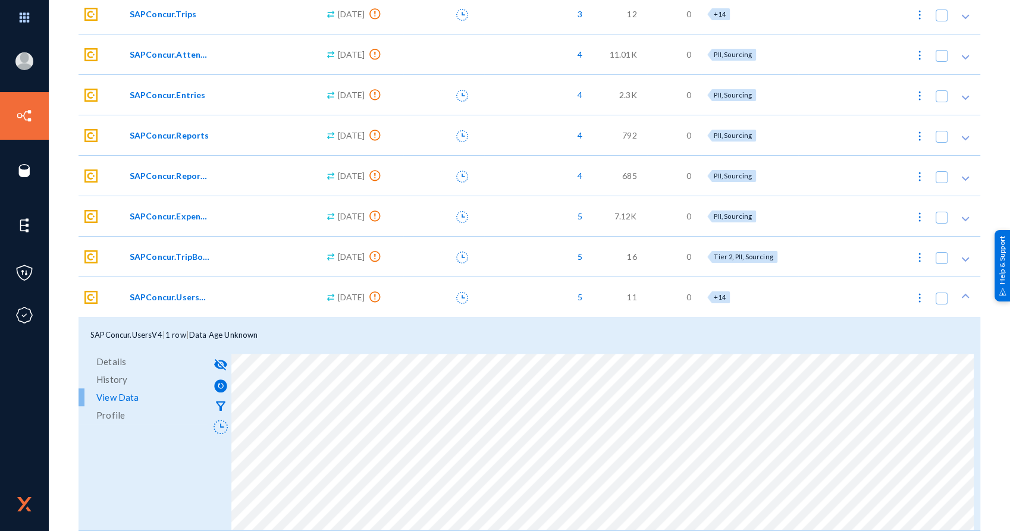
click at [206, 222] on div "SAPConcur.ExpenseDetails" at bounding box center [221, 216] width 194 height 40
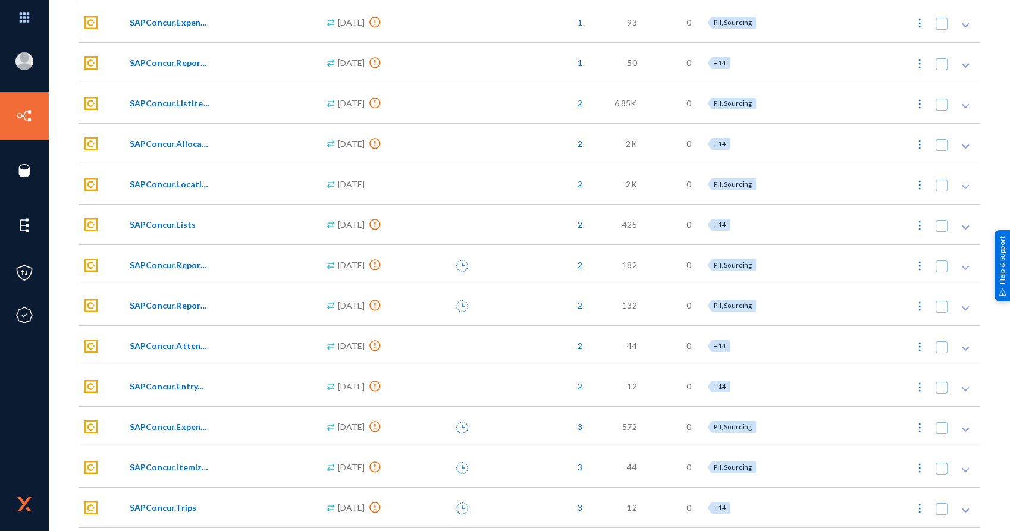
scroll to position [128, 0]
